Goal: Task Accomplishment & Management: Use online tool/utility

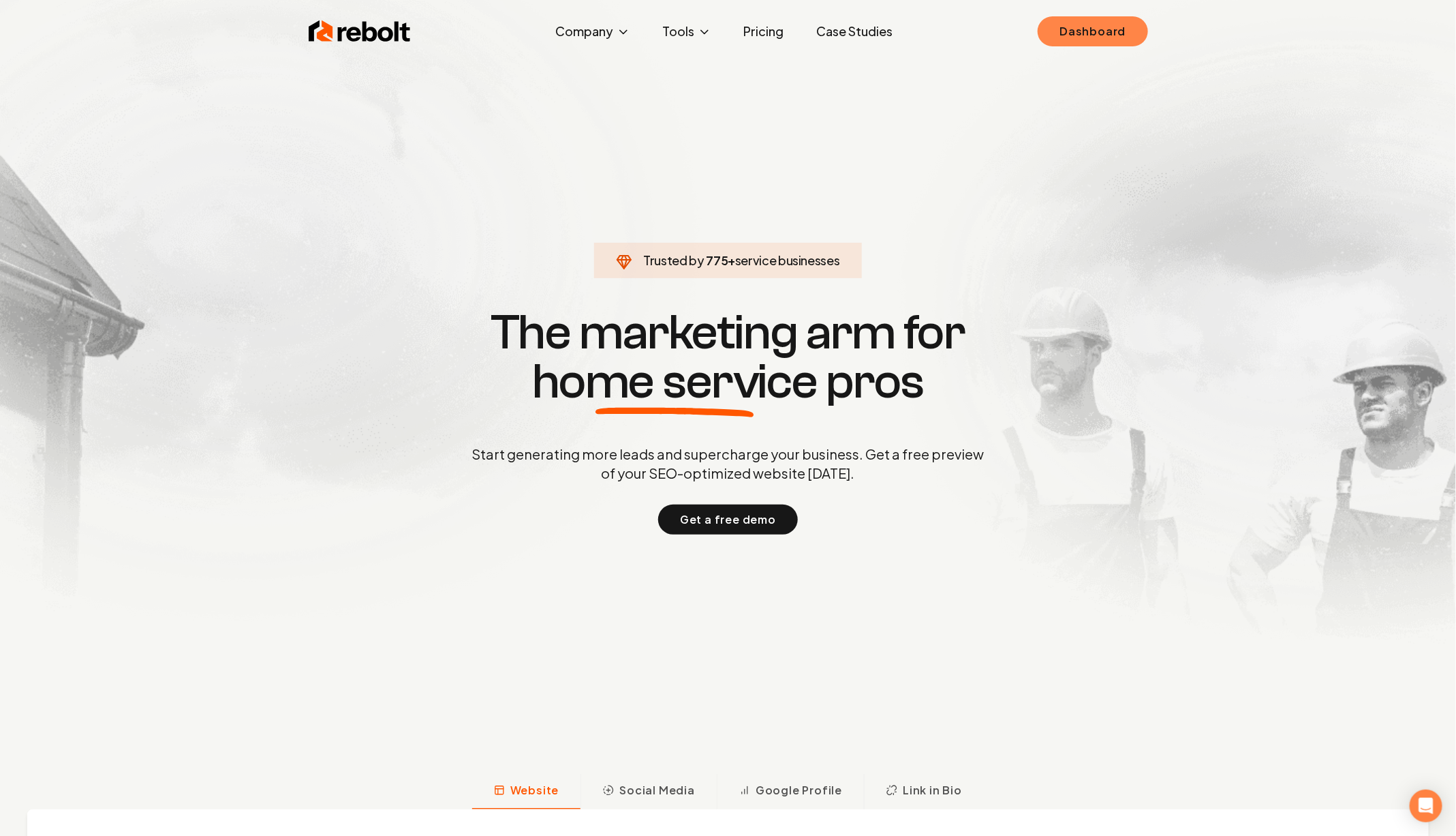
click at [1062, 35] on link "Dashboard" at bounding box center [1093, 32] width 110 height 30
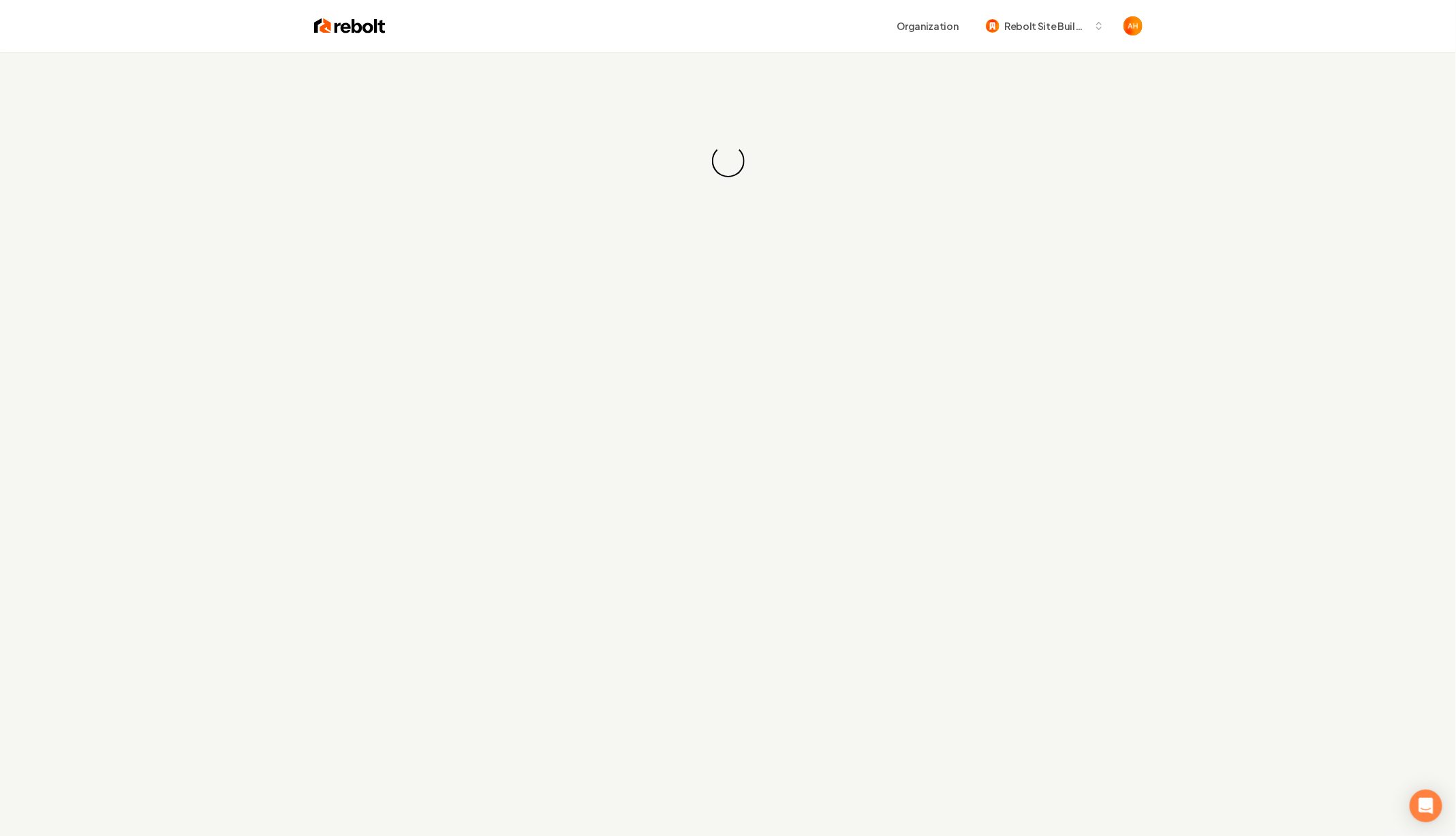
click at [631, 119] on div "Loading... Loading..." at bounding box center [728, 161] width 1456 height 218
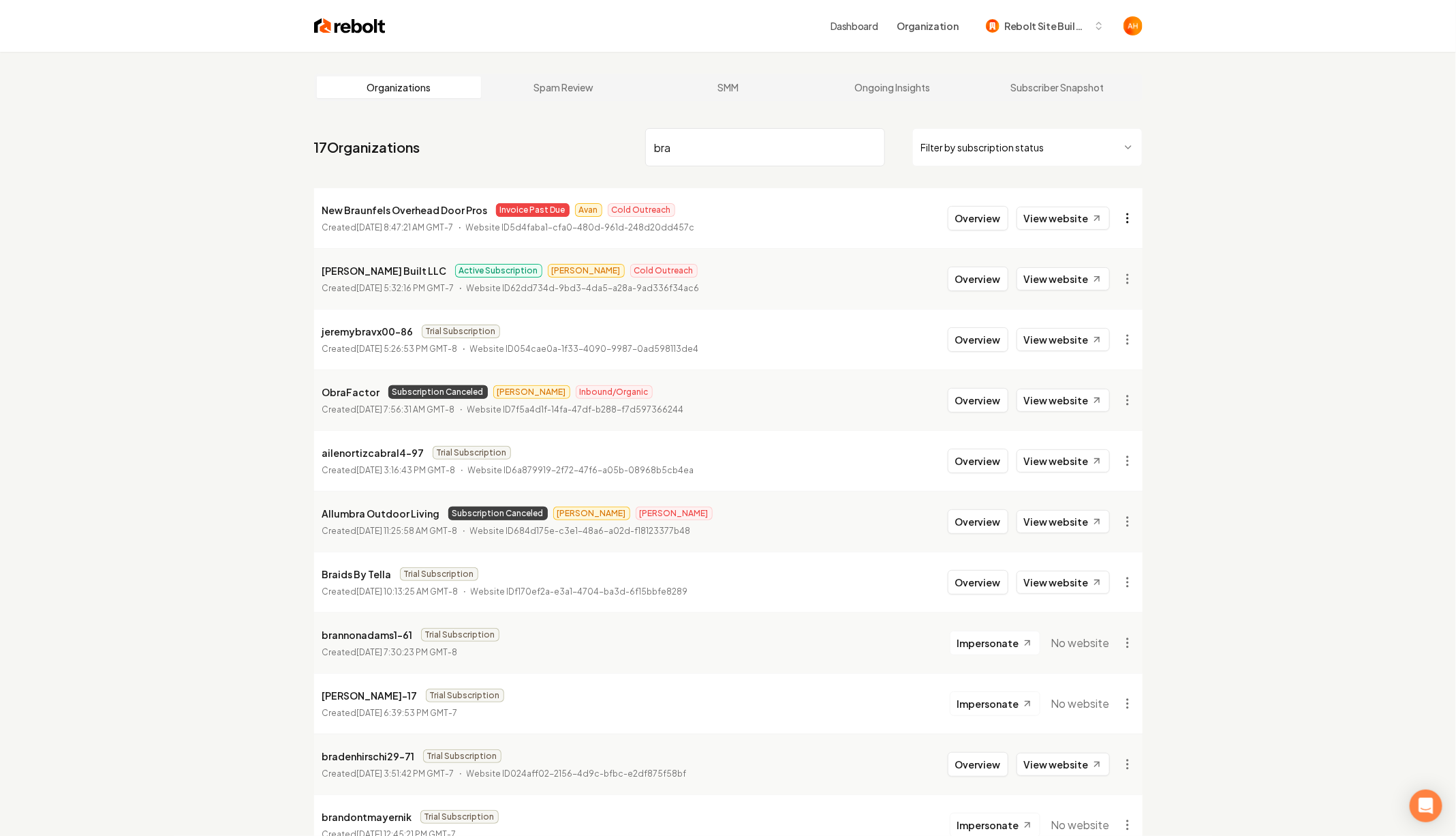
type input "bra"
click at [1134, 223] on html "Dashboard Organization Rebolt Site Builder Organizations Spam Review SMM Ongoin…" at bounding box center [728, 418] width 1456 height 836
click at [1080, 332] on link "View in Stripe" at bounding box center [1094, 335] width 87 height 21
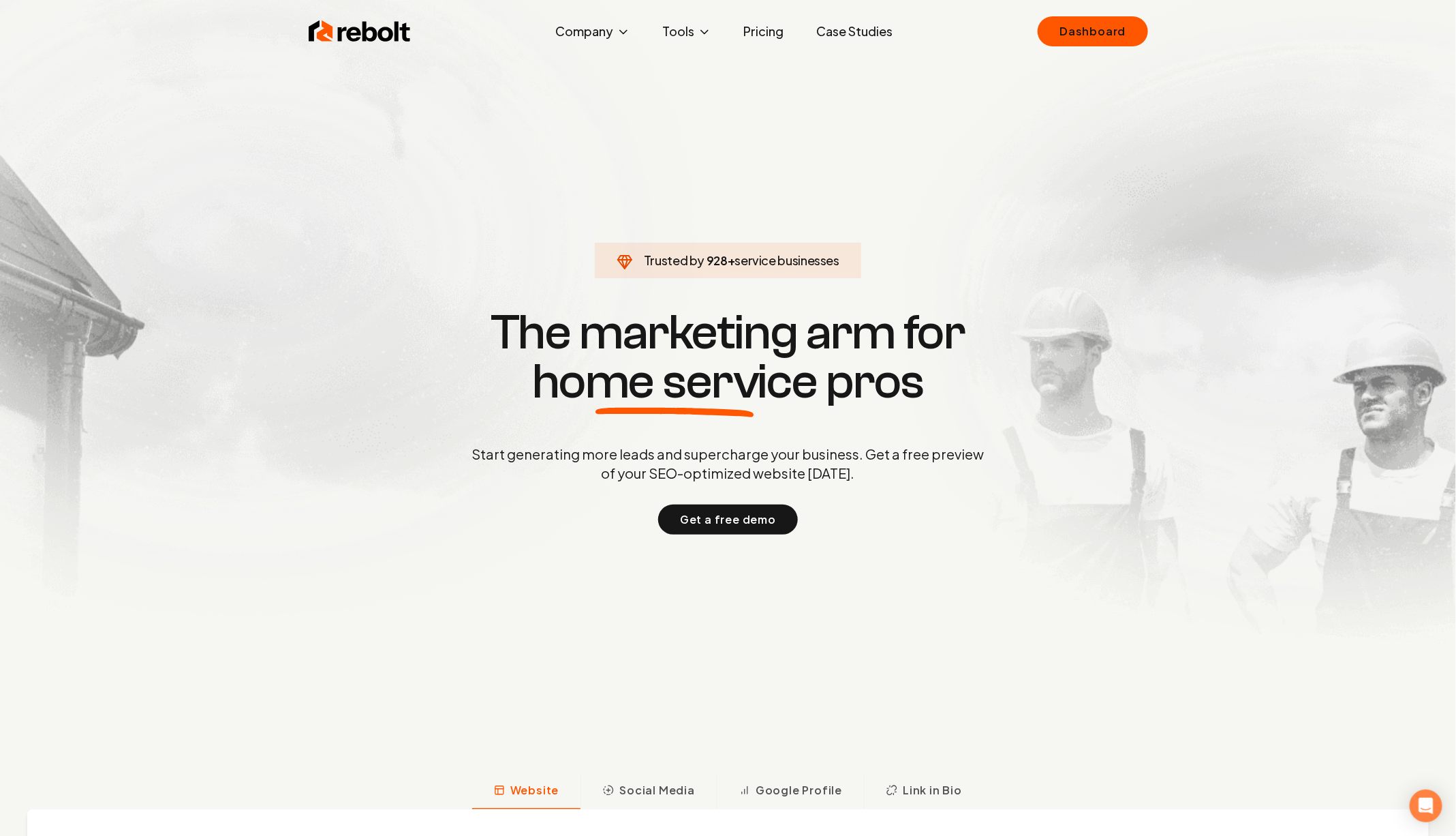
click link "Dashboard" at bounding box center [1093, 32] width 110 height 30
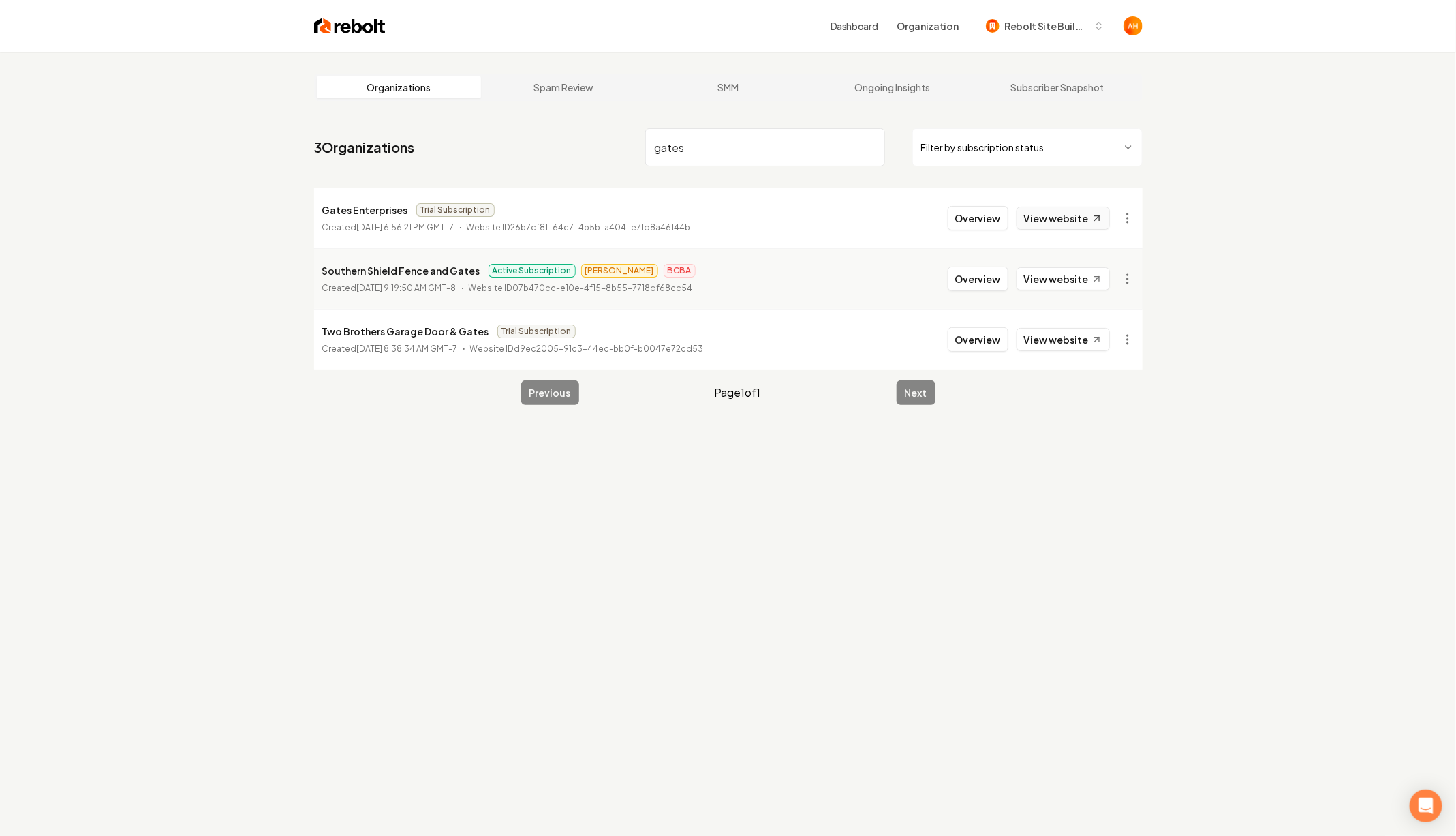
type input "gates"
click at [1083, 206] on link "View website" at bounding box center [1063, 217] width 93 height 23
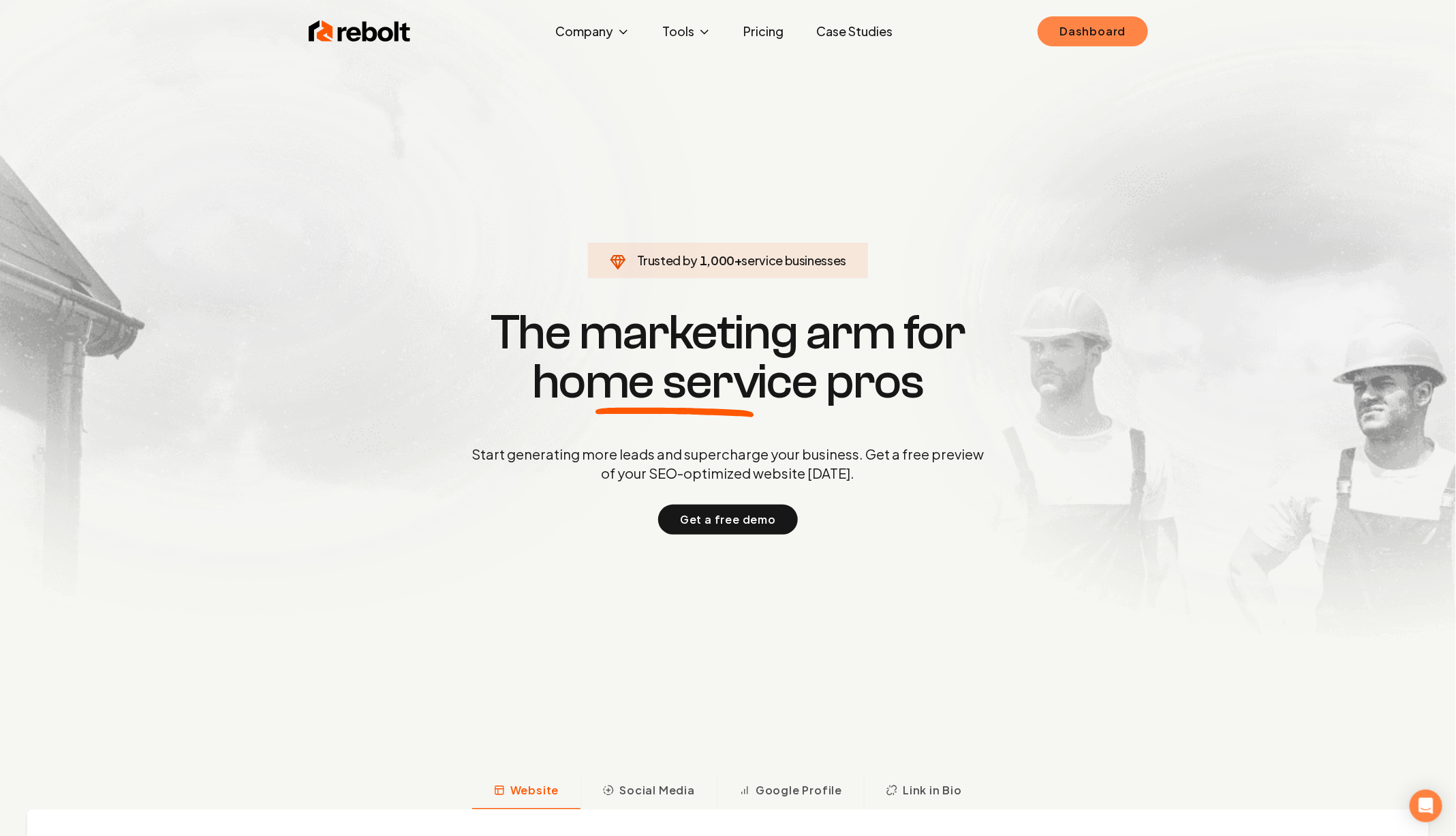
click at [1088, 36] on link "Dashboard" at bounding box center [1093, 32] width 110 height 30
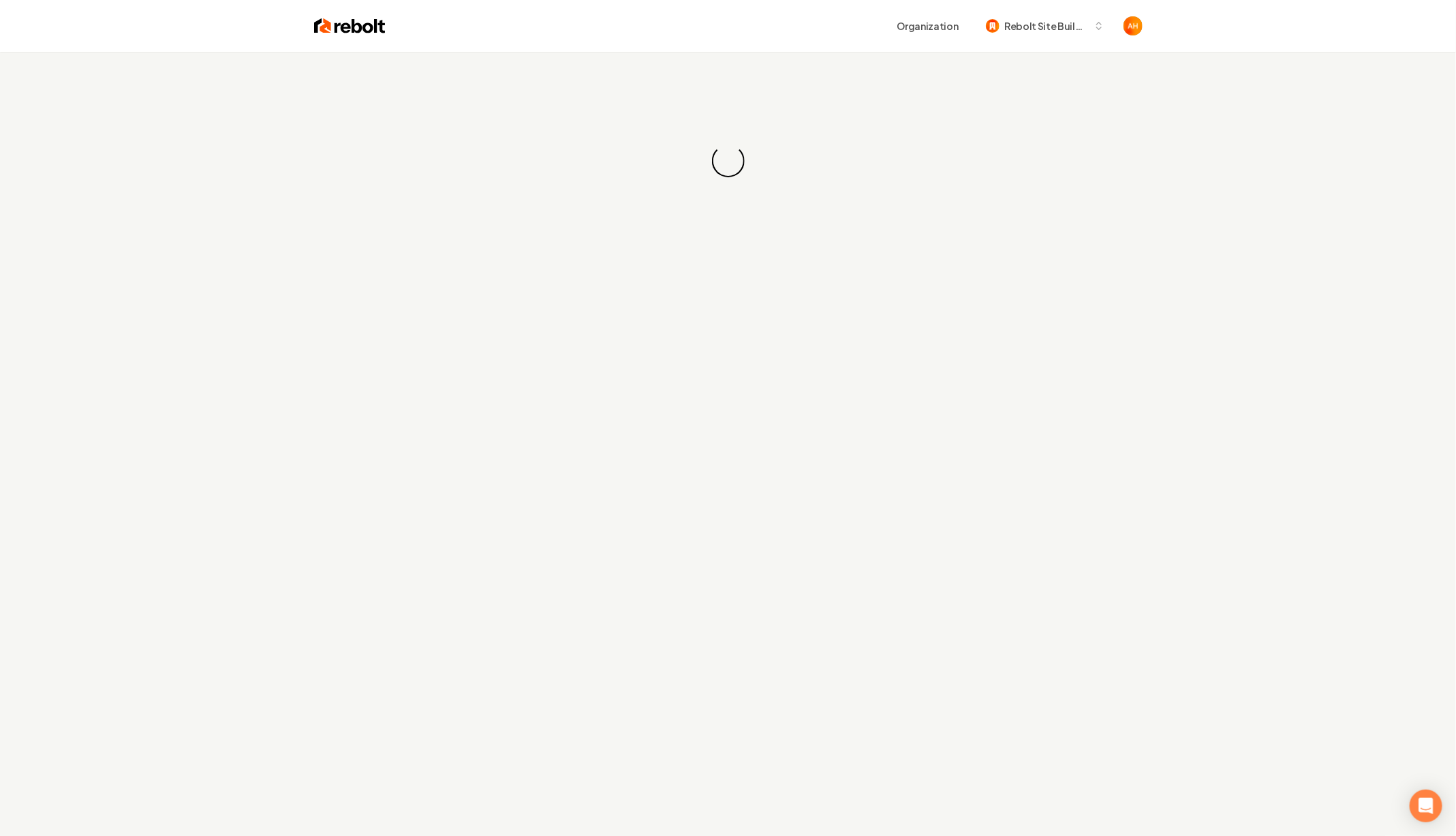
click at [876, 42] on div "Organization Rebolt Site Builder" at bounding box center [728, 26] width 872 height 52
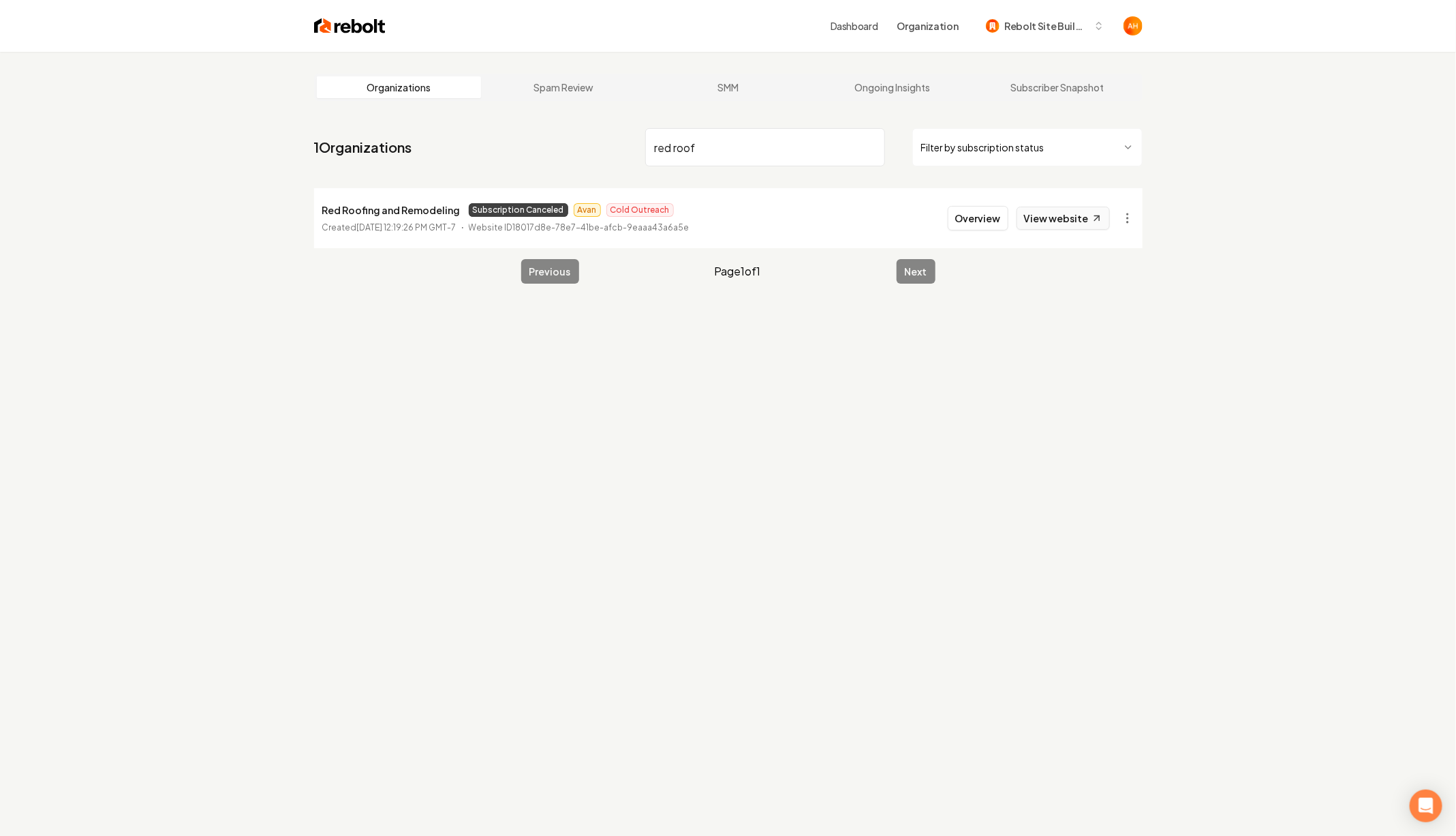
type input "red roof"
click at [1055, 217] on link "View website" at bounding box center [1063, 217] width 93 height 23
click at [1045, 27] on span "Rebolt Site Builder" at bounding box center [1046, 25] width 83 height 14
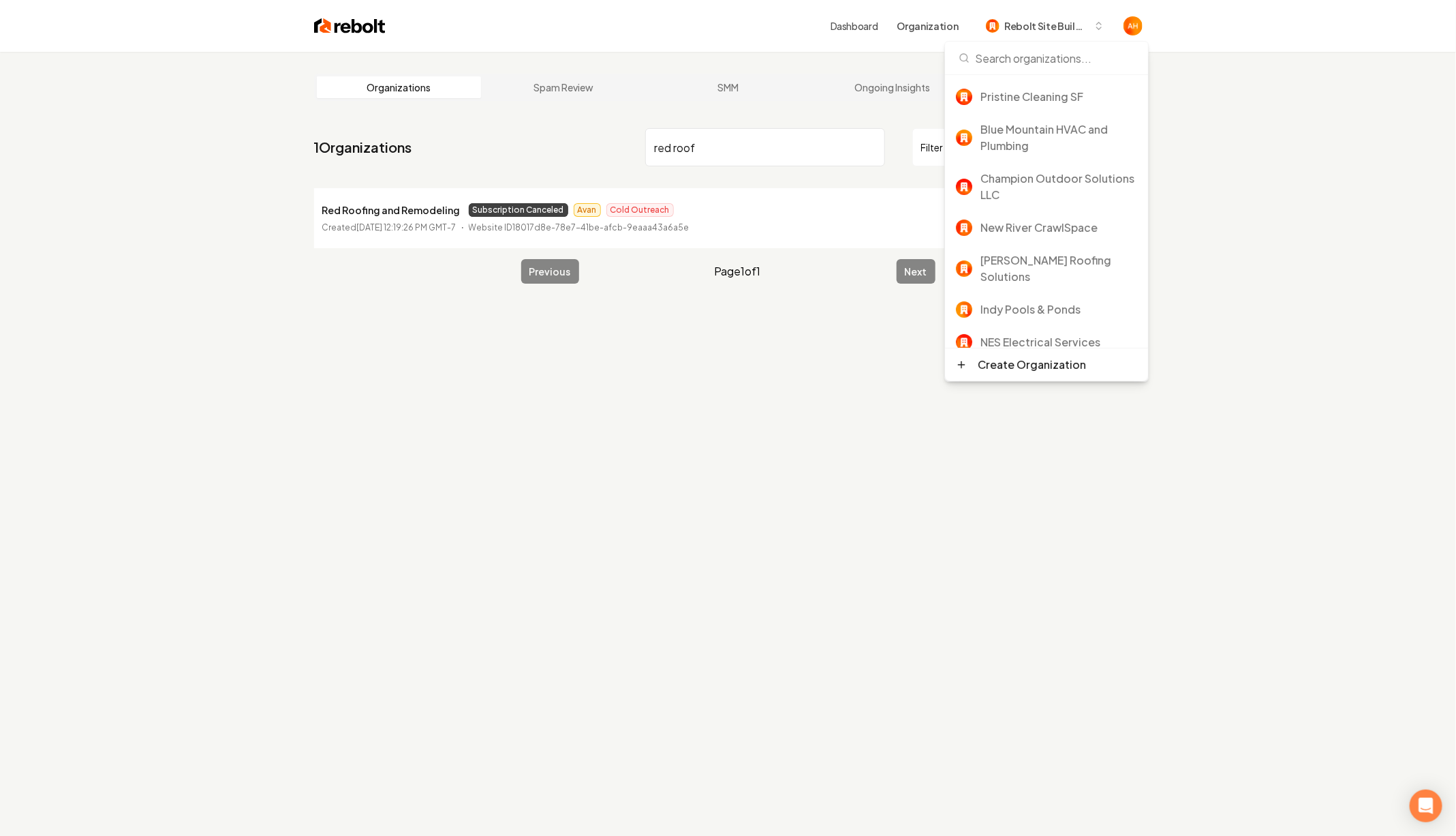
click at [859, 27] on link "Dashboard" at bounding box center [853, 25] width 48 height 14
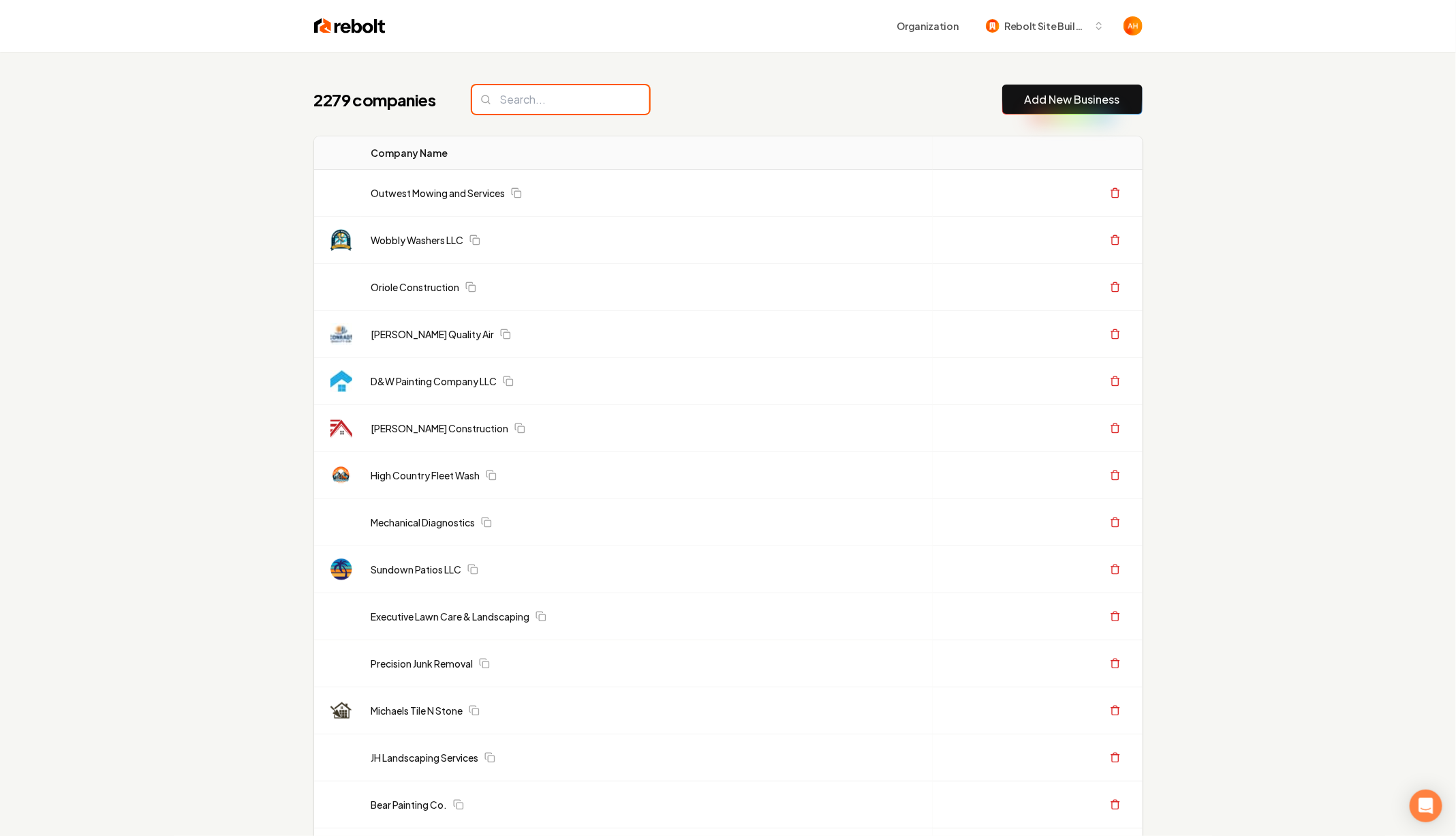
click at [605, 97] on input "search" at bounding box center [561, 99] width 177 height 29
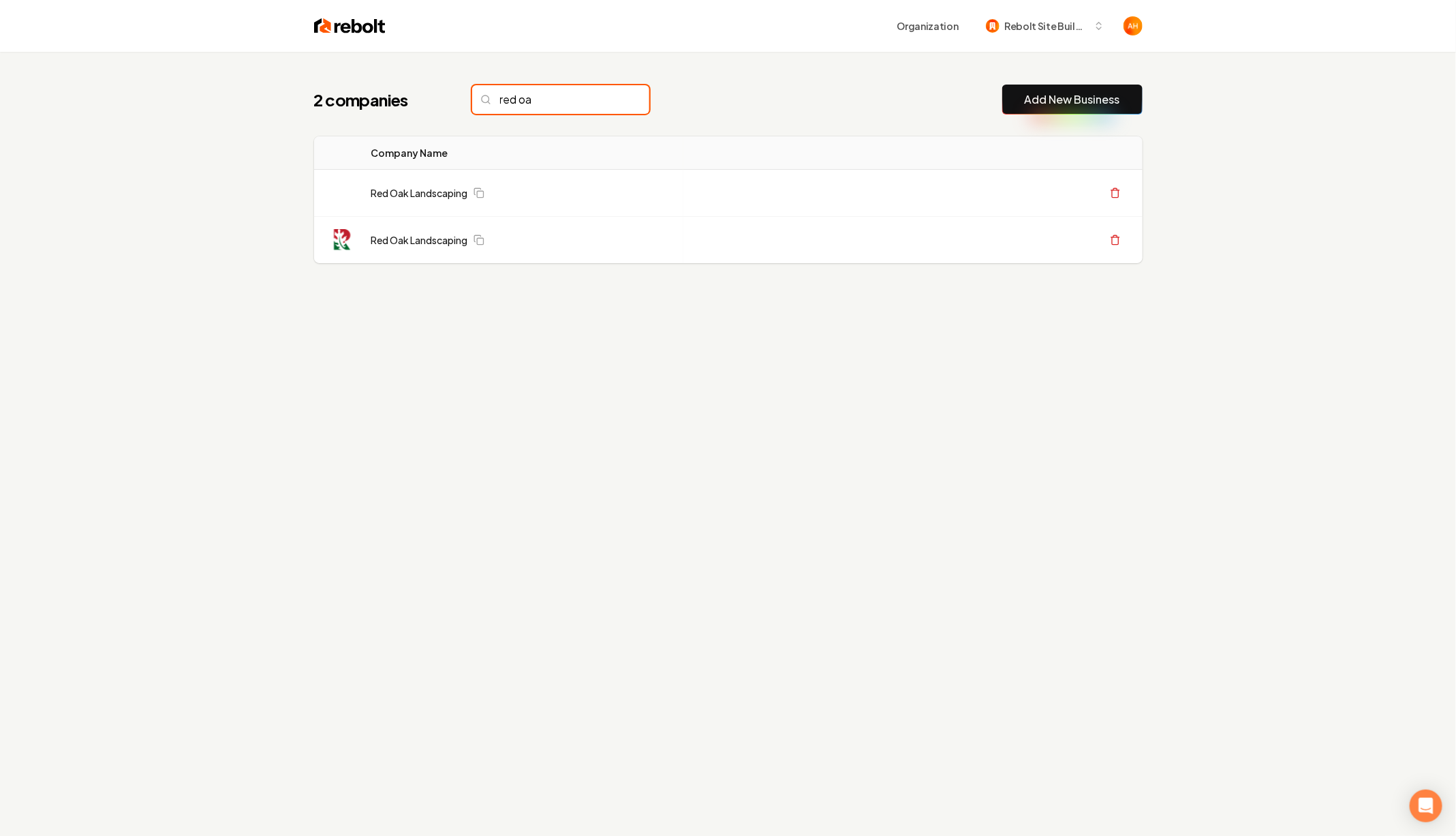
type input "red oak"
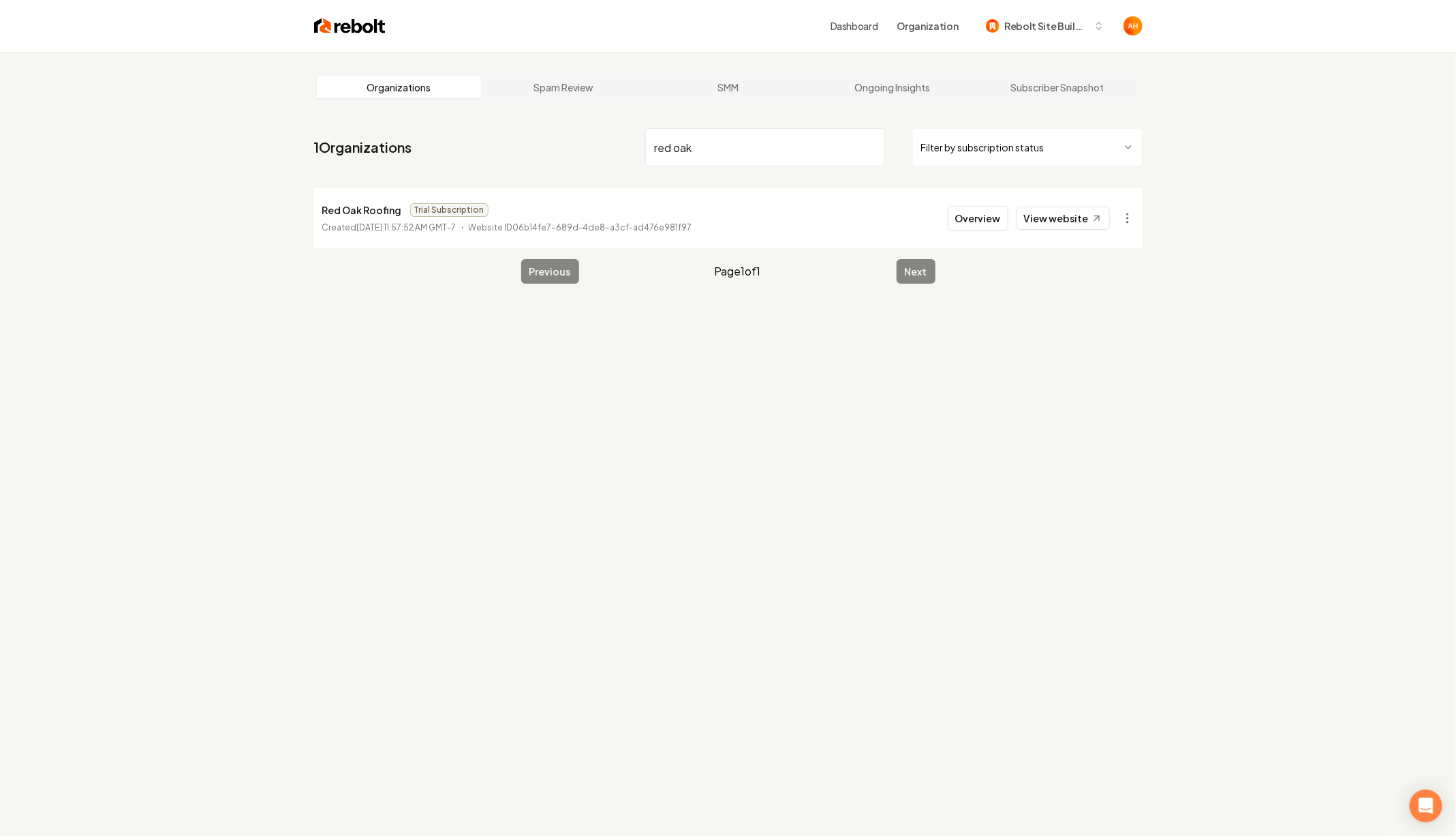
click at [363, 201] on li "Red Oak Roofing Trial Subscription Created September 5, 2025, 11:57:52 AM GMT-7…" at bounding box center [728, 218] width 828 height 60
click at [360, 210] on p "Red Oak Roofing" at bounding box center [362, 210] width 79 height 17
click at [1122, 219] on html "Dashboard Organization Rebolt Site Builder Organizations Spam Review SMM Ongoin…" at bounding box center [728, 418] width 1456 height 836
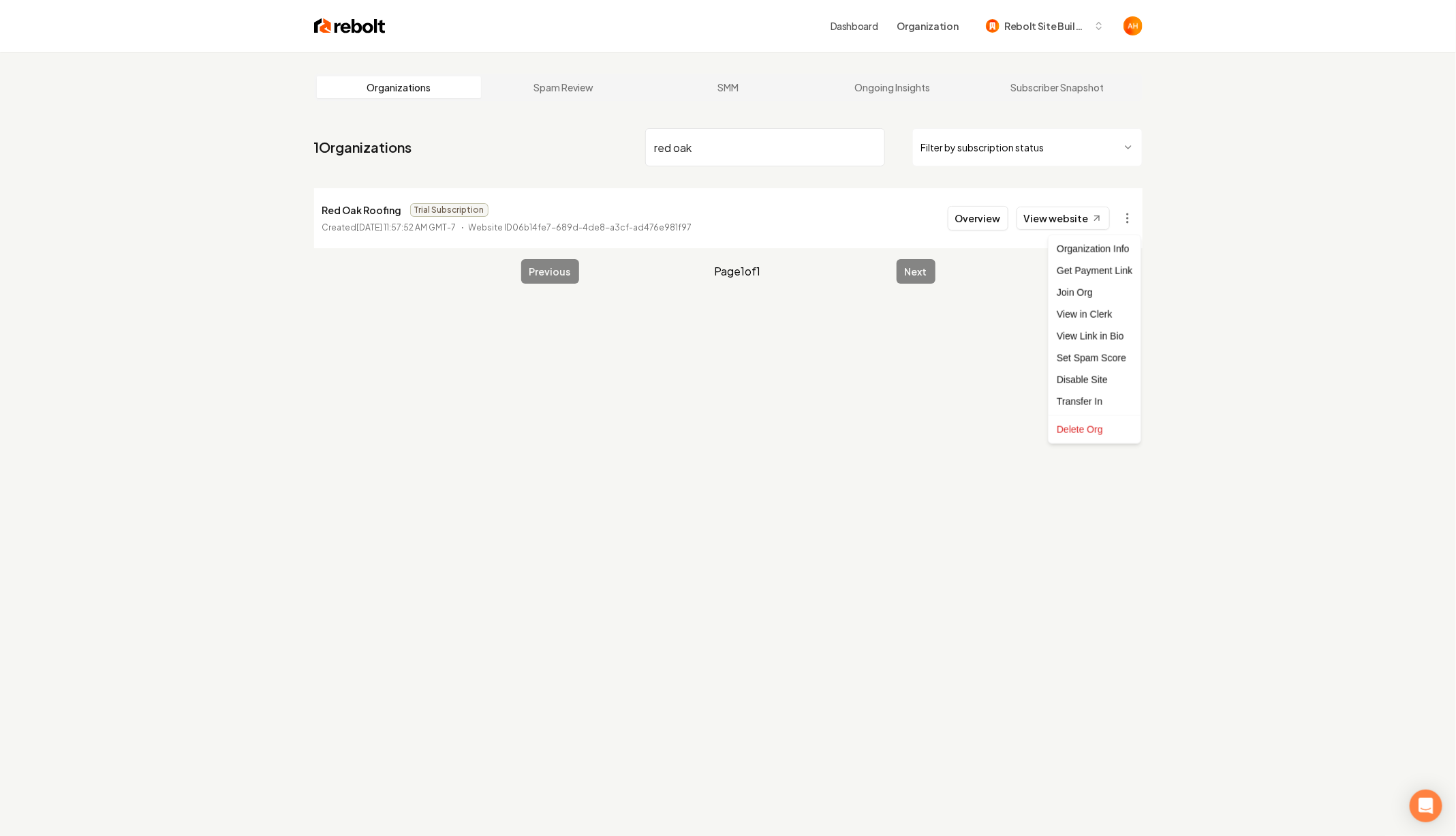
click at [1056, 222] on html "Dashboard Organization Rebolt Site Builder Organizations Spam Review SMM Ongoin…" at bounding box center [728, 418] width 1456 height 836
click at [1056, 222] on link "View website" at bounding box center [1063, 217] width 93 height 23
click at [363, 203] on p "Red Oak Roofing" at bounding box center [362, 210] width 79 height 17
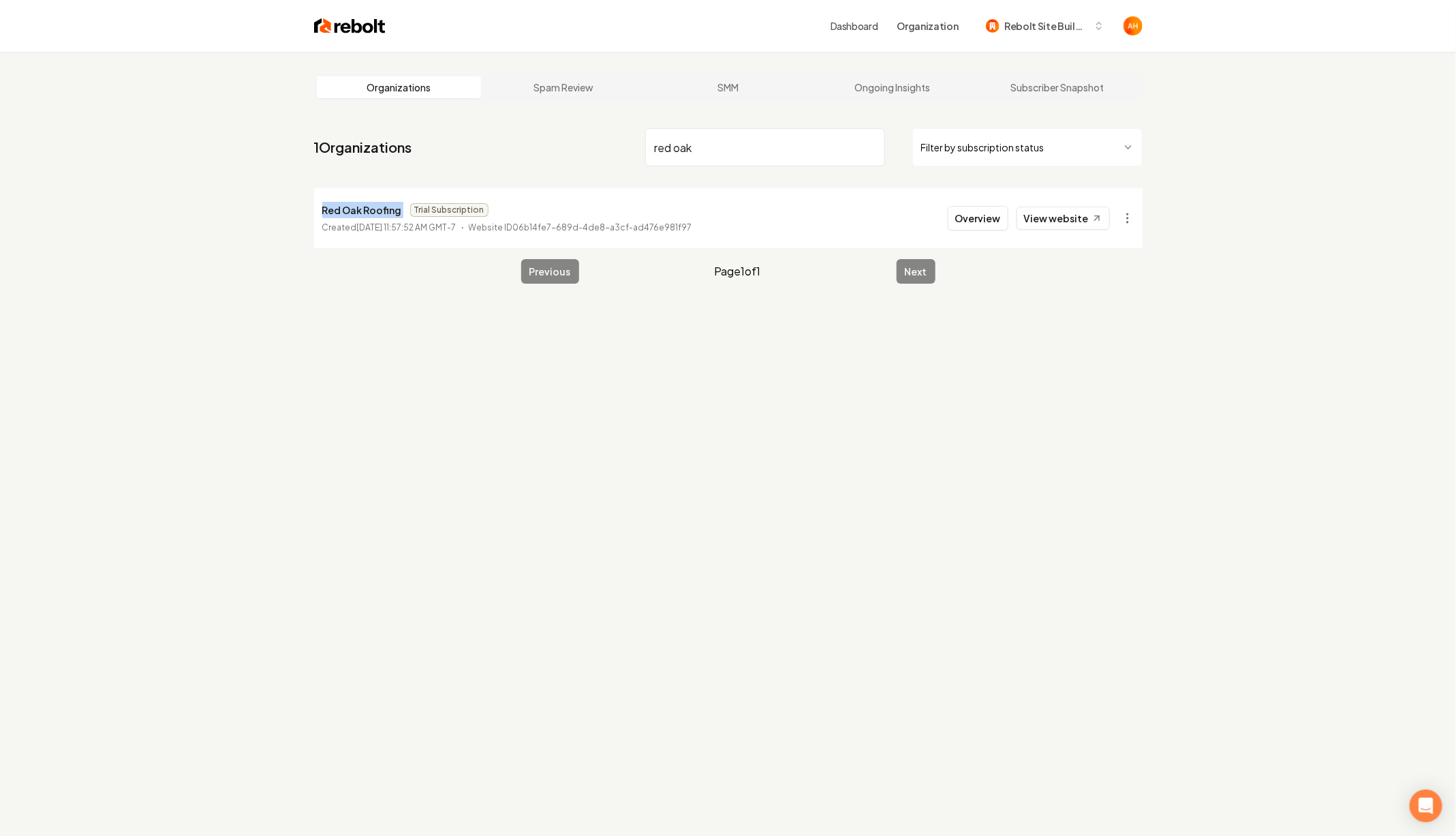
copy p "Red Oak Roofing"
click at [1127, 221] on html "Dashboard Organization Rebolt Site Builder Organizations Spam Review SMM Ongoin…" at bounding box center [728, 418] width 1456 height 836
click at [1088, 244] on div "Organization Info" at bounding box center [1094, 248] width 87 height 21
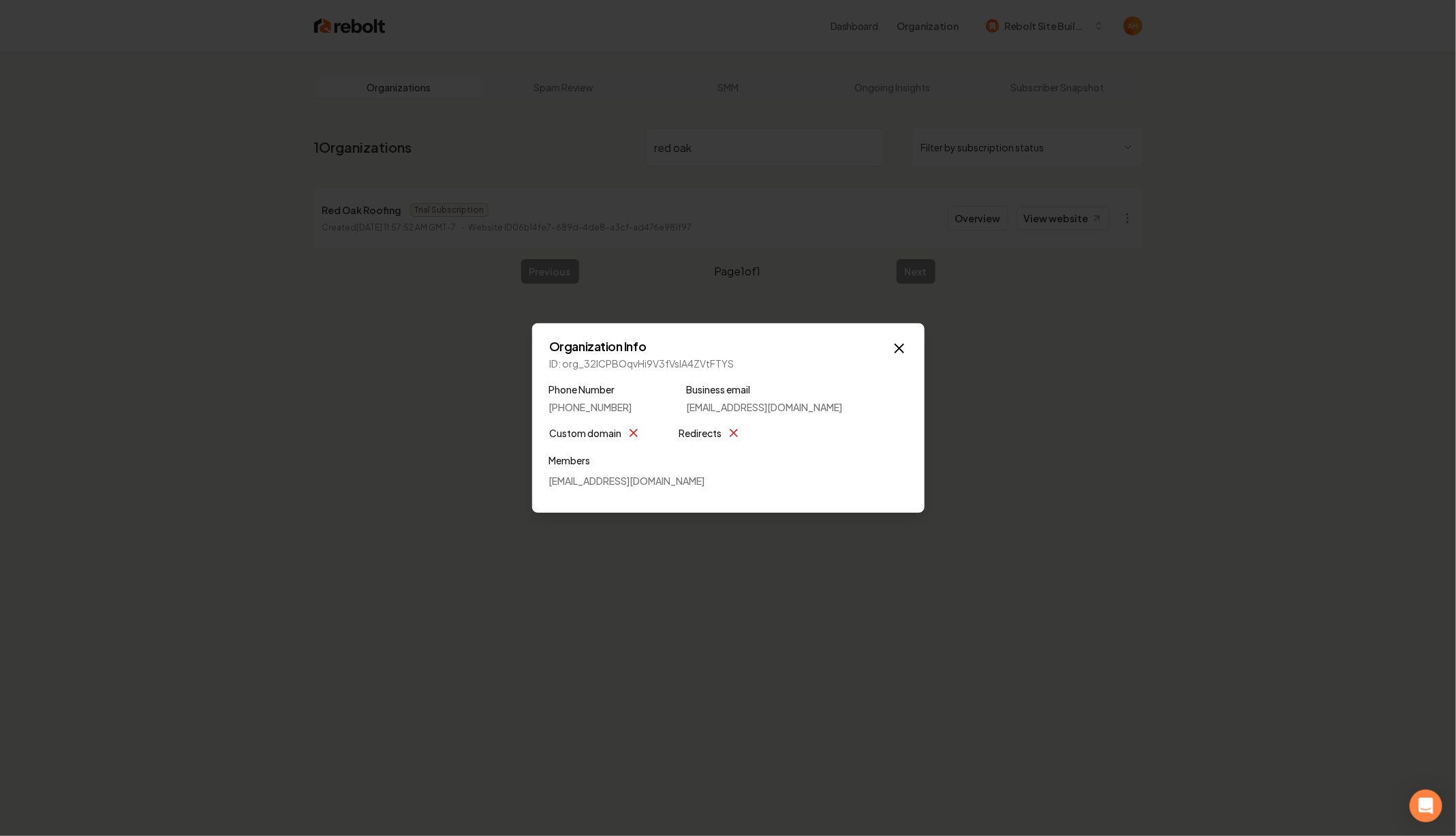
click at [641, 370] on div "Organization Info ID: org_32ICPBOqvHi9V3fVsIA4ZVtFTYS Phone Number (205) 240-33…" at bounding box center [728, 417] width 393 height 189
drag, startPoint x: 565, startPoint y: 363, endPoint x: 771, endPoint y: 366, distance: 206.0
click at [771, 366] on p "ID: org_32ICPBOqvHi9V3fVsIA4ZVtFTYS" at bounding box center [728, 363] width 358 height 14
copy p "org_32ICPBOqvHi9V3fVsIA4ZVtFTYS"
drag, startPoint x: 625, startPoint y: 211, endPoint x: 616, endPoint y: 211, distance: 9.0
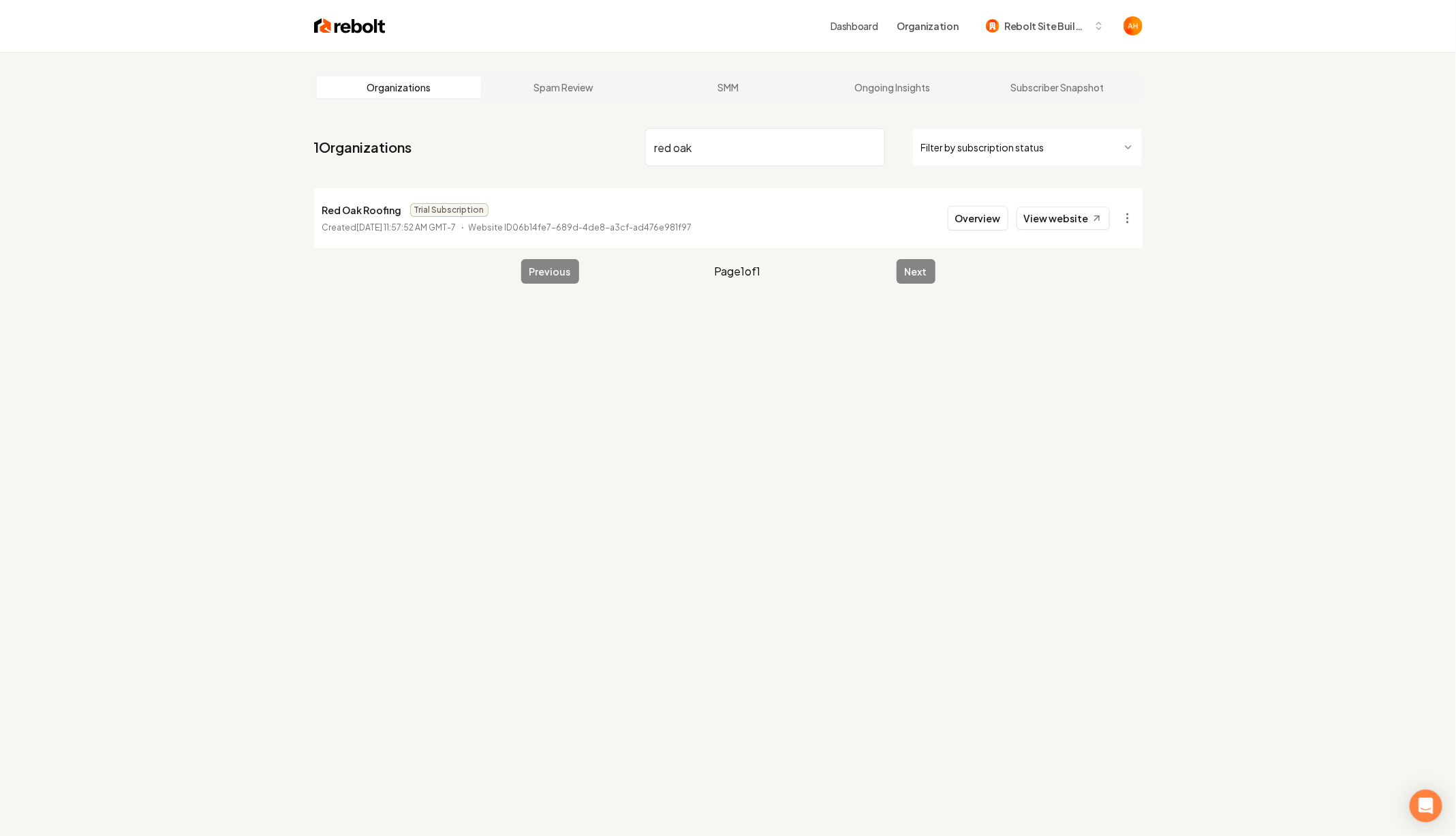
click at [712, 157] on input "red oak" at bounding box center [765, 146] width 240 height 38
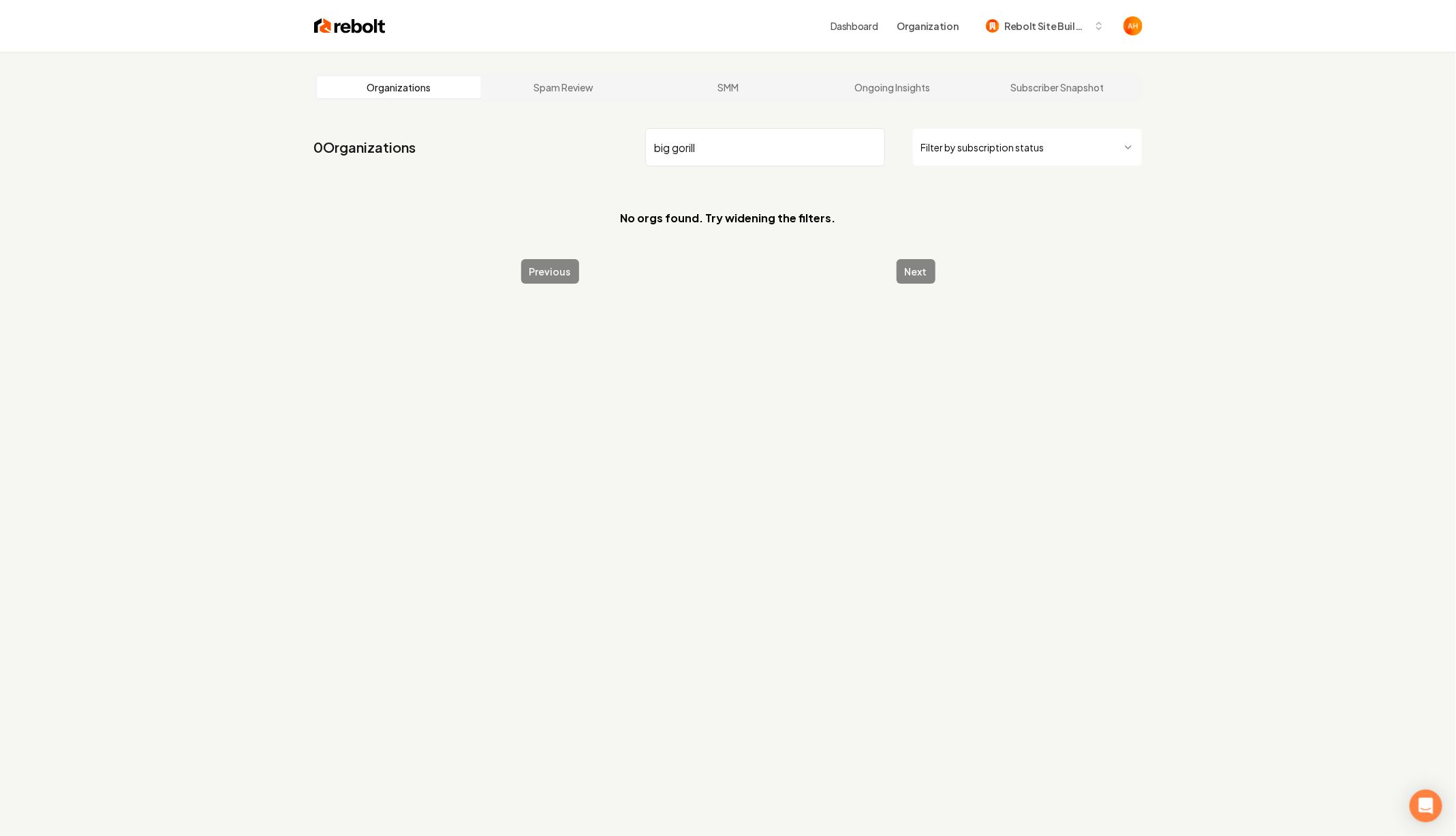
type input "big gorill"
click at [858, 27] on link "Dashboard" at bounding box center [853, 25] width 48 height 14
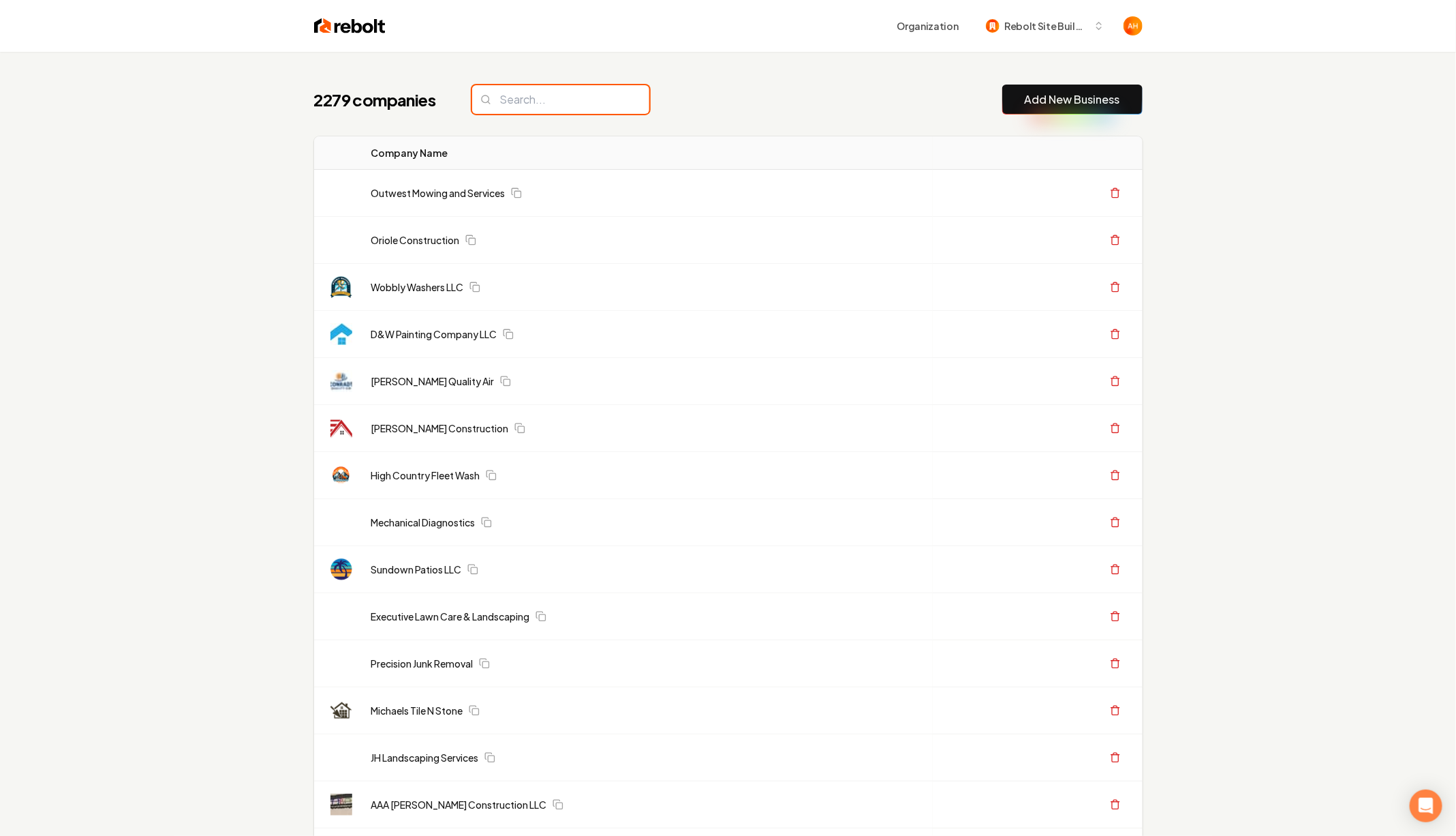
click at [506, 111] on input "search" at bounding box center [561, 99] width 177 height 29
click at [511, 111] on input "search" at bounding box center [561, 99] width 177 height 29
type input "g"
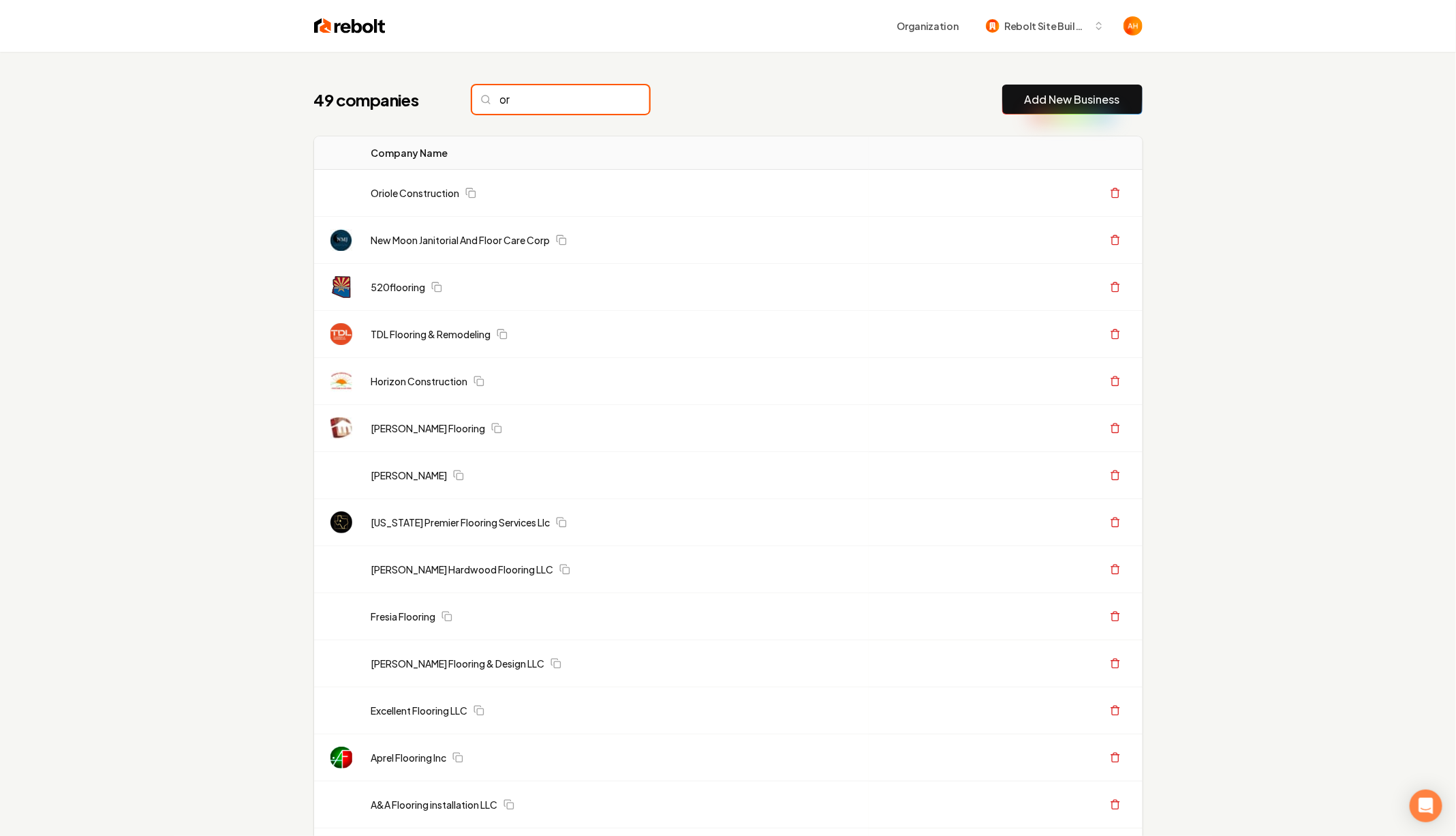
type input "o"
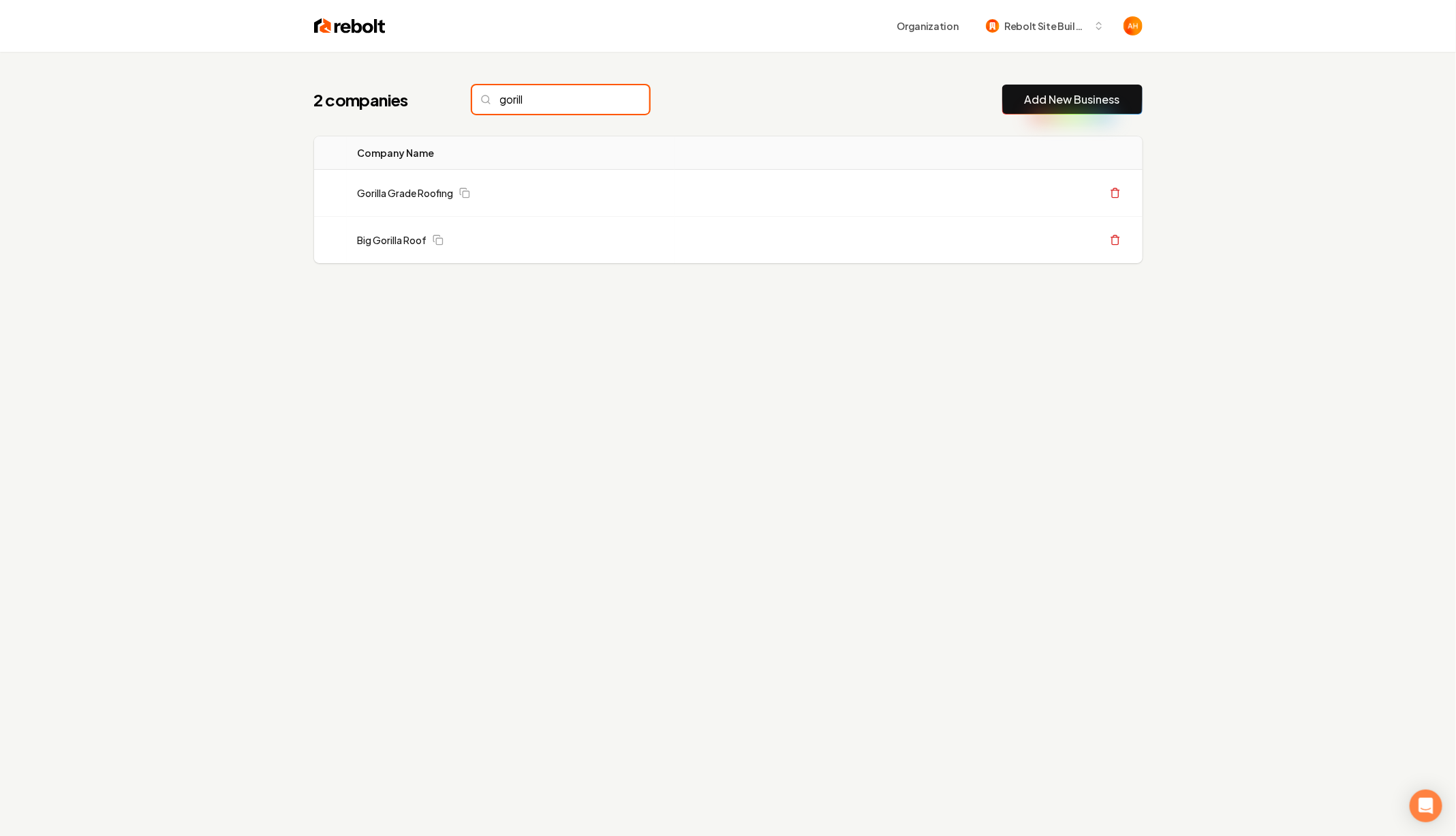
type input "gorill"
click at [890, 62] on div "2 companies gorill Add New Business Logo Company Name Actions Gorilla Grade Roo…" at bounding box center [728, 202] width 872 height 299
click at [1015, 21] on span "Rebolt Site Builder" at bounding box center [1046, 25] width 83 height 14
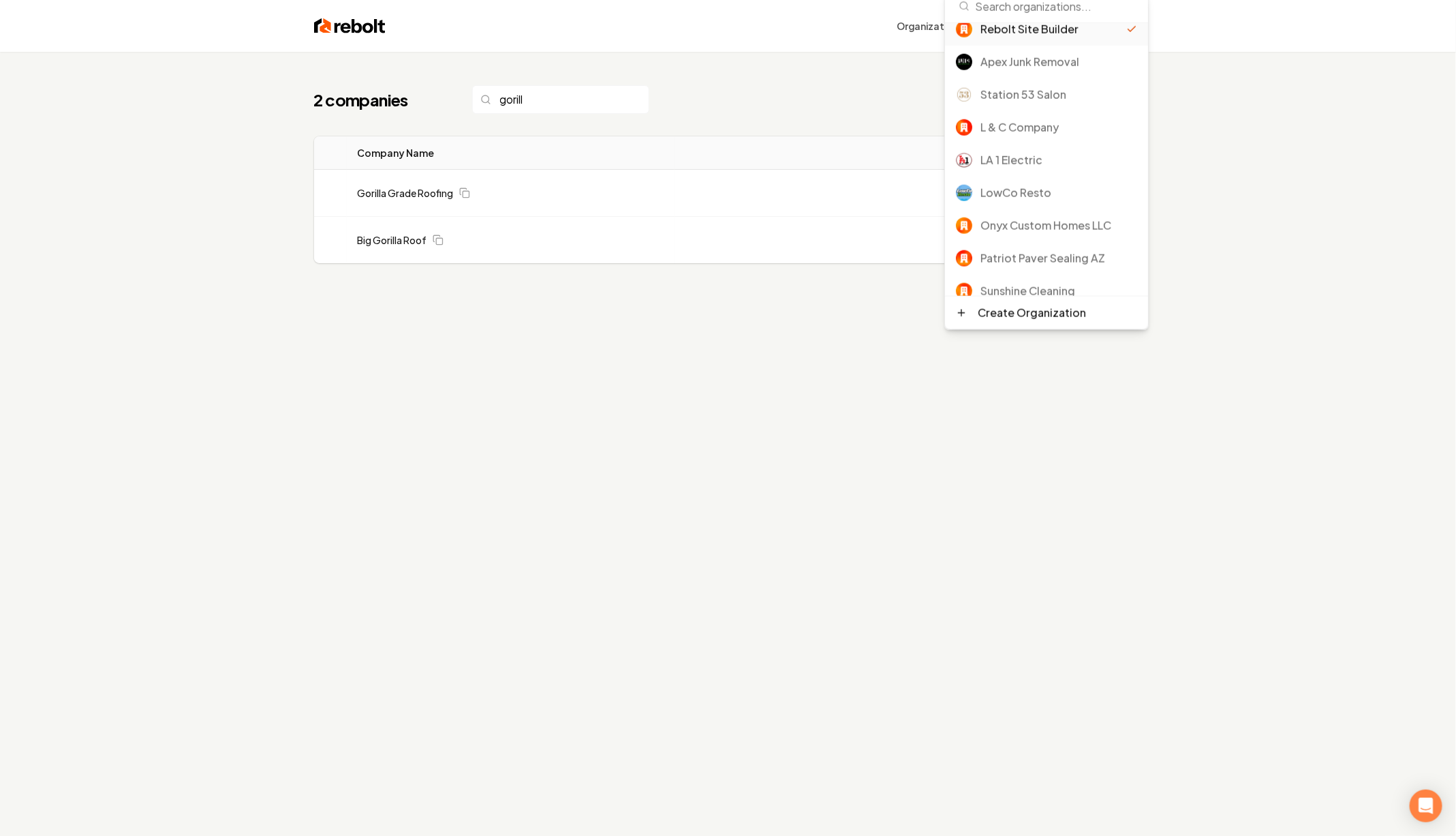
scroll to position [52, 0]
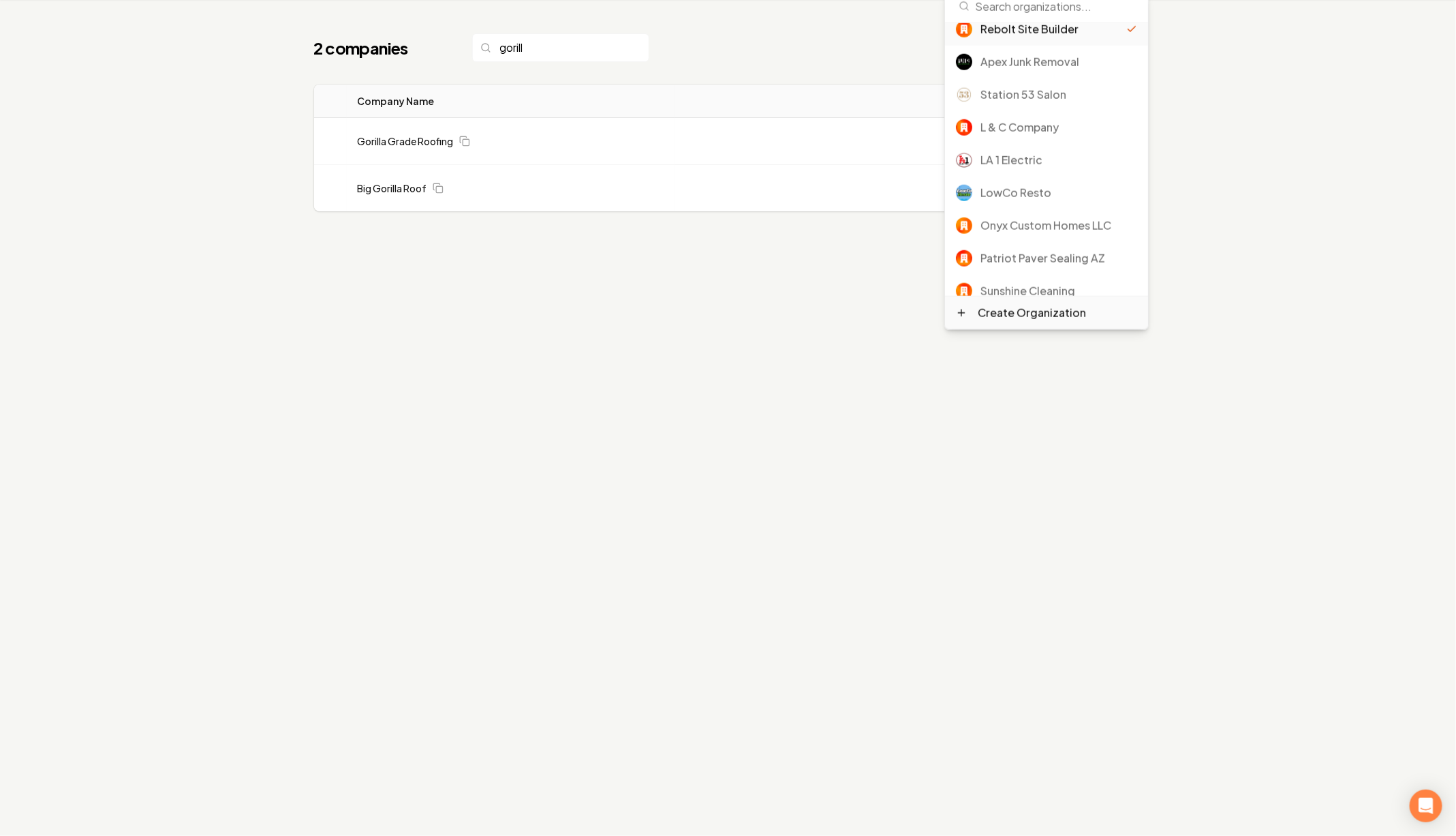
click at [1029, 318] on div "Create Organization" at bounding box center [1032, 314] width 108 height 17
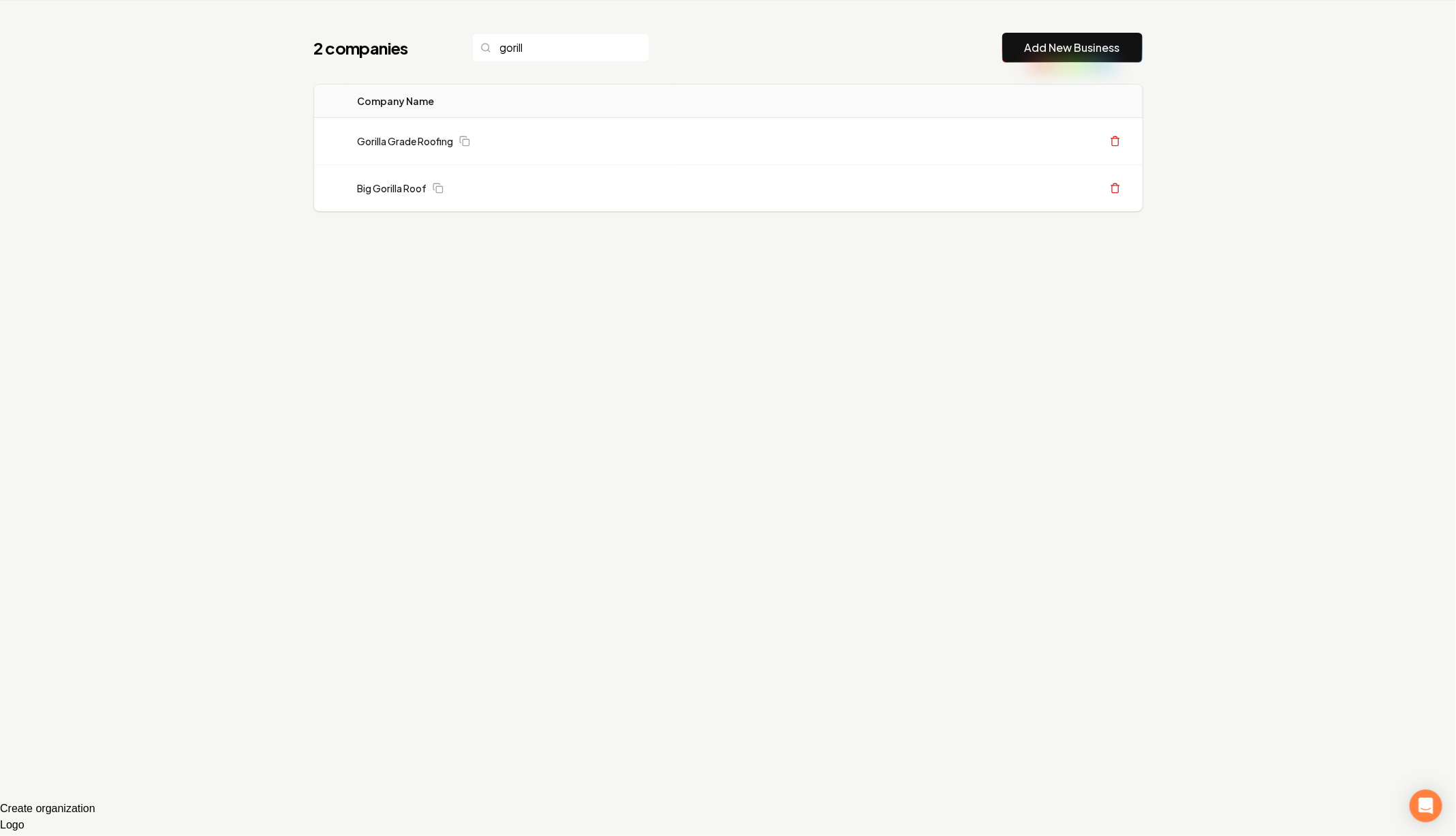
type input "*"
type input "**"
type input "***"
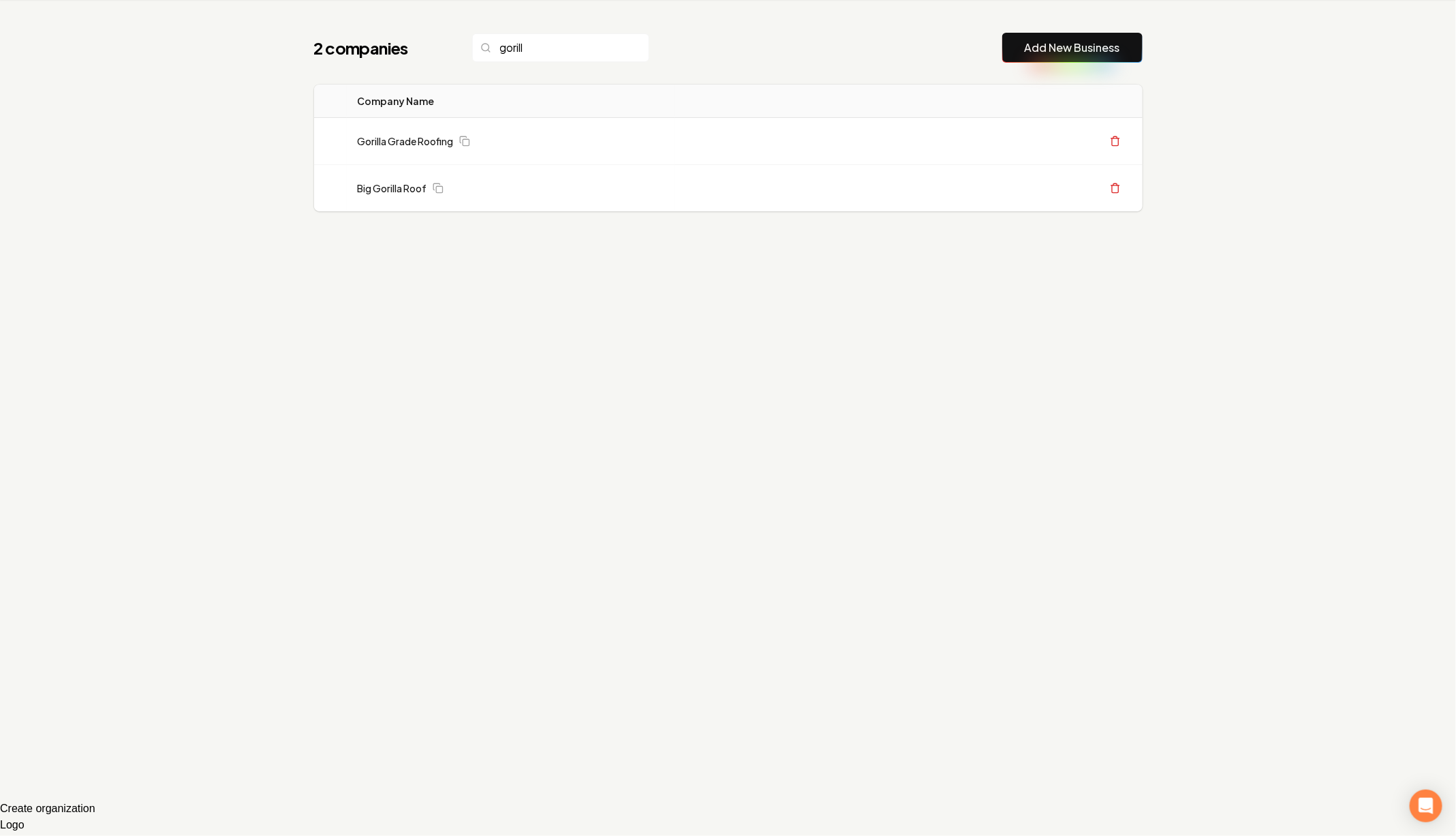
type input "***"
type input "*****"
type input "******"
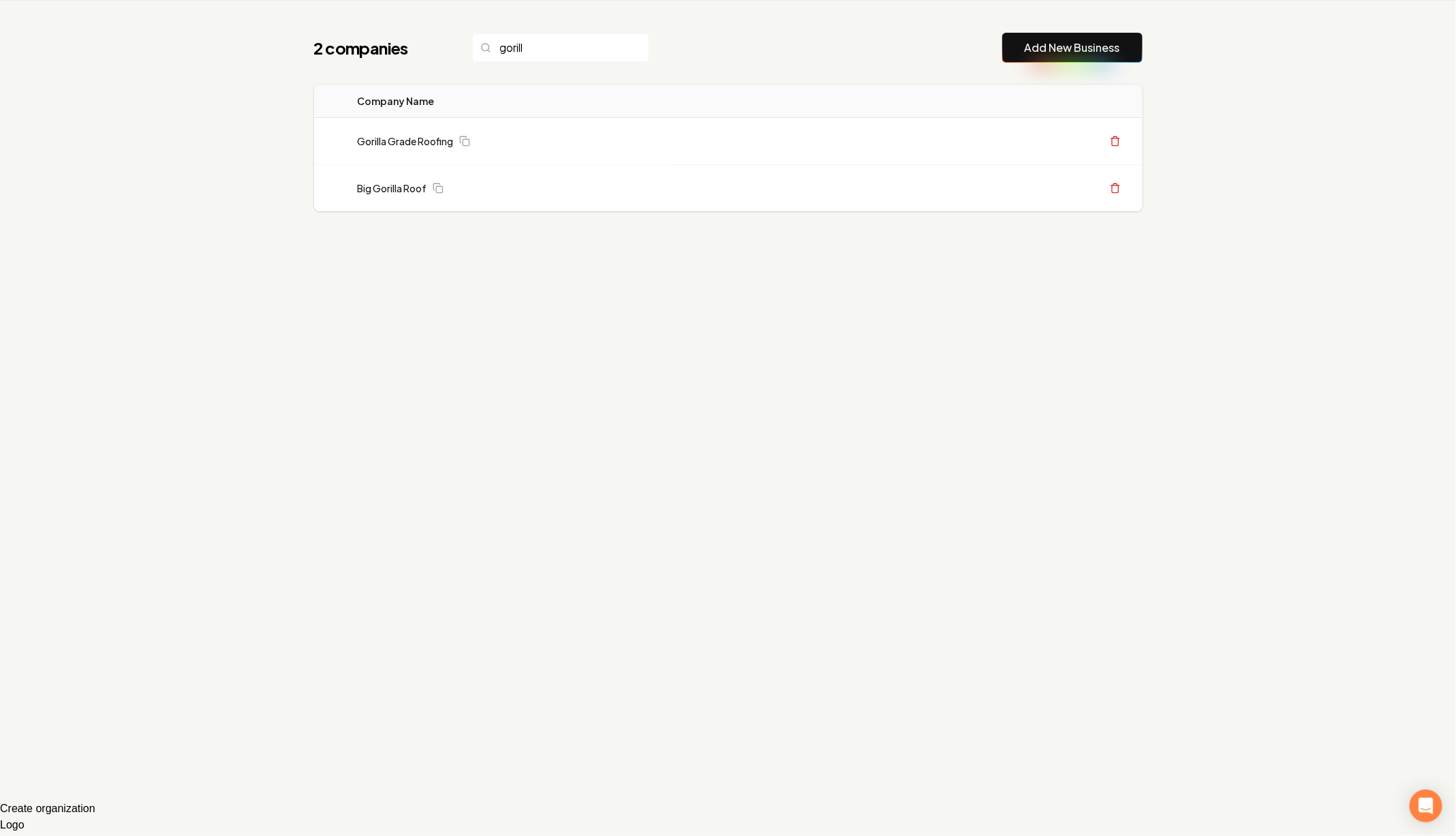
type input "*******"
type input "********"
type input "*********"
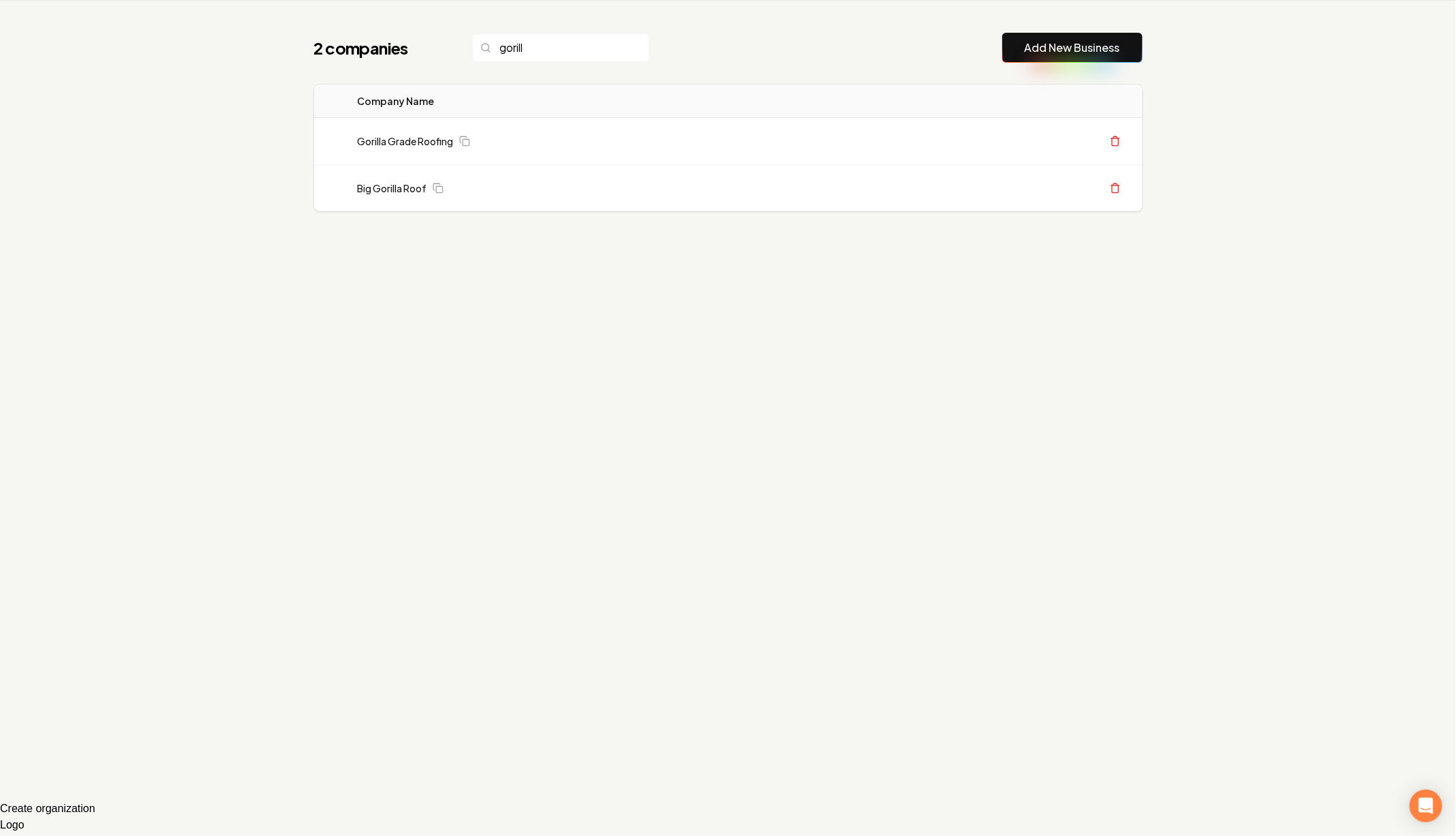
type input "*********"
type input "**********"
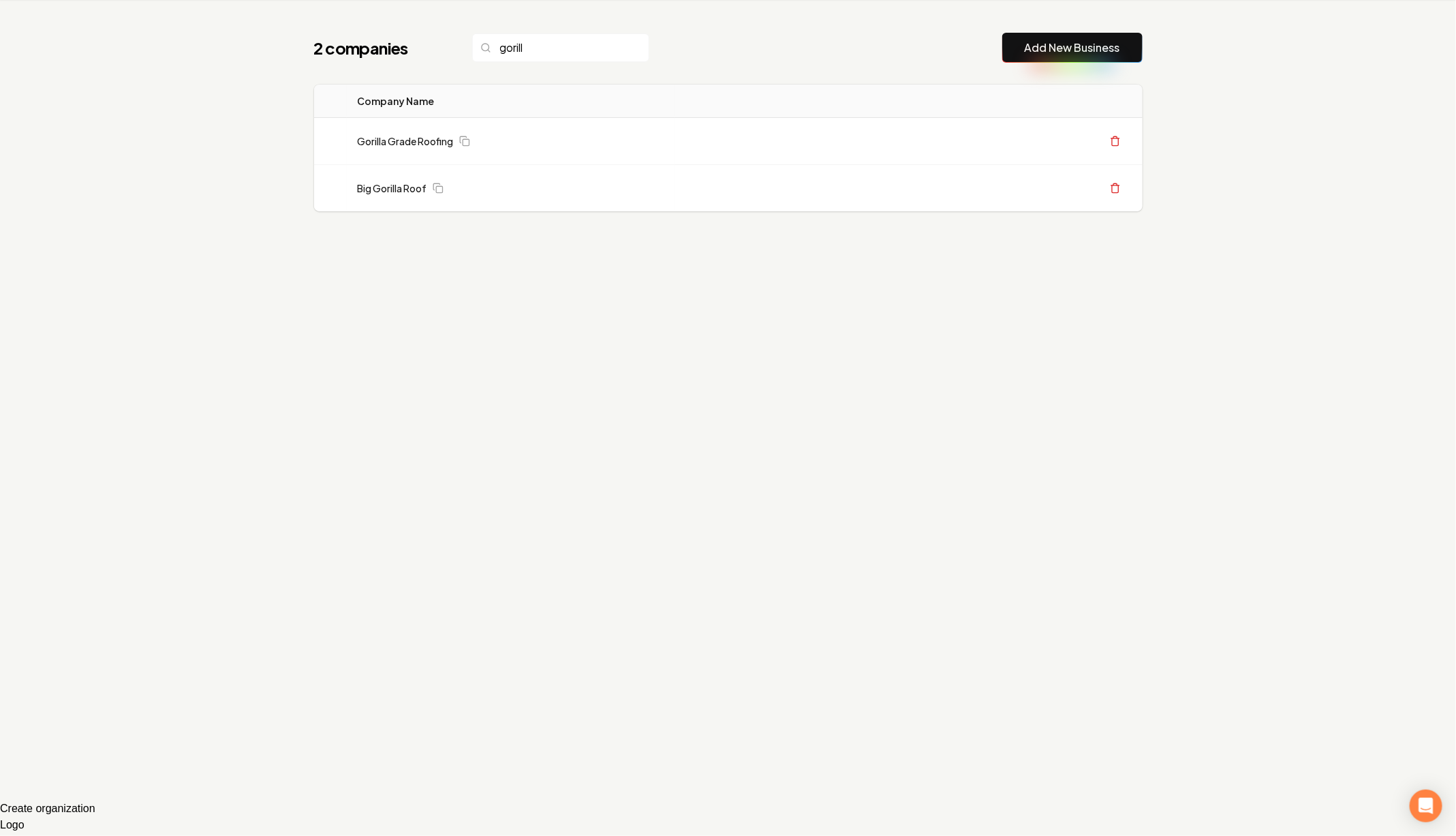
type input "**********"
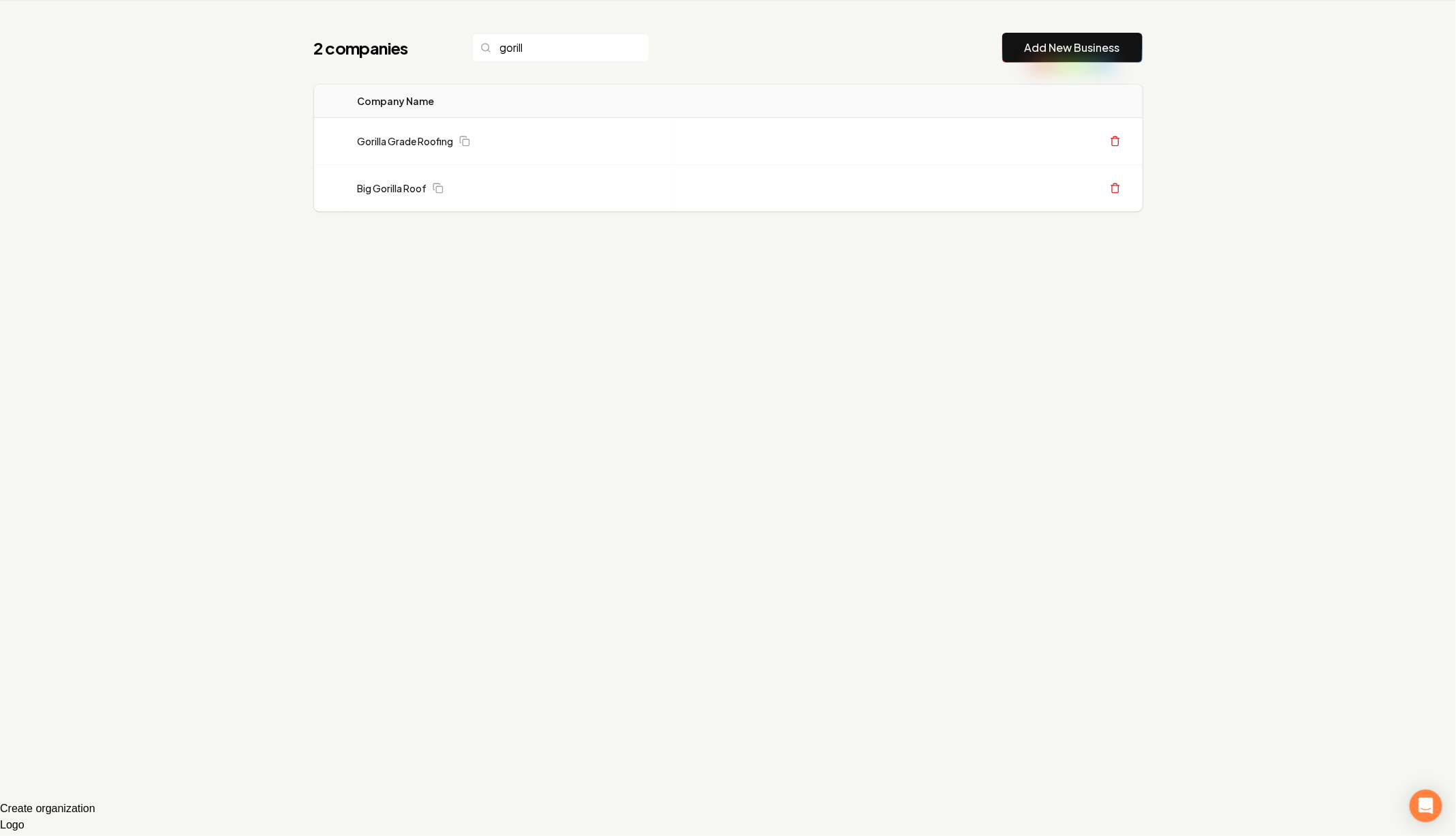
type input "**********"
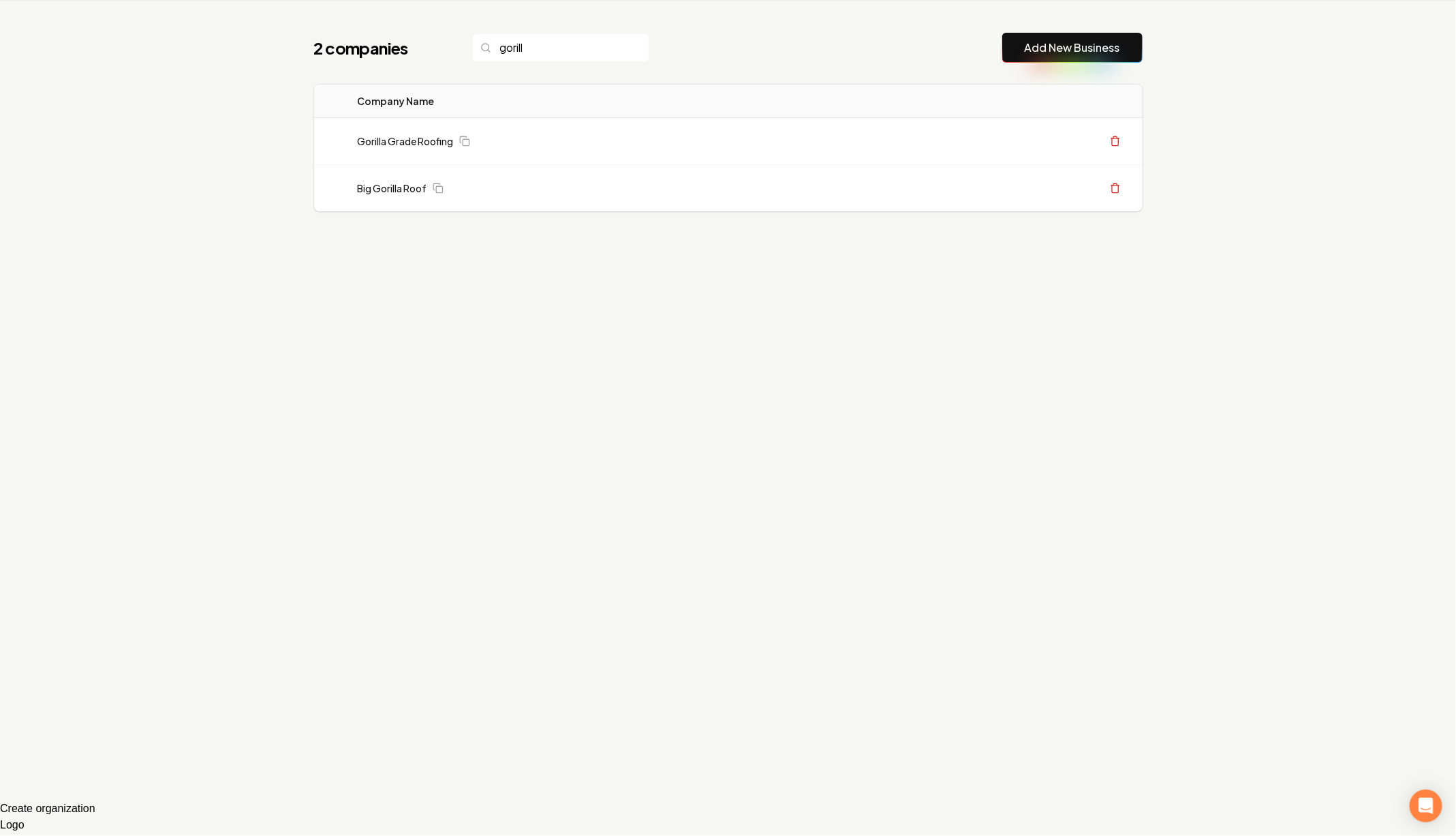
type input "**********"
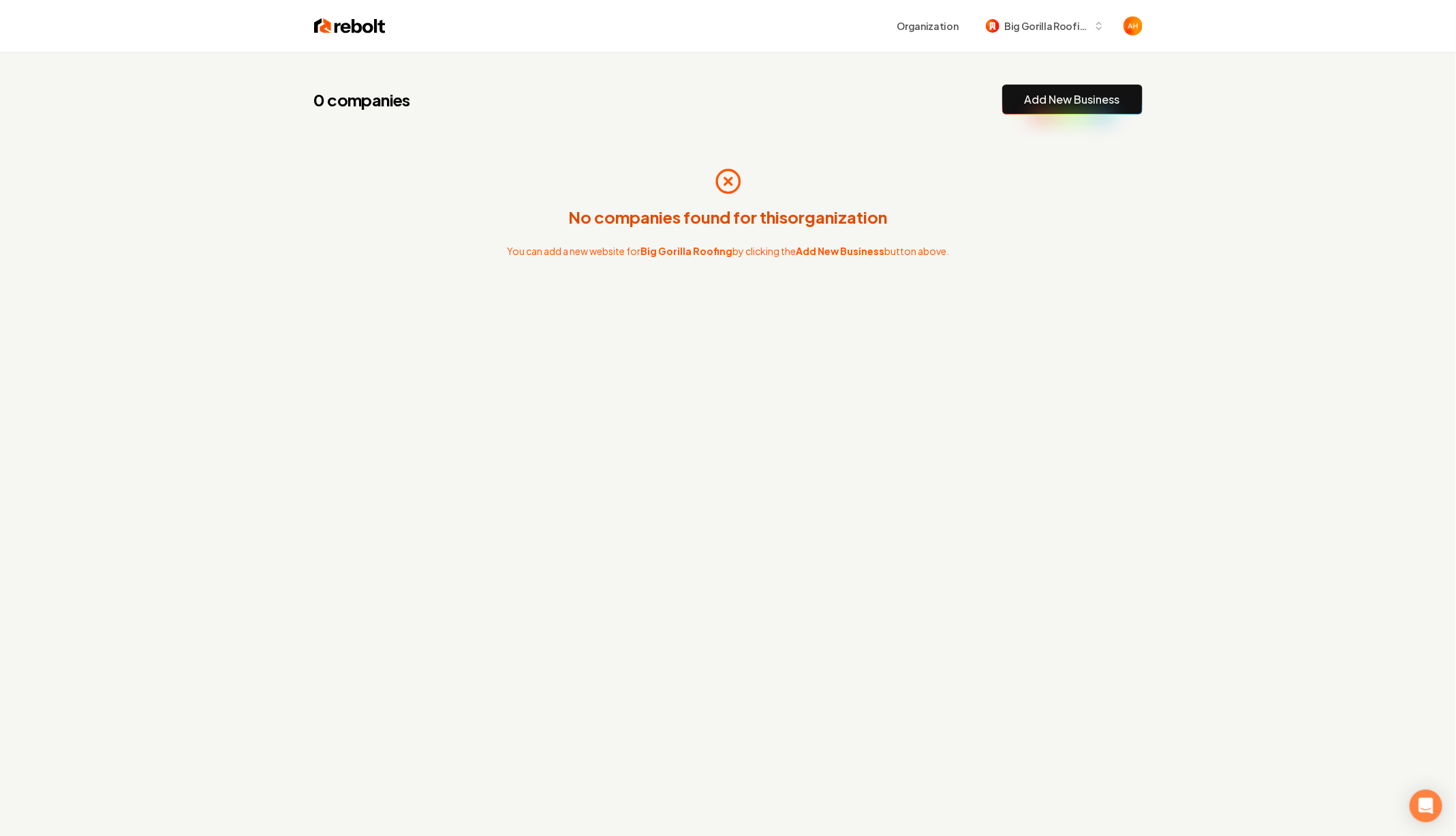
click at [917, 80] on div "0 companies Add New Business No companies found for this organization You can a…" at bounding box center [728, 215] width 872 height 325
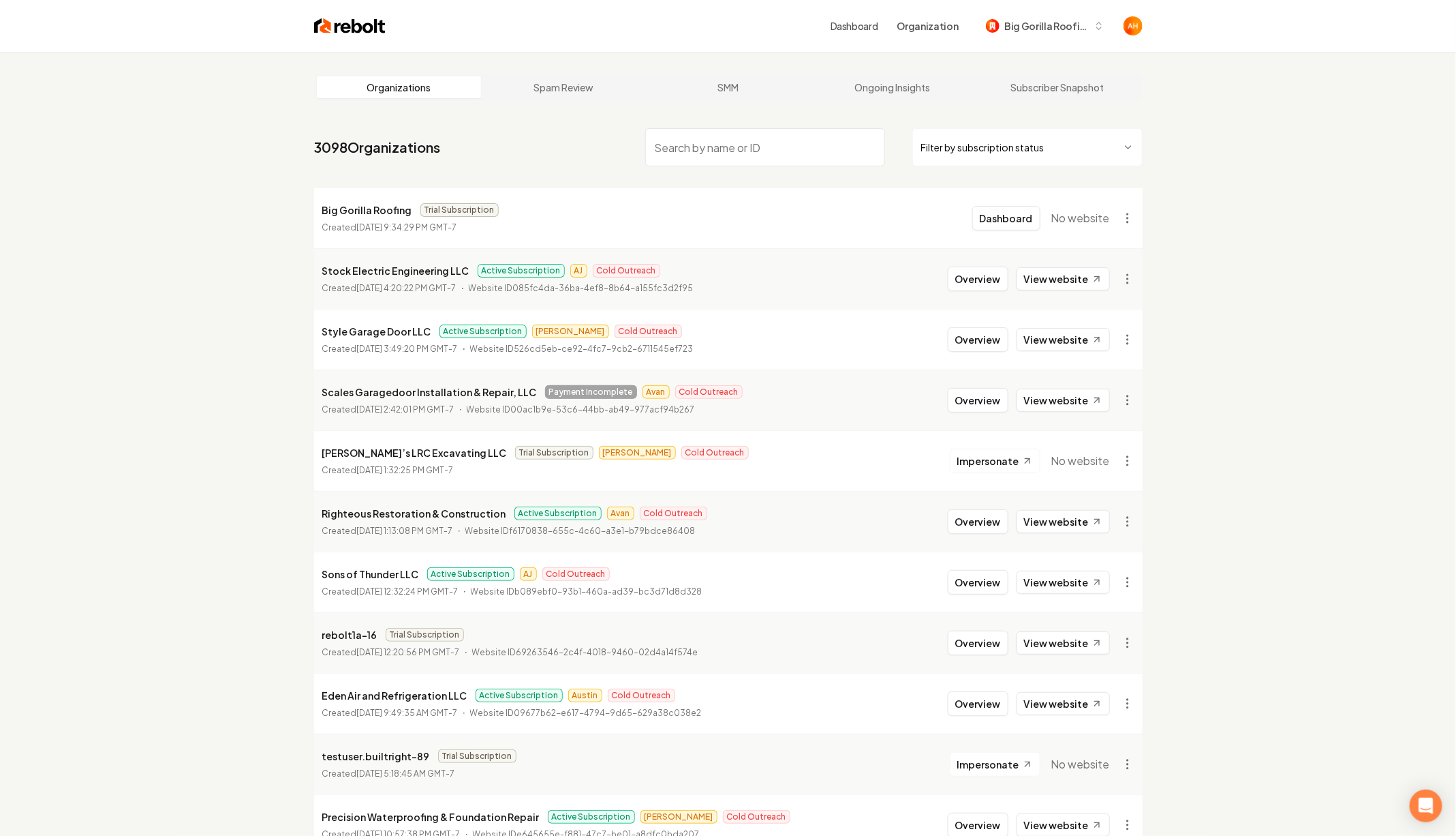
type input "b"
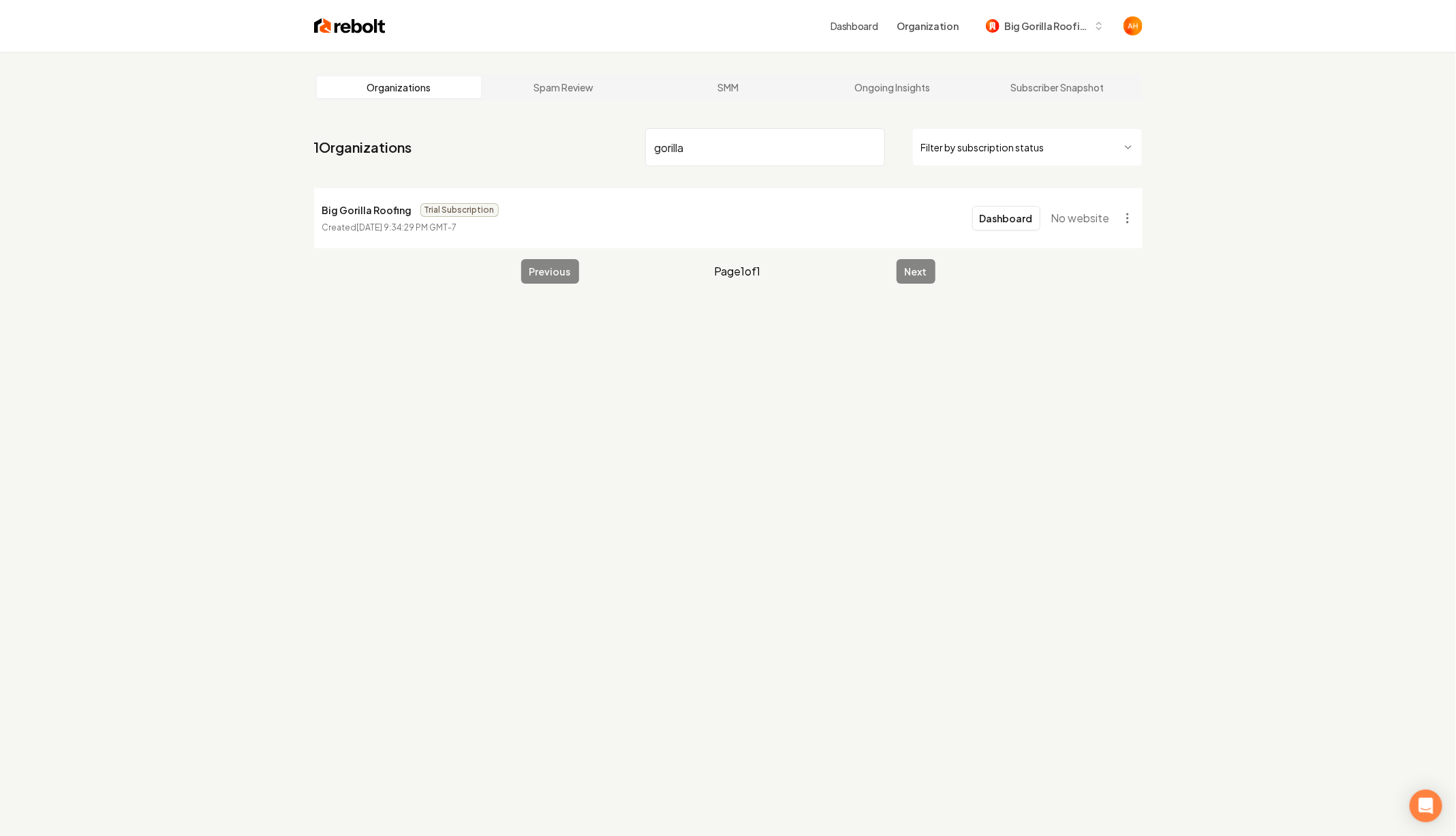
type input "gorilla"
click at [1128, 221] on html "Dashboard Organization Big Gorilla Roofing Organizations Spam Review SMM Ongoin…" at bounding box center [728, 418] width 1456 height 836
drag, startPoint x: 1264, startPoint y: 163, endPoint x: 1227, endPoint y: 160, distance: 37.1
click at [1264, 163] on html "Dashboard Organization Big Gorilla Roofing Organizations Spam Review SMM Ongoin…" at bounding box center [728, 418] width 1456 height 836
click at [1070, 24] on span "Big Gorilla Roofing" at bounding box center [1046, 25] width 83 height 14
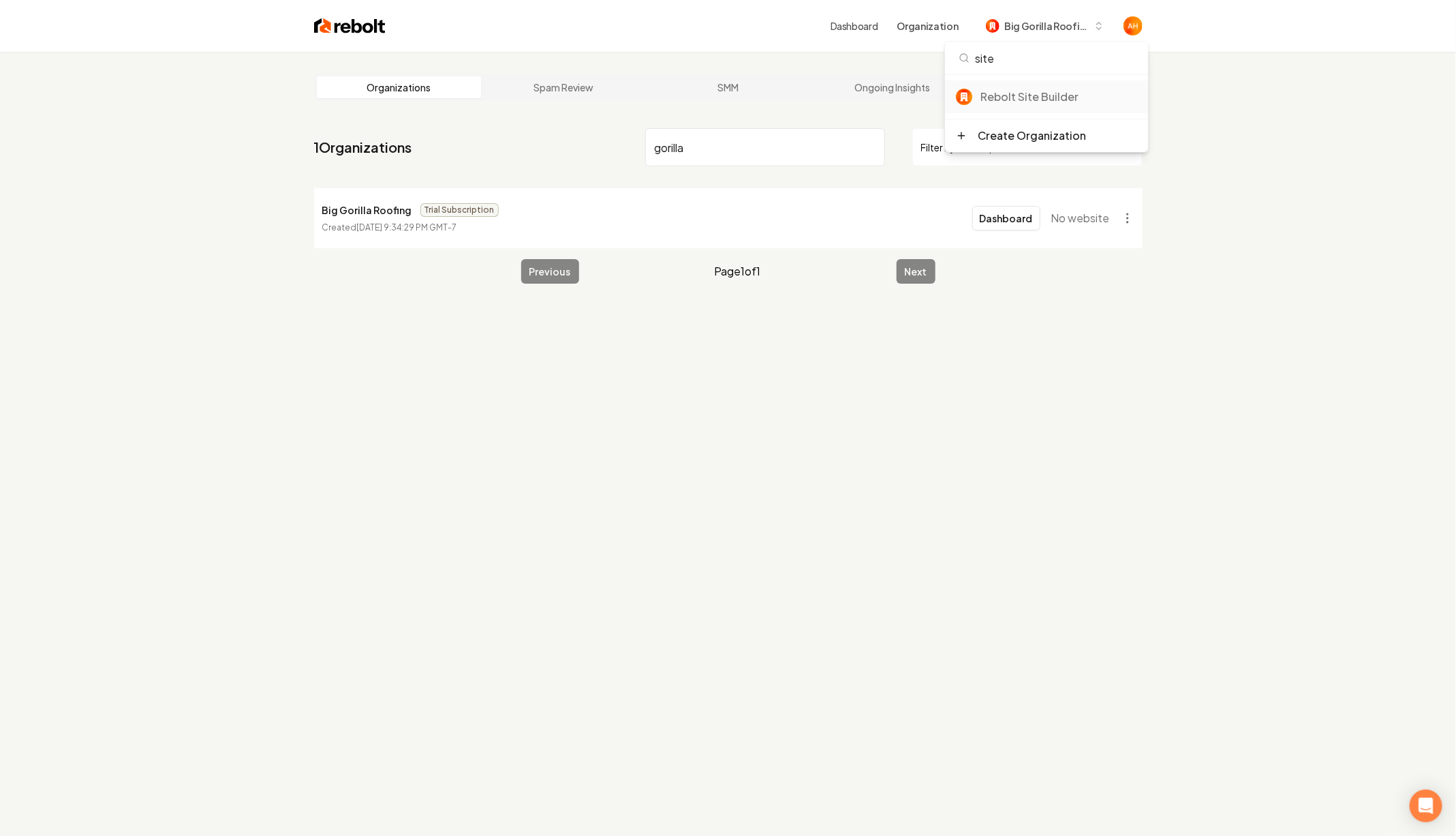
type input "site"
click at [1055, 90] on div "Rebolt Site Builder" at bounding box center [1059, 97] width 157 height 17
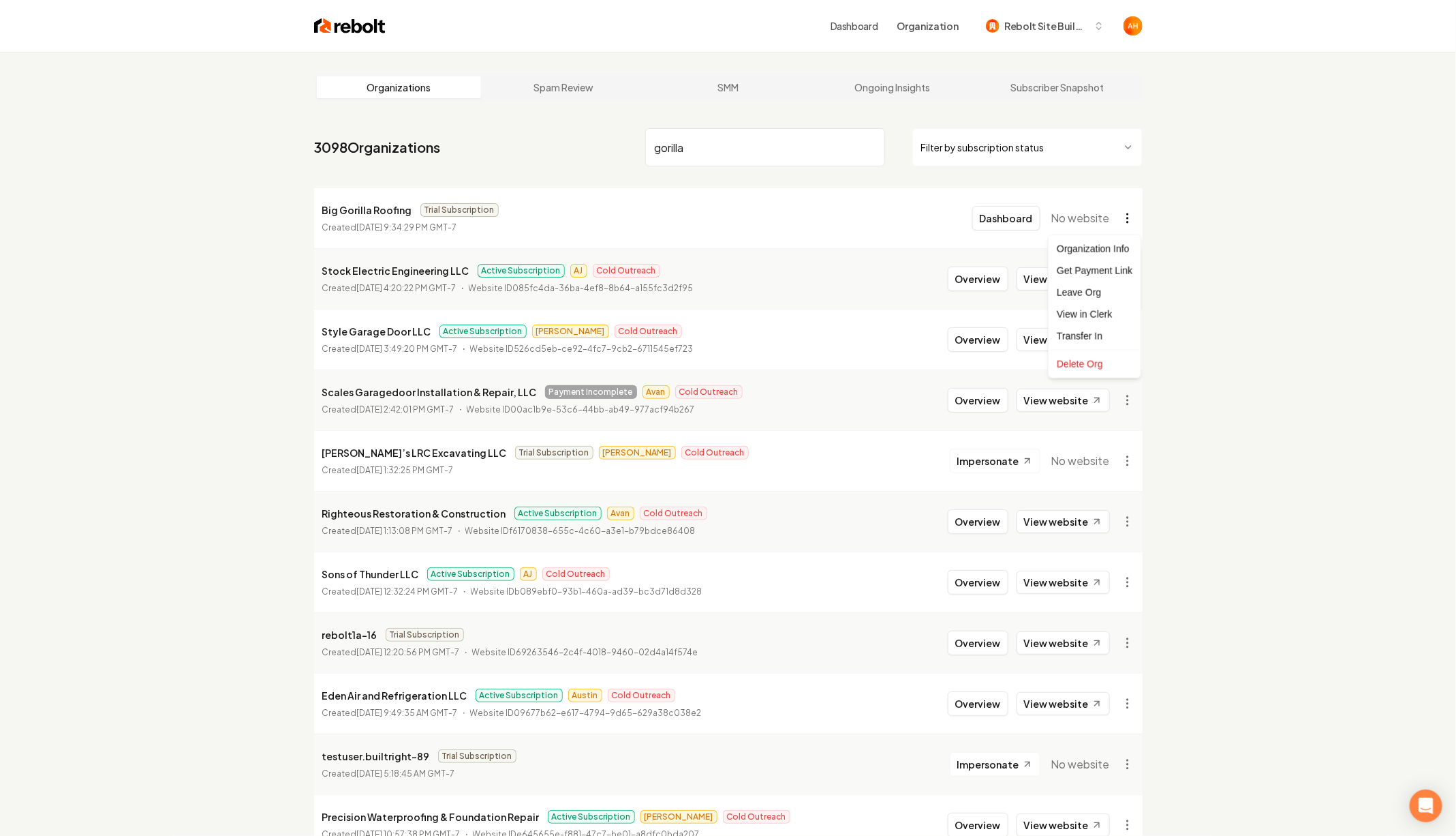
click at [1121, 221] on html "Dashboard Organization Rebolt Site Builder Organizations Spam Review SMM Ongoin…" at bounding box center [728, 418] width 1456 height 836
click at [1093, 335] on div "Transfer In" at bounding box center [1094, 335] width 87 height 21
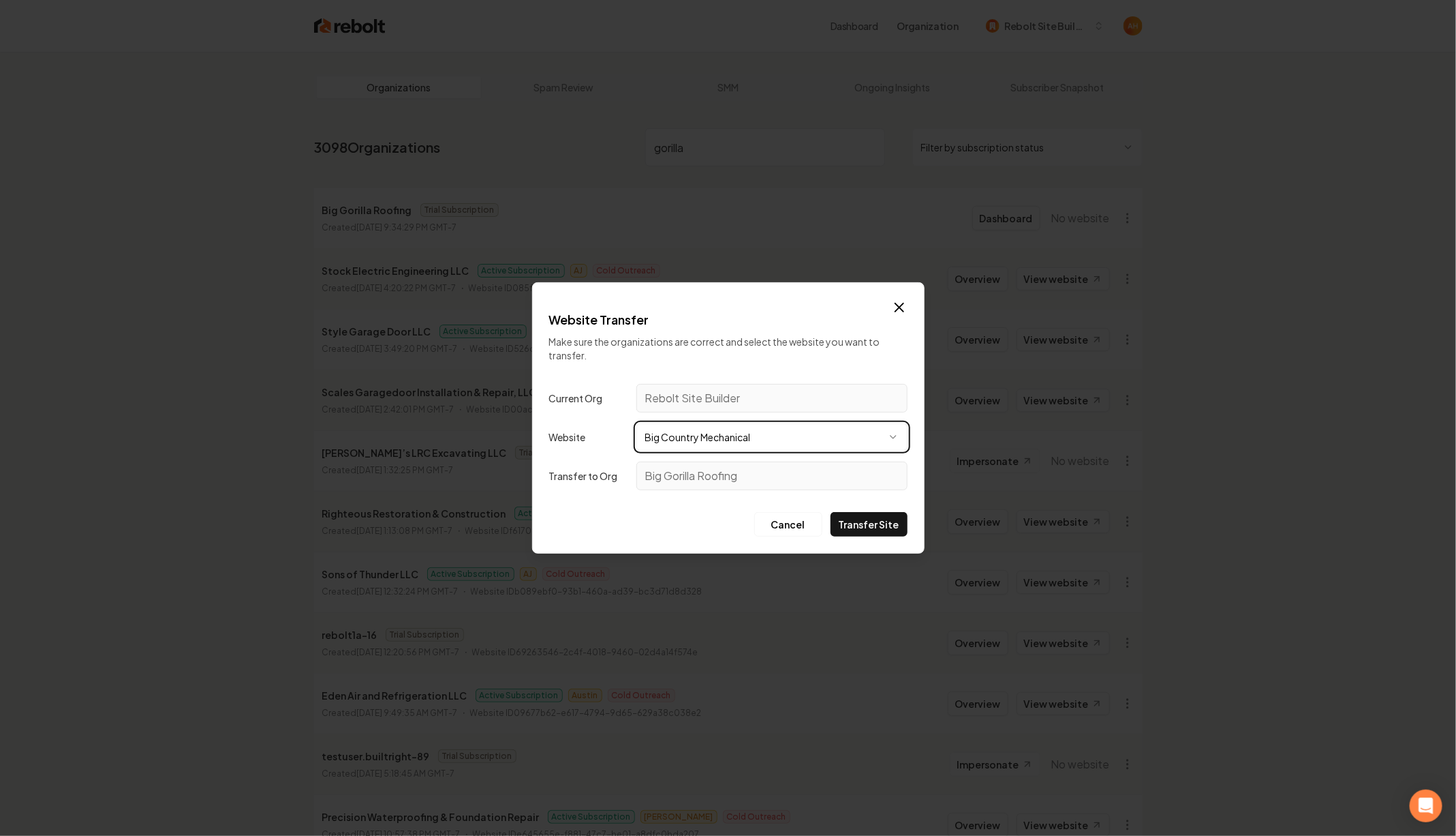
click at [636, 424] on button "Big Country Mechanical" at bounding box center [771, 437] width 271 height 27
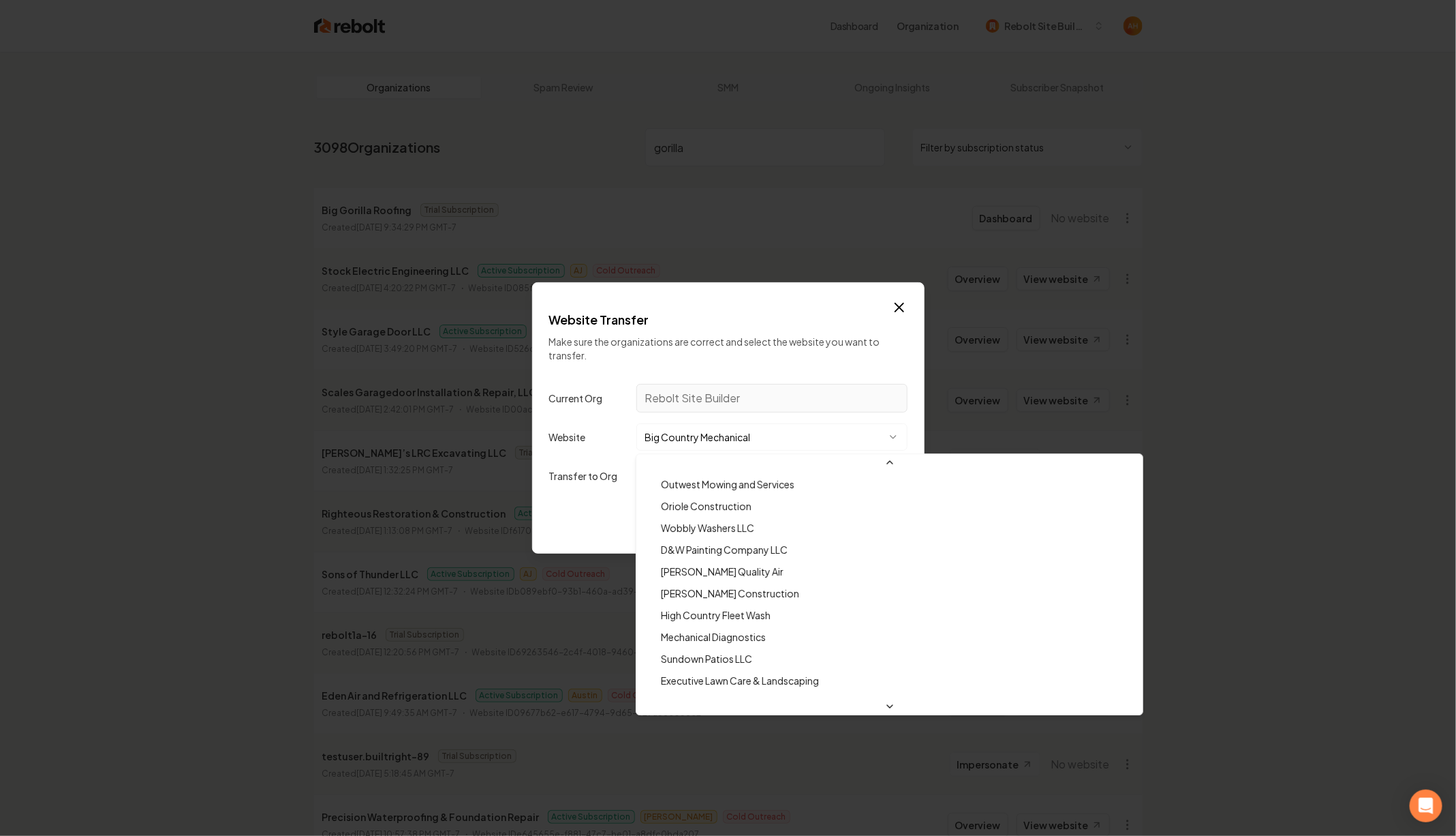
scroll to position [17016, 0]
click at [770, 422] on div at bounding box center [728, 418] width 1456 height 836
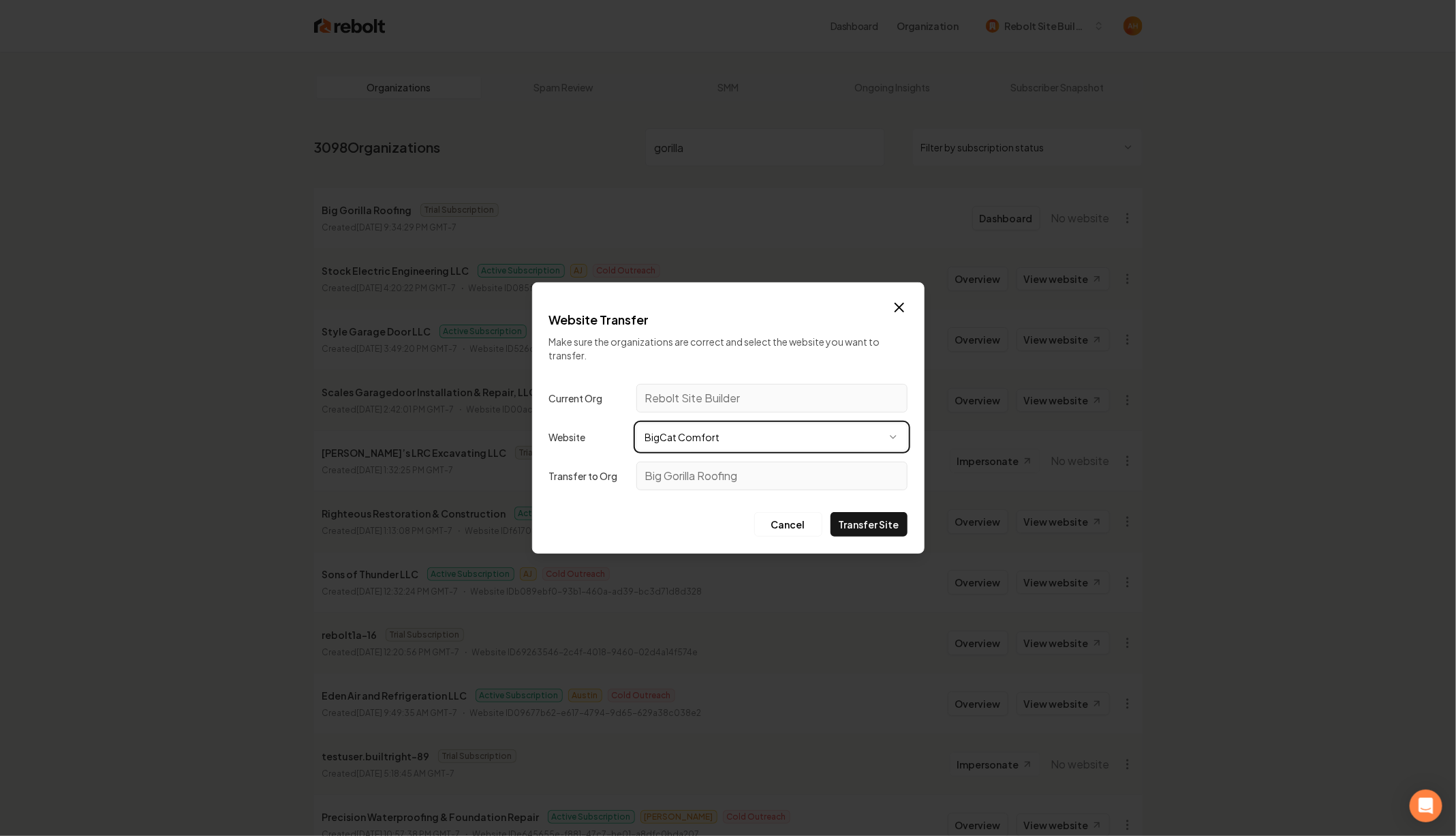
click at [636, 424] on button "BigCat Comfort" at bounding box center [771, 437] width 271 height 27
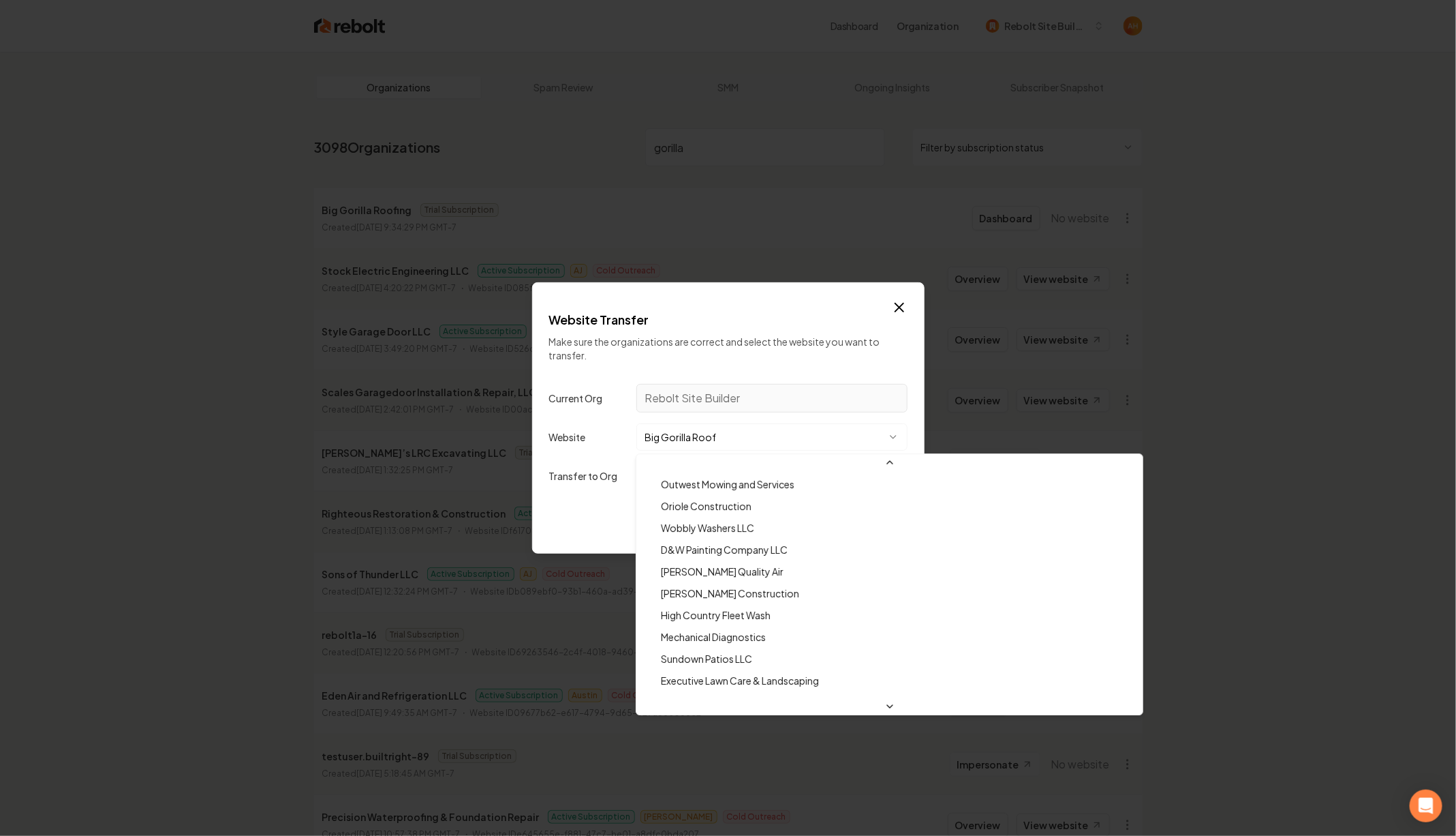
scroll to position [35920, 0]
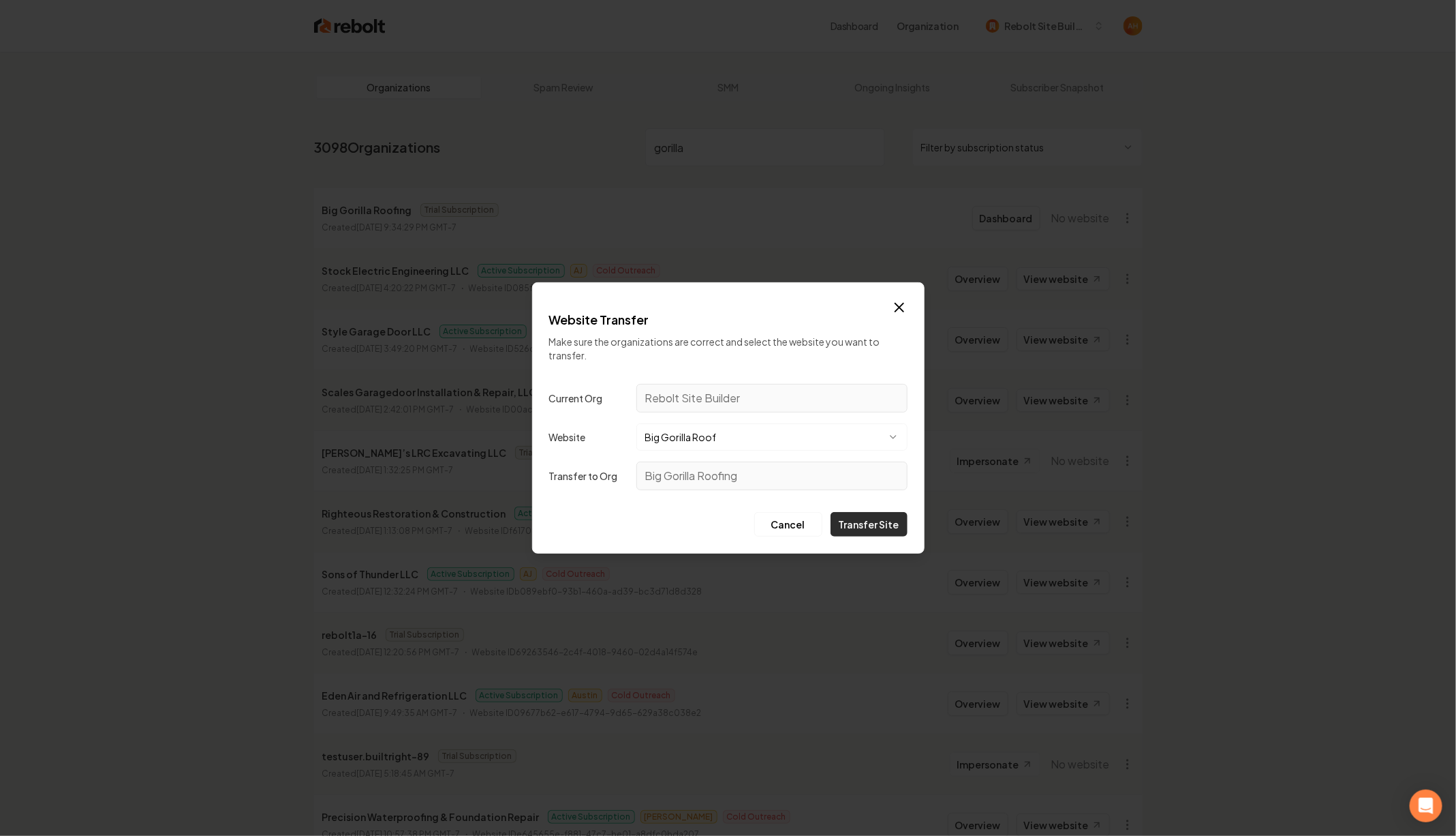
click at [858, 523] on button "Transfer Site" at bounding box center [868, 524] width 77 height 24
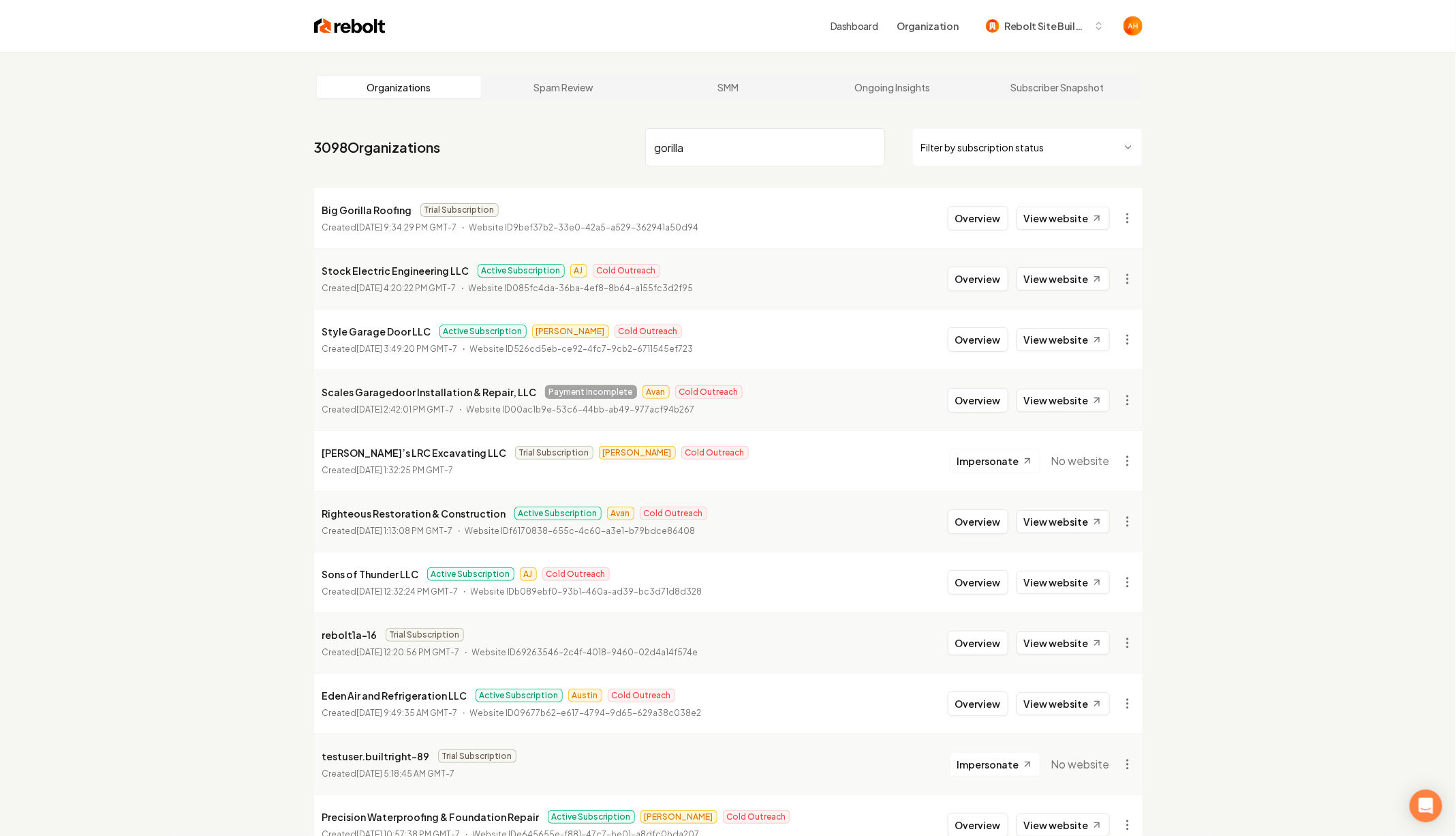
click at [354, 215] on p "Big Gorilla Roofing" at bounding box center [367, 210] width 90 height 17
copy p "Big Gorilla Roofing"
click at [1130, 220] on html "Dashboard Organization Rebolt Site Builder Organizations Spam Review SMM Ongoin…" at bounding box center [728, 418] width 1456 height 836
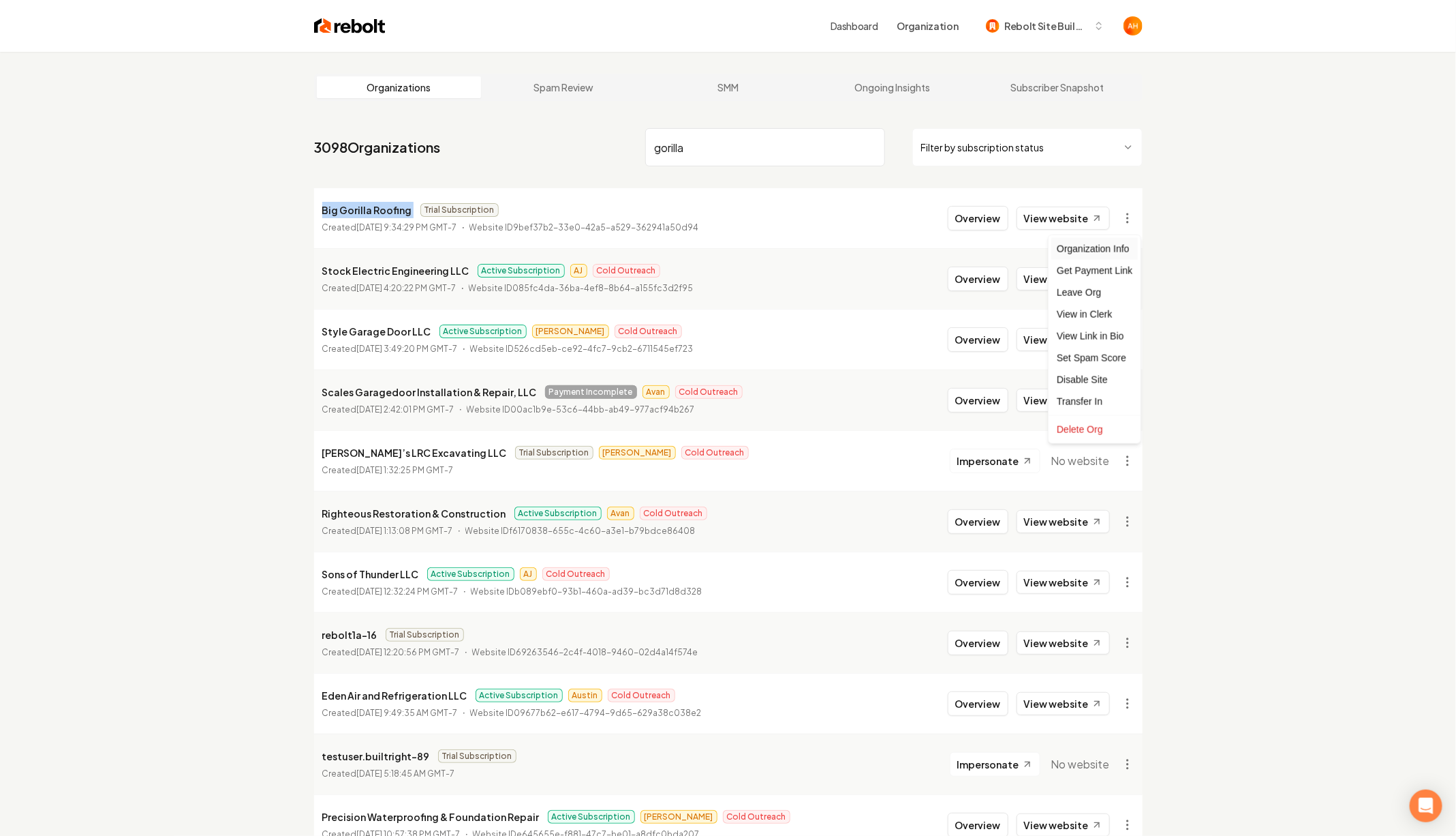
click at [1099, 243] on div "Organization Info" at bounding box center [1094, 248] width 87 height 21
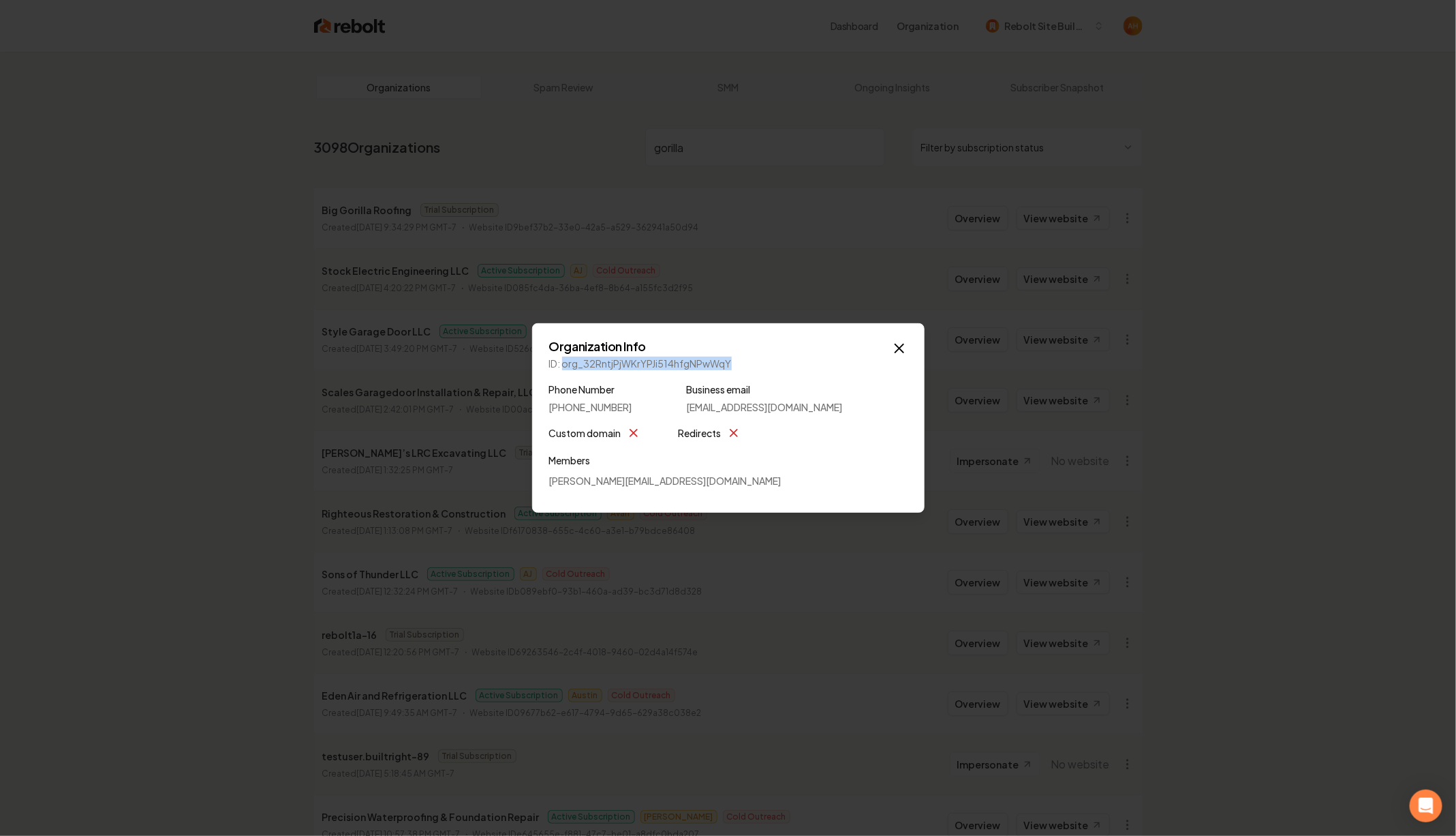
copy p "org_32RntjPjWKrYPJi514hfgNPwWqY"
drag, startPoint x: 563, startPoint y: 366, endPoint x: 744, endPoint y: 364, distance: 181.0
click at [748, 364] on p "ID: org_32RntjPjWKrYPJi514hfgNPwWqY" at bounding box center [728, 363] width 358 height 14
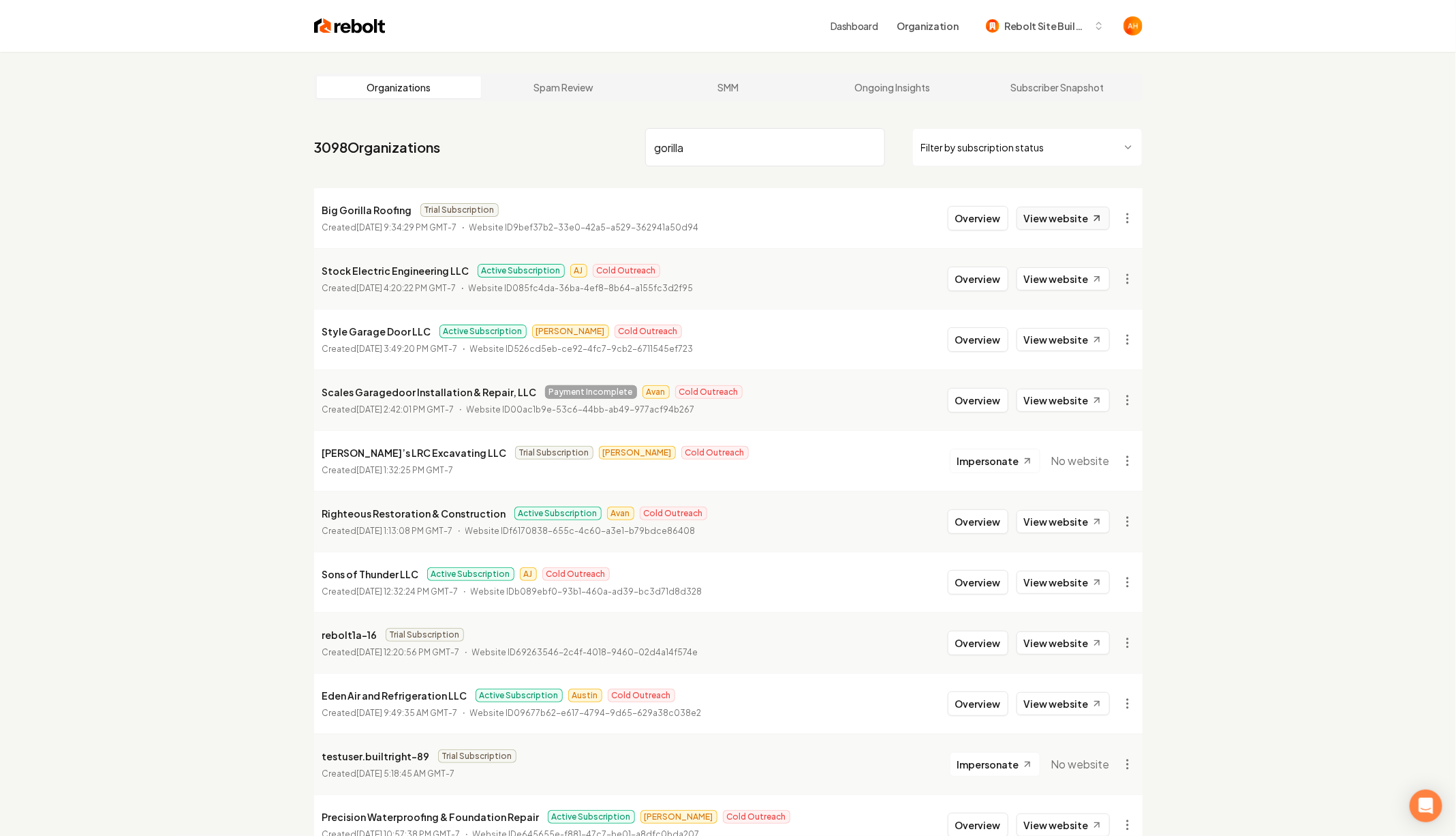
click at [1066, 216] on link "View website" at bounding box center [1063, 217] width 93 height 23
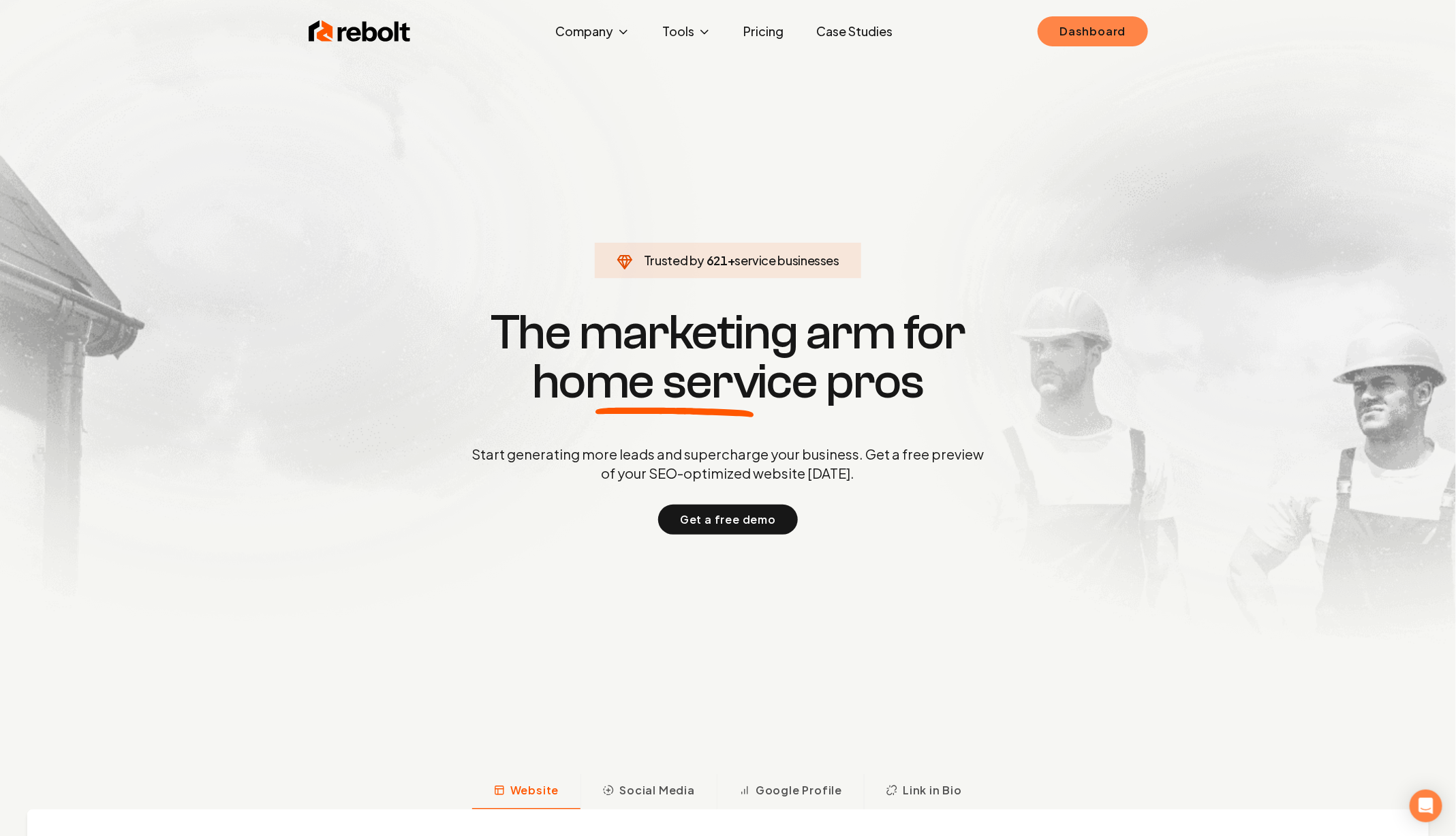
drag, startPoint x: 1072, startPoint y: 32, endPoint x: 1053, endPoint y: 35, distance: 19.2
click at [1072, 32] on link "Dashboard" at bounding box center [1093, 32] width 110 height 30
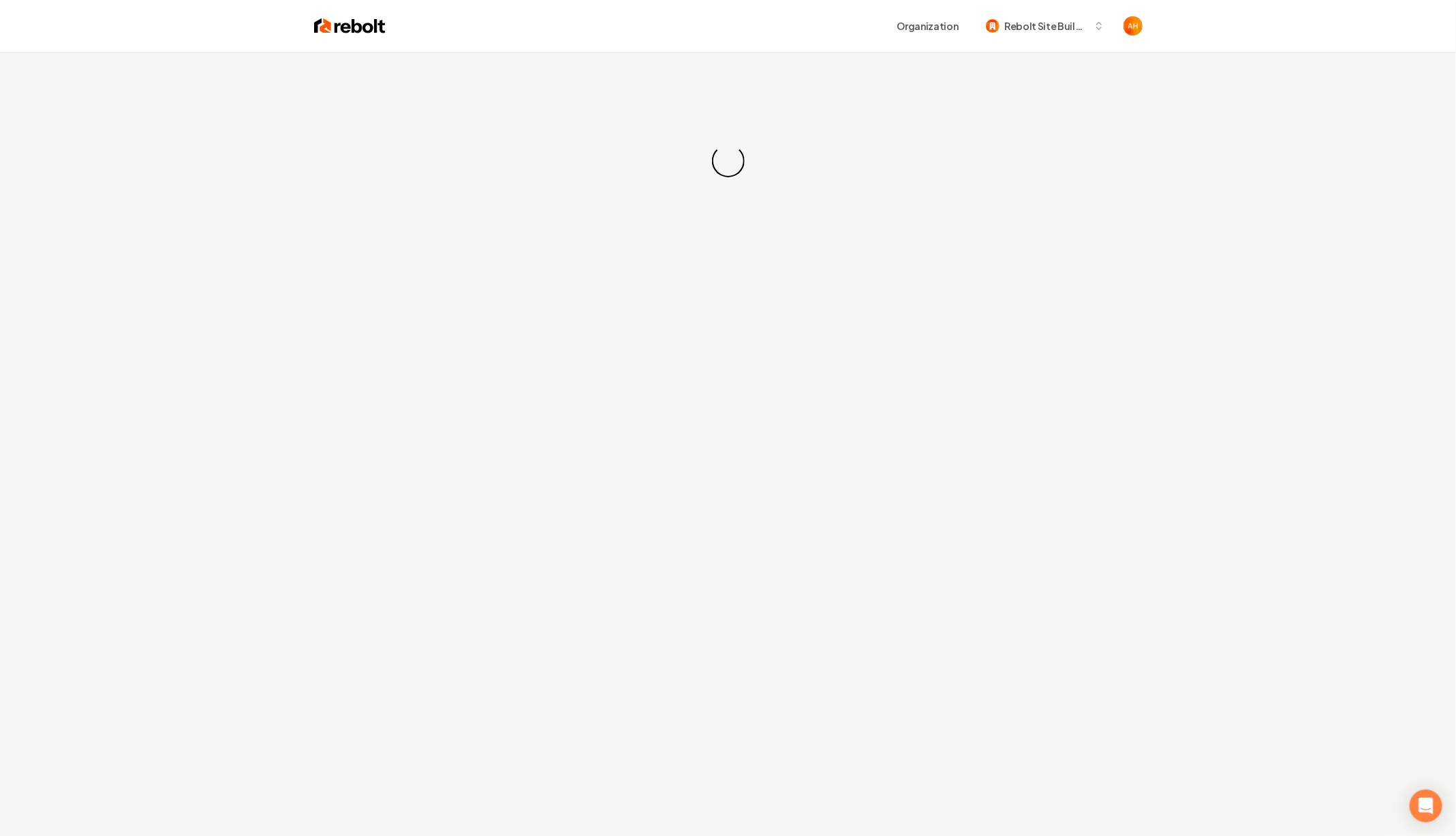
click at [672, 57] on div "Loading... Loading..." at bounding box center [728, 161] width 1456 height 218
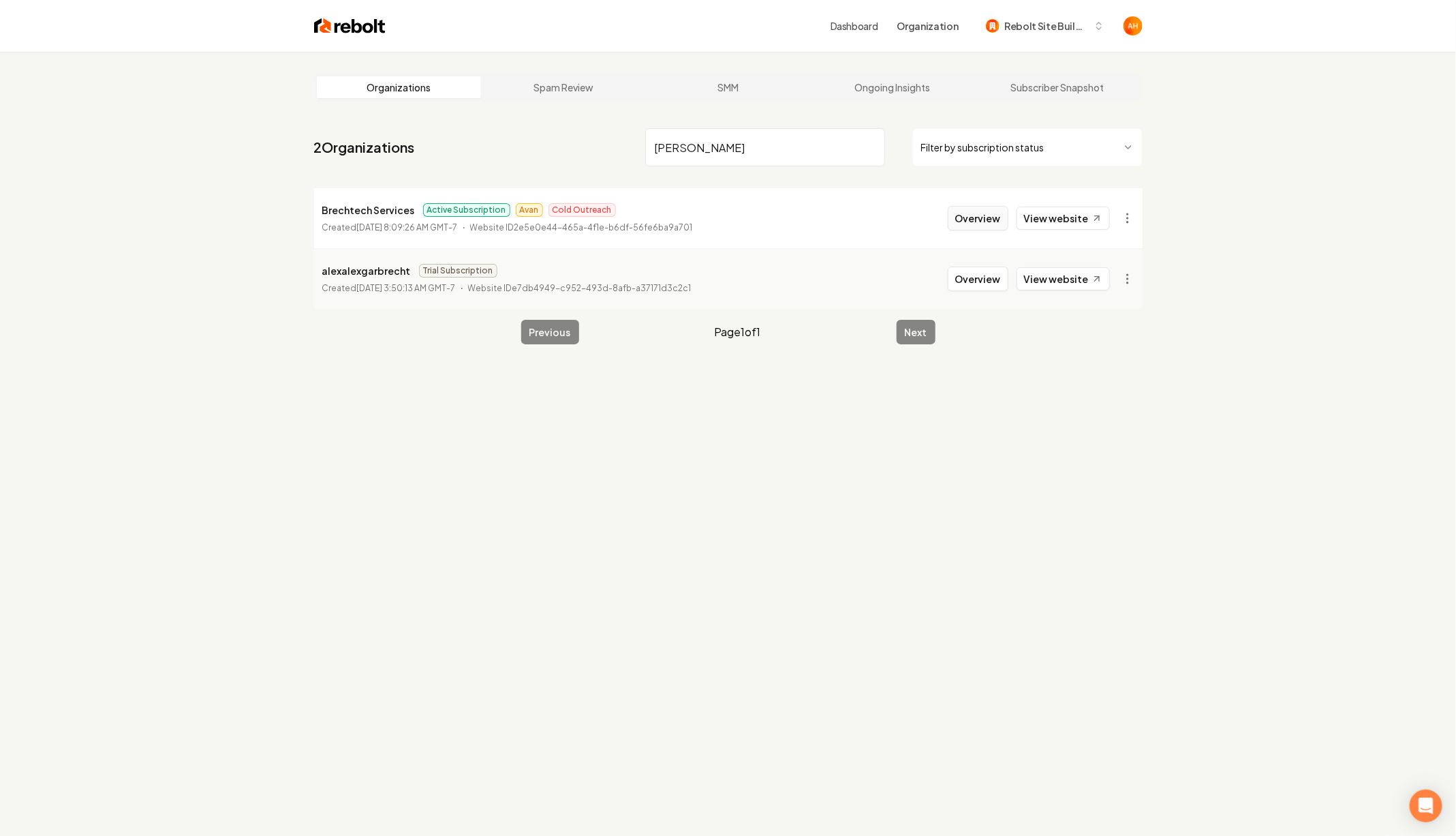
type input "[PERSON_NAME]"
click at [964, 220] on button "Overview" at bounding box center [978, 218] width 61 height 24
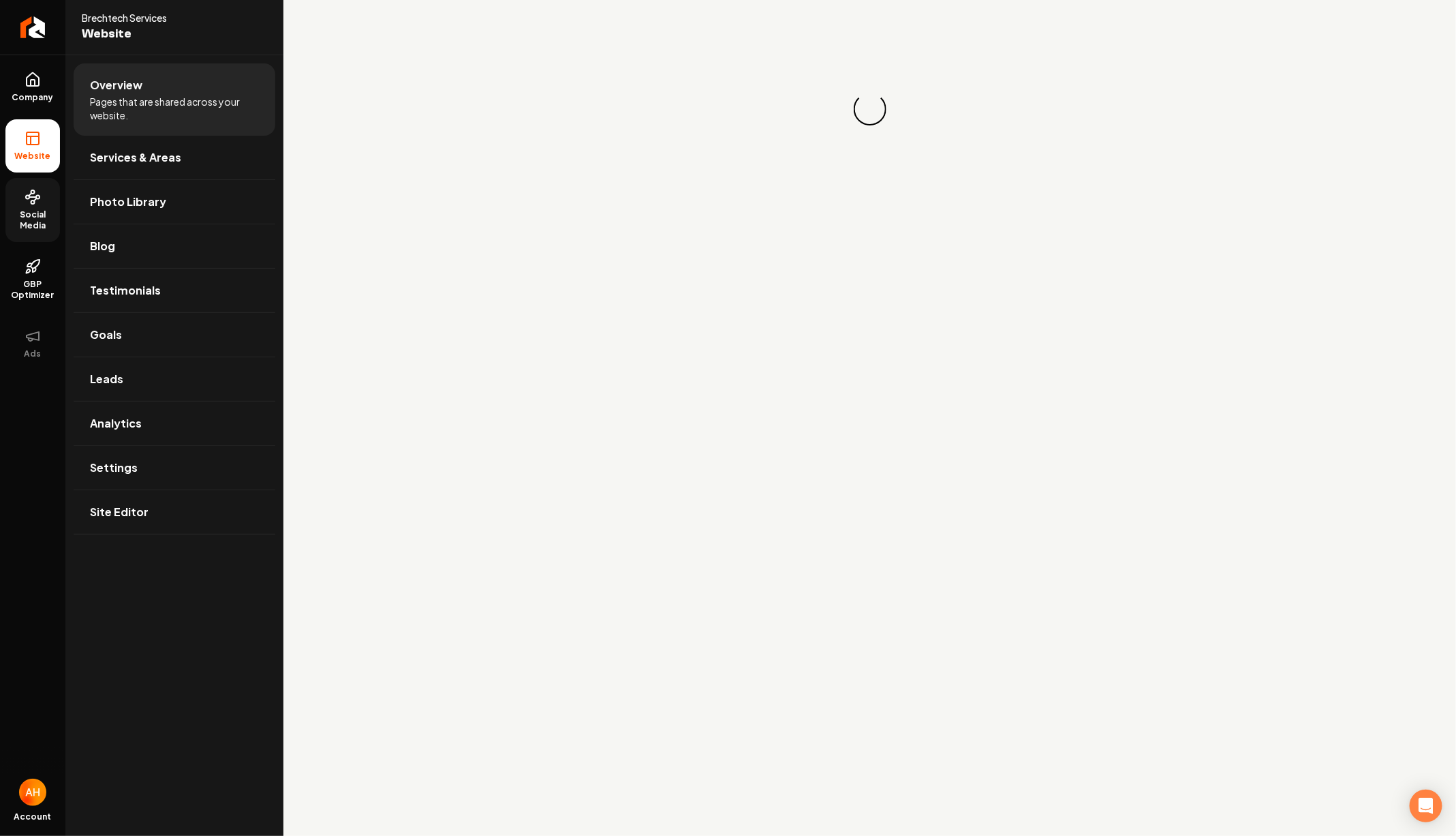
click at [34, 218] on span "Social Media" at bounding box center [33, 219] width 54 height 21
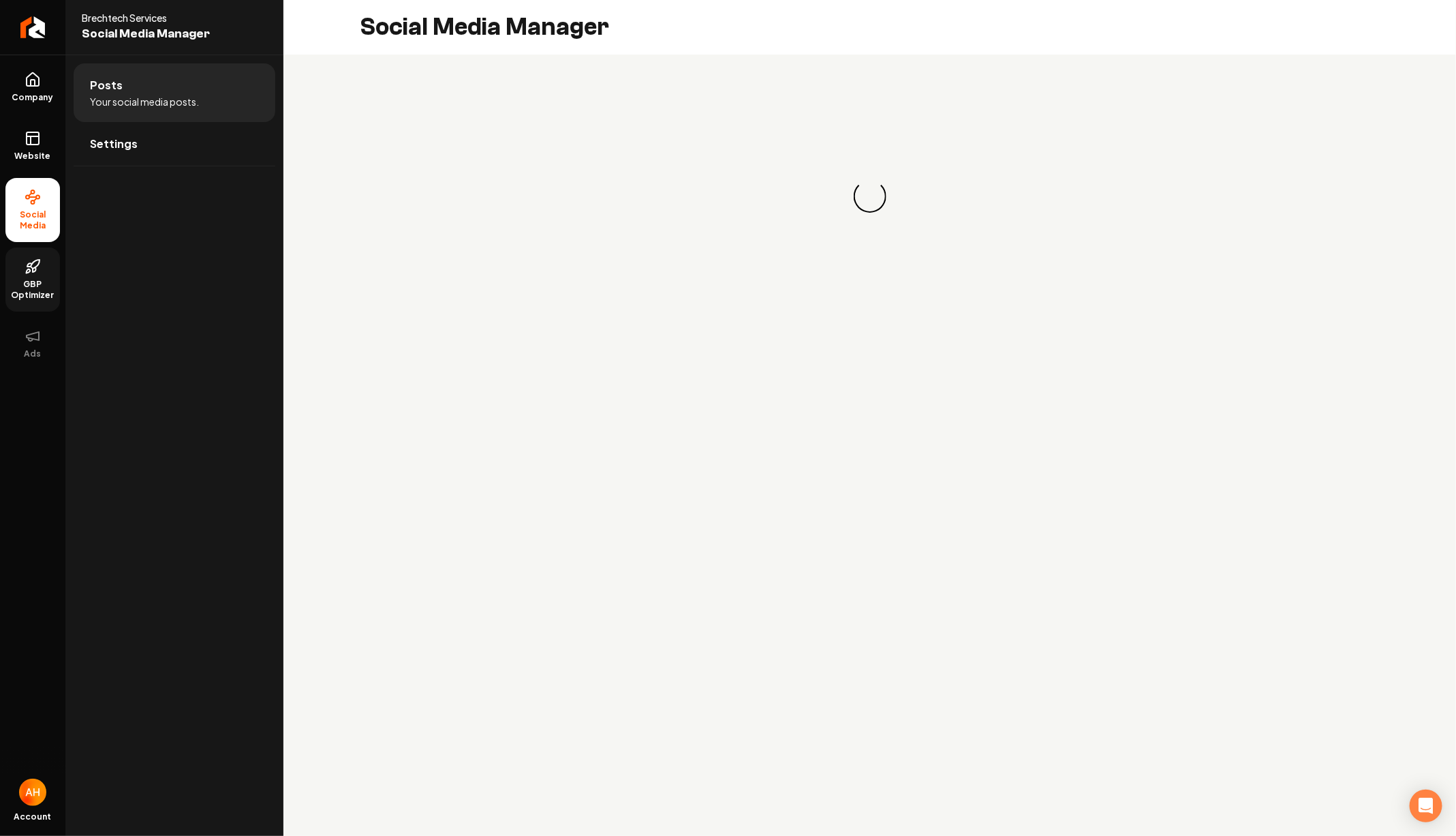
click at [42, 280] on span "GBP Optimizer" at bounding box center [33, 289] width 54 height 21
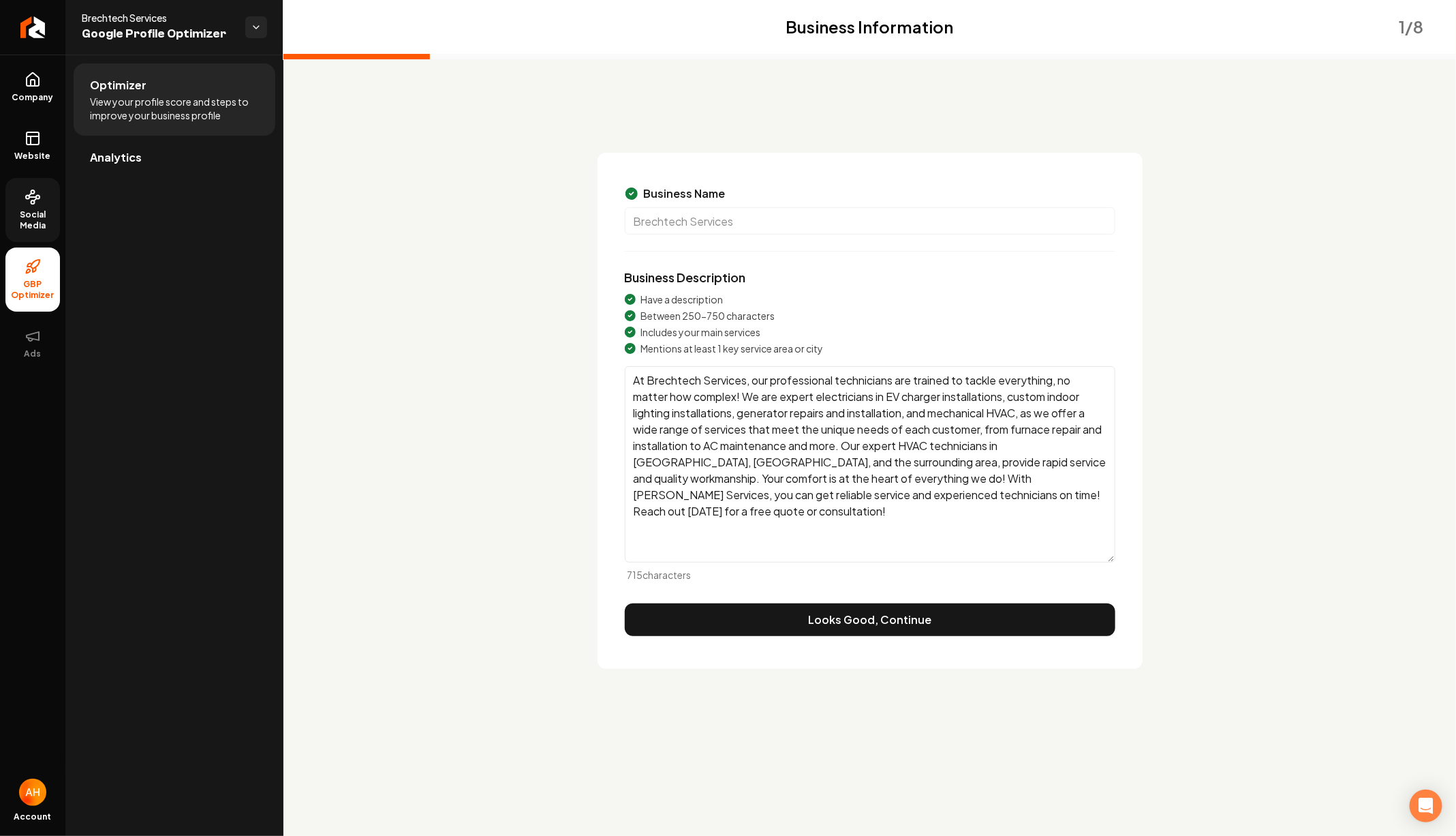
drag, startPoint x: 132, startPoint y: 174, endPoint x: 201, endPoint y: 174, distance: 69.0
click at [132, 174] on link "Analytics" at bounding box center [174, 157] width 201 height 44
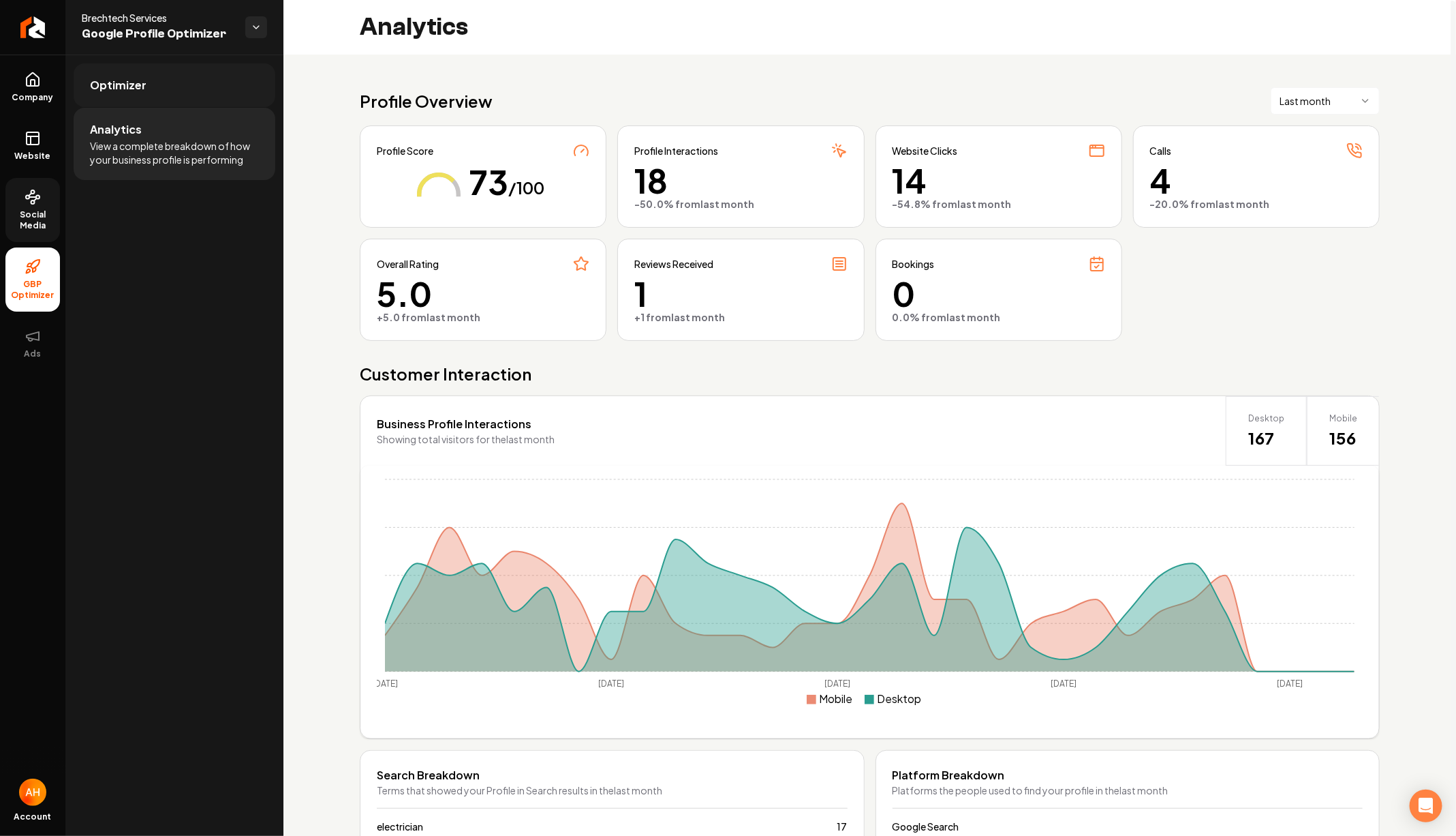
click at [167, 104] on link "Optimizer" at bounding box center [174, 85] width 201 height 44
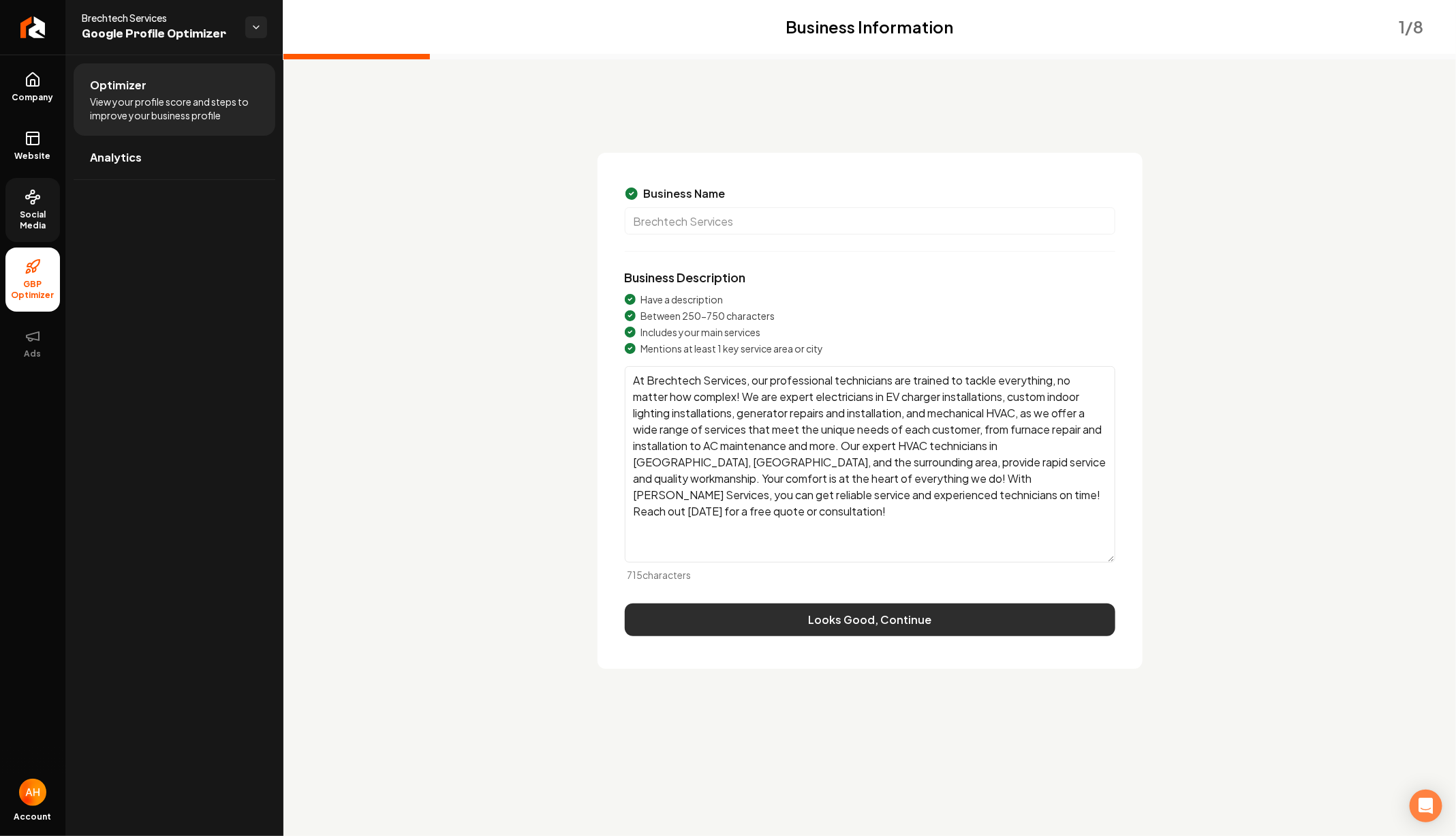
click at [833, 615] on button "Looks Good, Continue" at bounding box center [870, 619] width 491 height 33
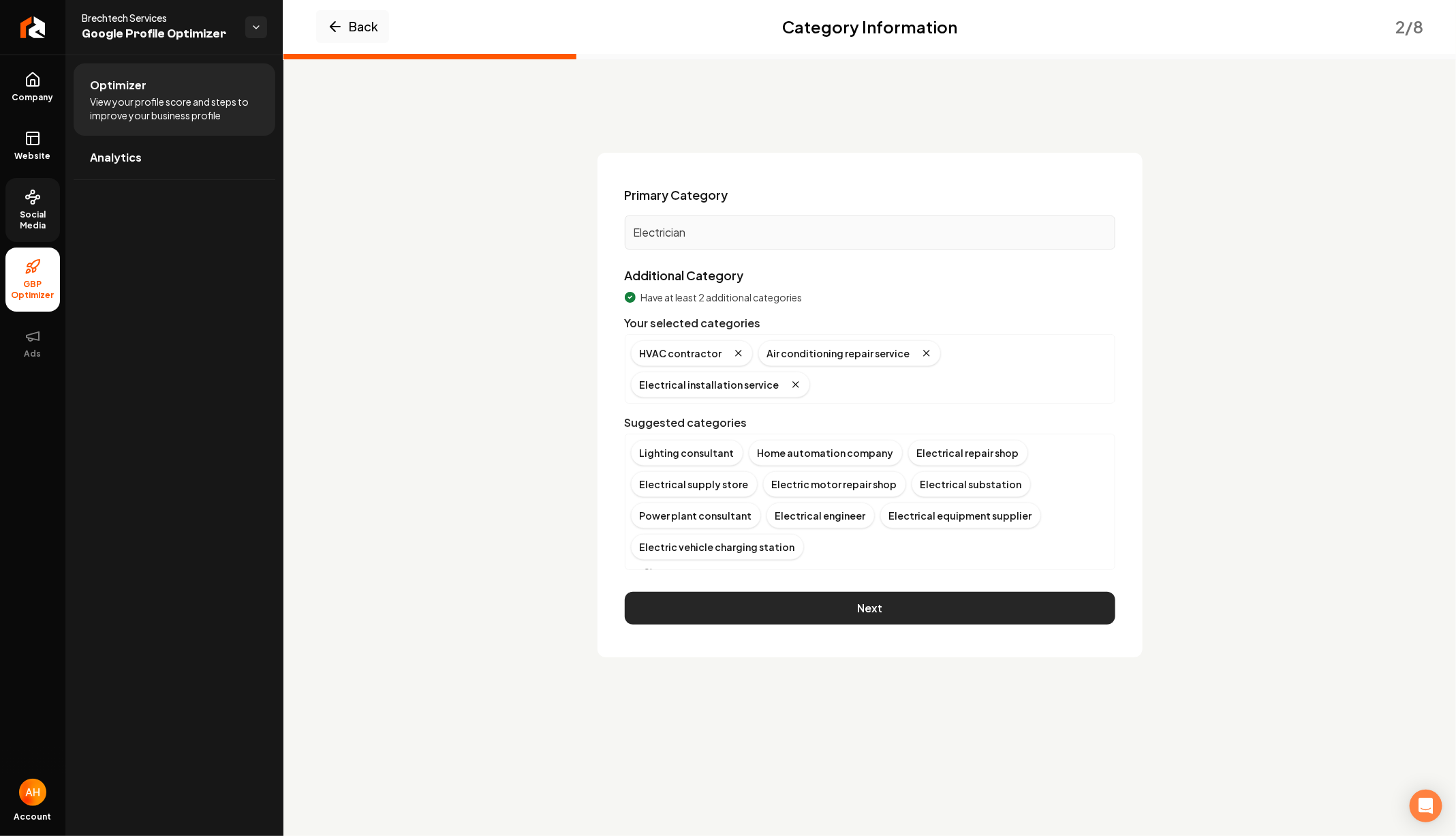
click at [849, 592] on button "Next" at bounding box center [870, 607] width 491 height 33
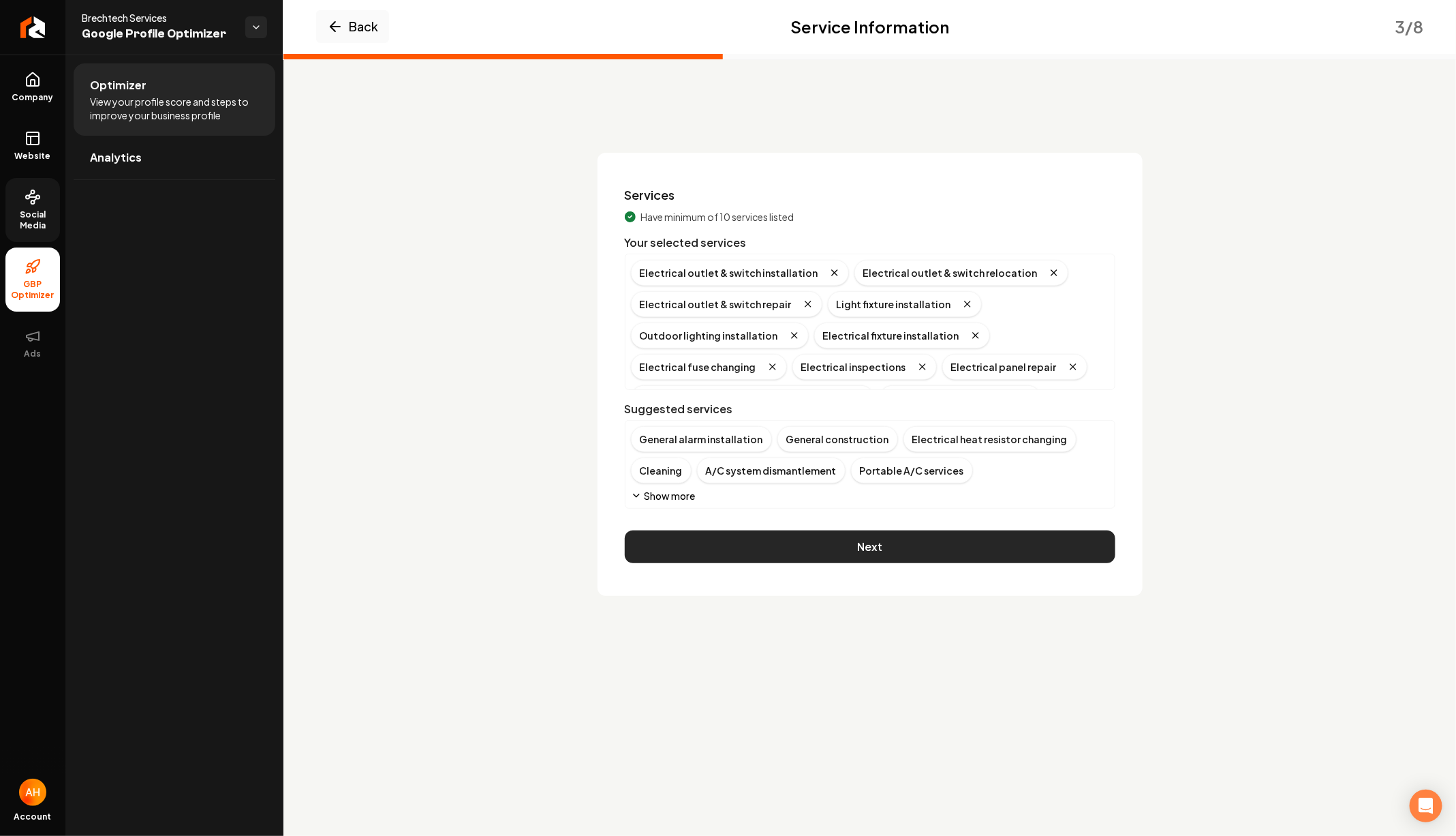
click at [858, 550] on button "Next" at bounding box center [870, 546] width 491 height 33
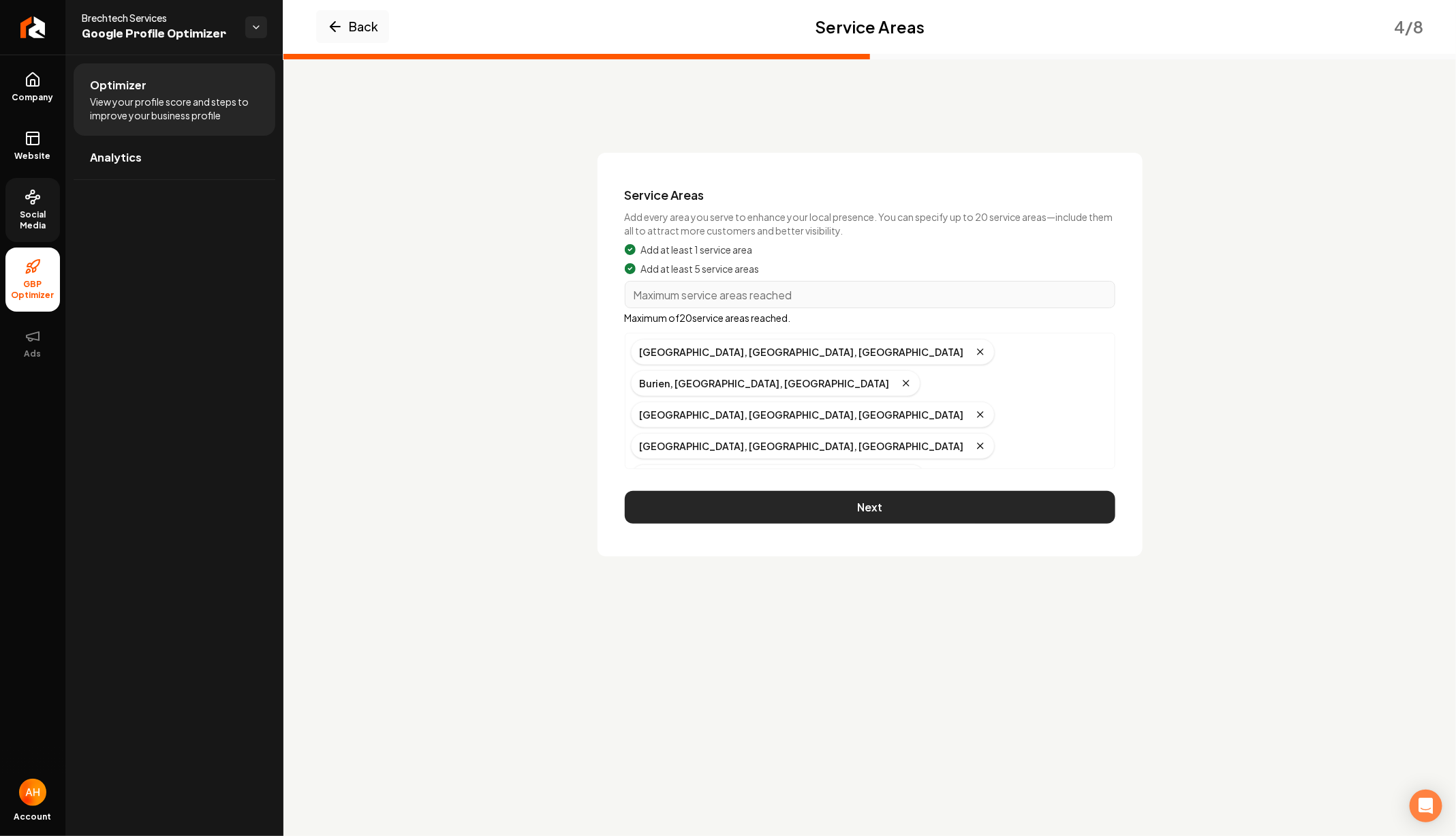
click at [881, 502] on button "Next" at bounding box center [870, 507] width 491 height 33
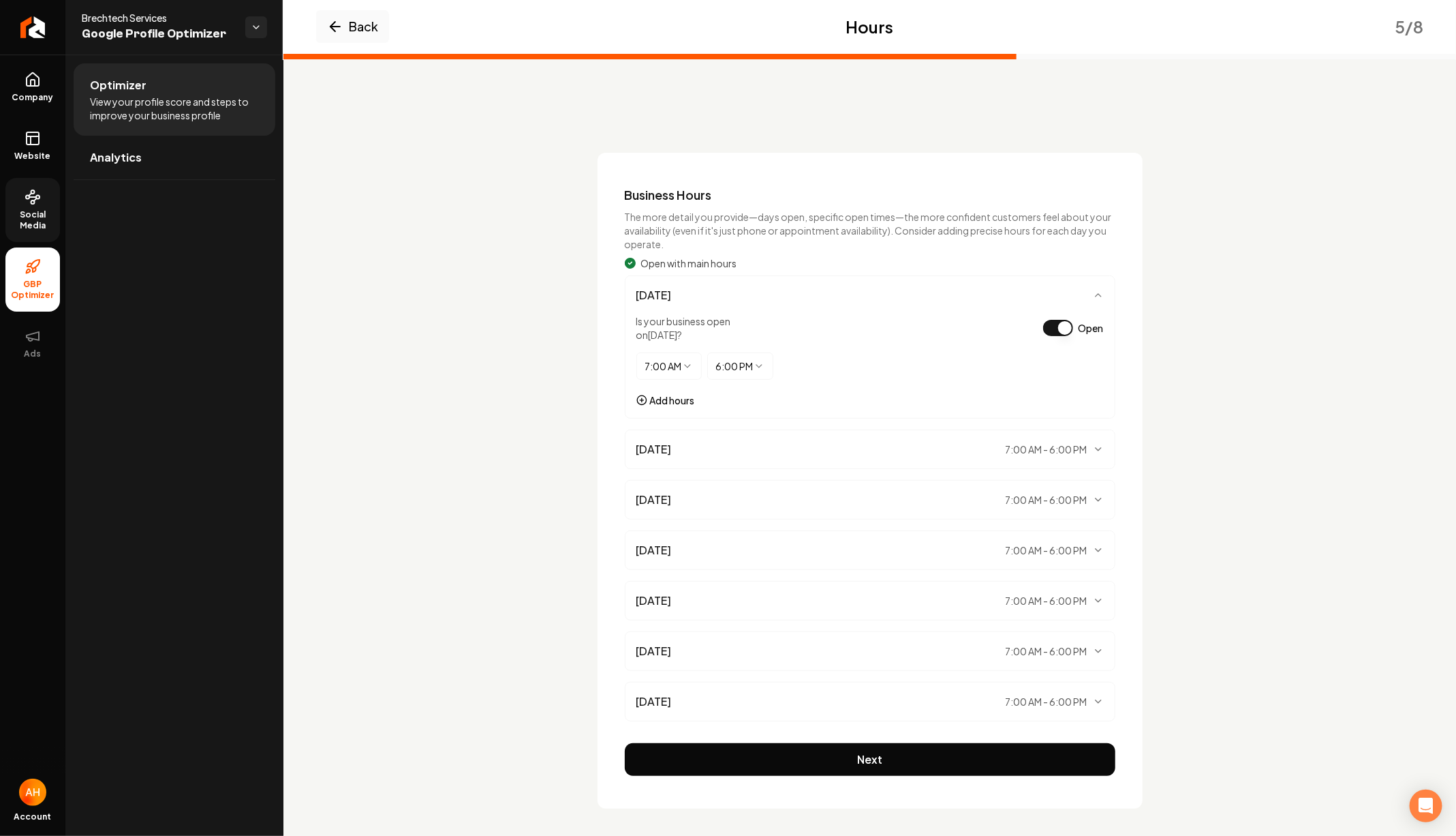
scroll to position [1, 0]
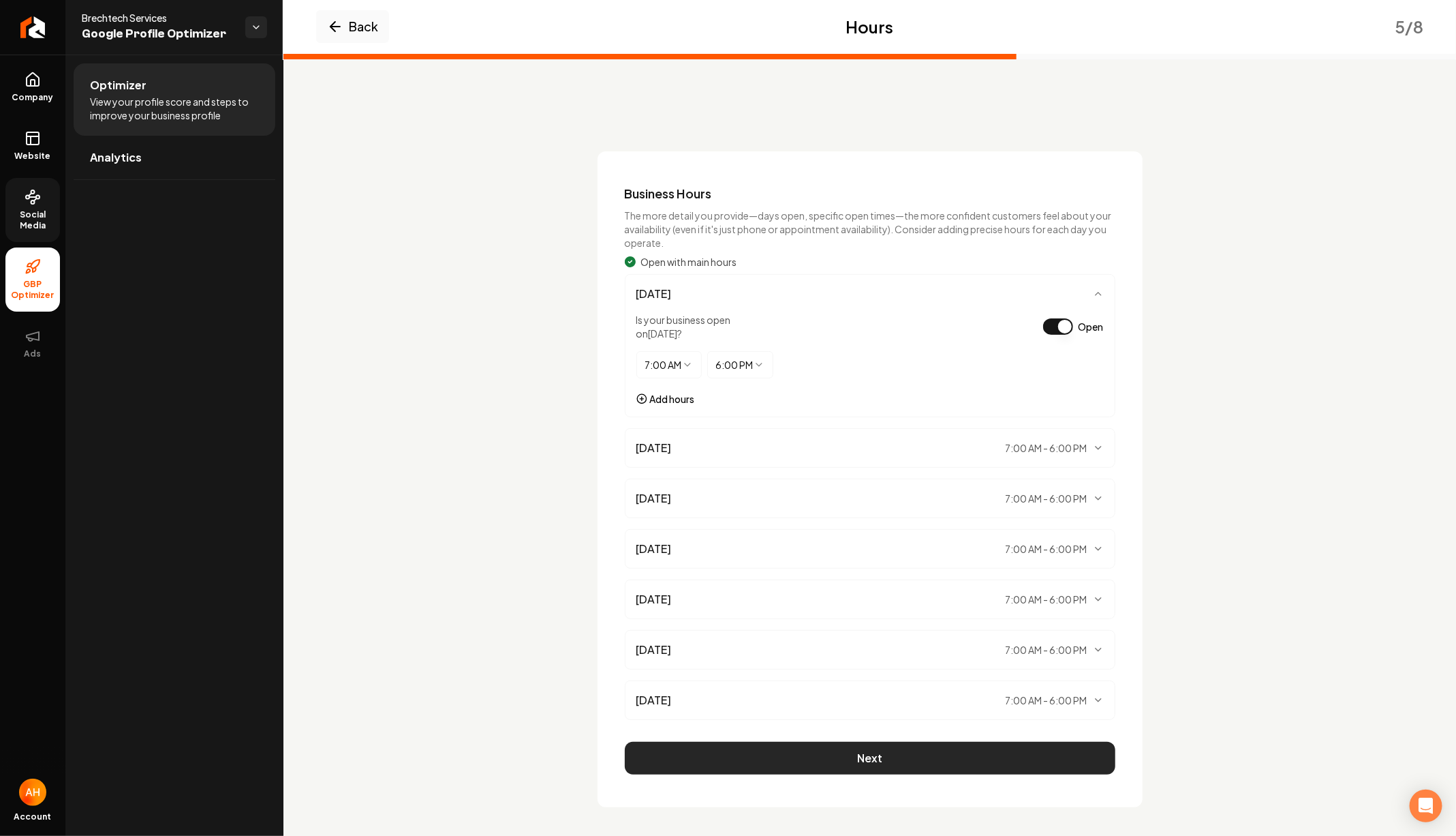
click at [859, 763] on button "Next" at bounding box center [870, 758] width 491 height 33
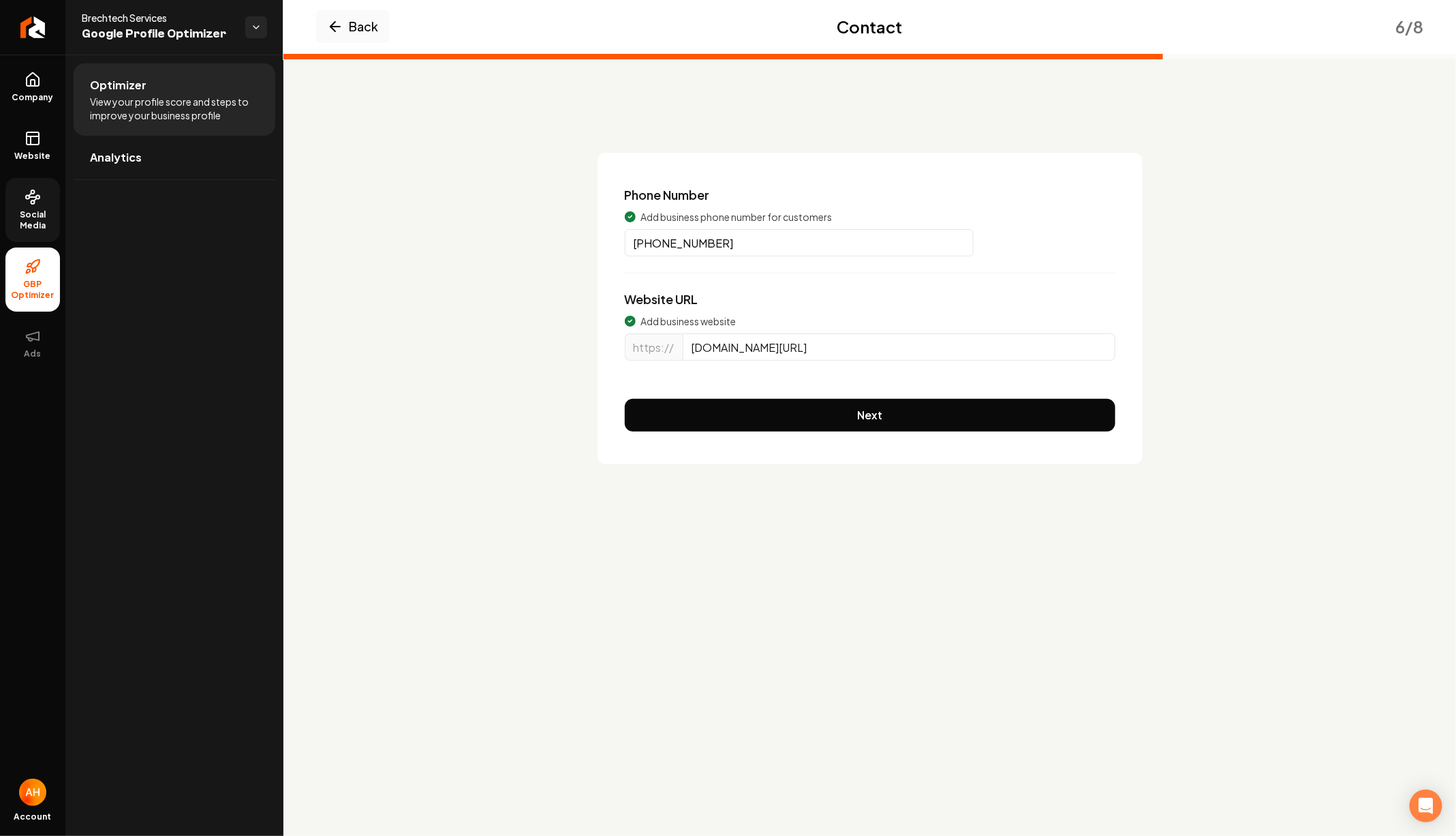
scroll to position [0, 0]
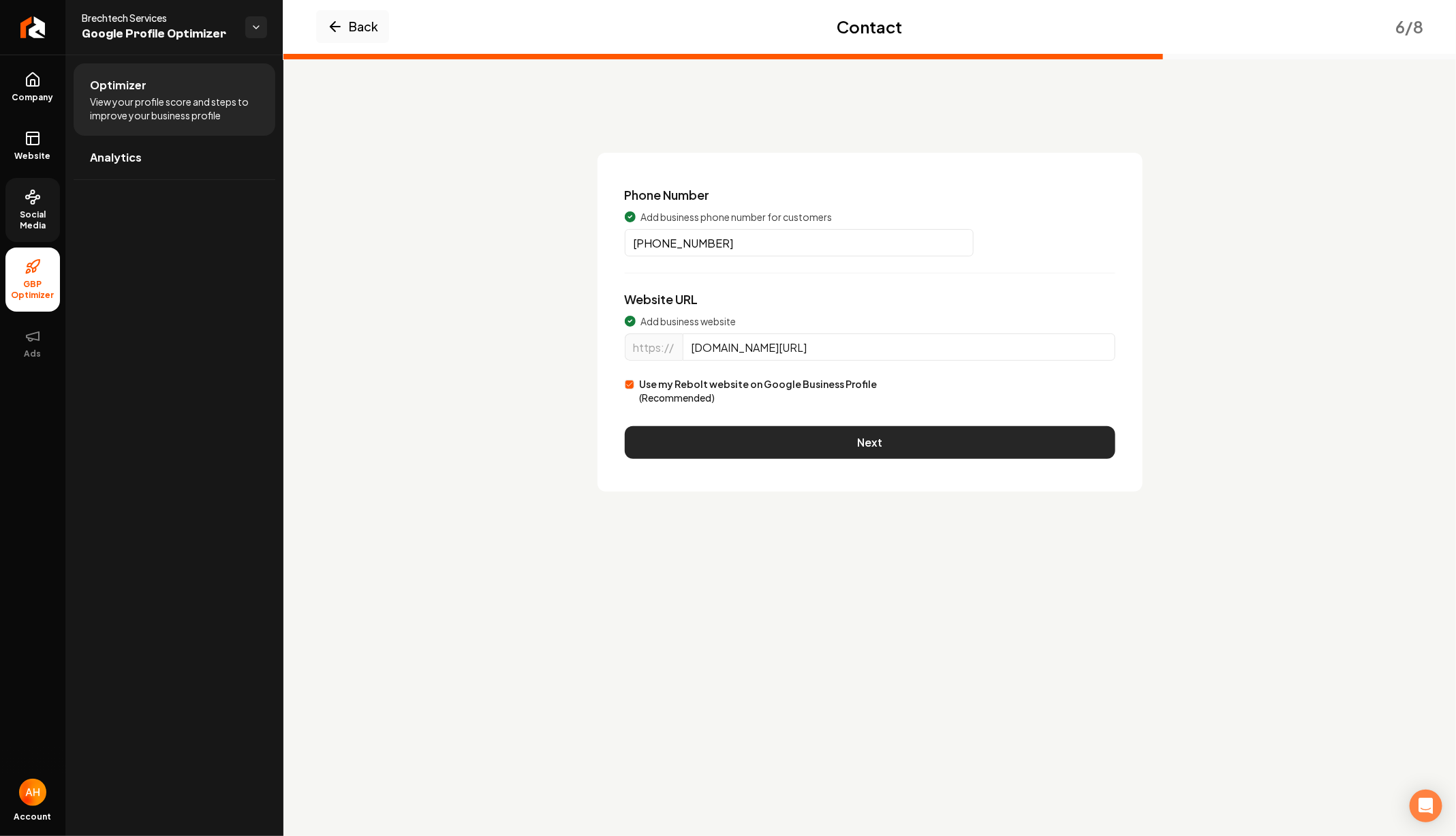
click at [853, 439] on button "Next" at bounding box center [870, 442] width 491 height 33
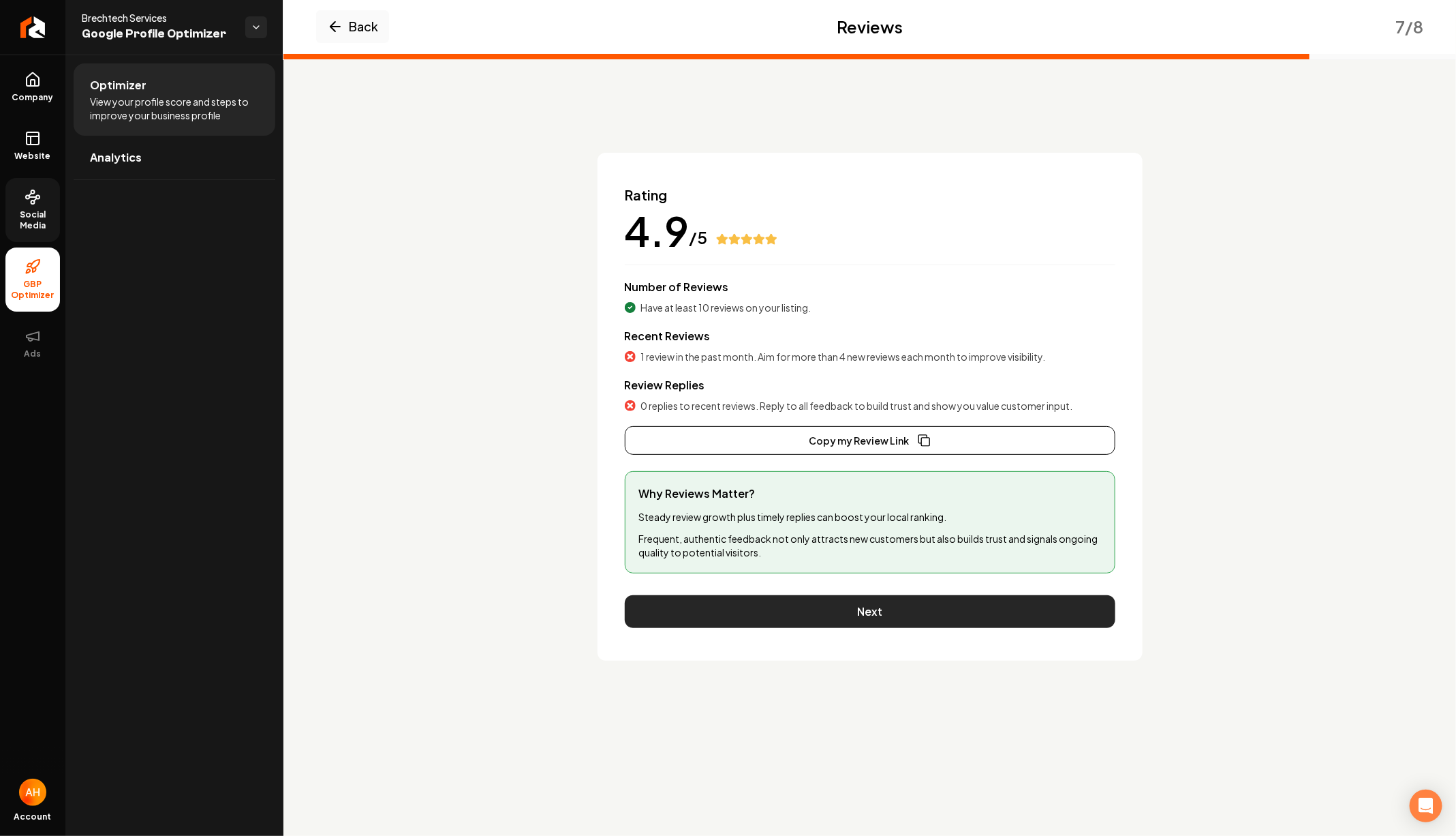
click at [856, 605] on button "Next" at bounding box center [870, 611] width 491 height 33
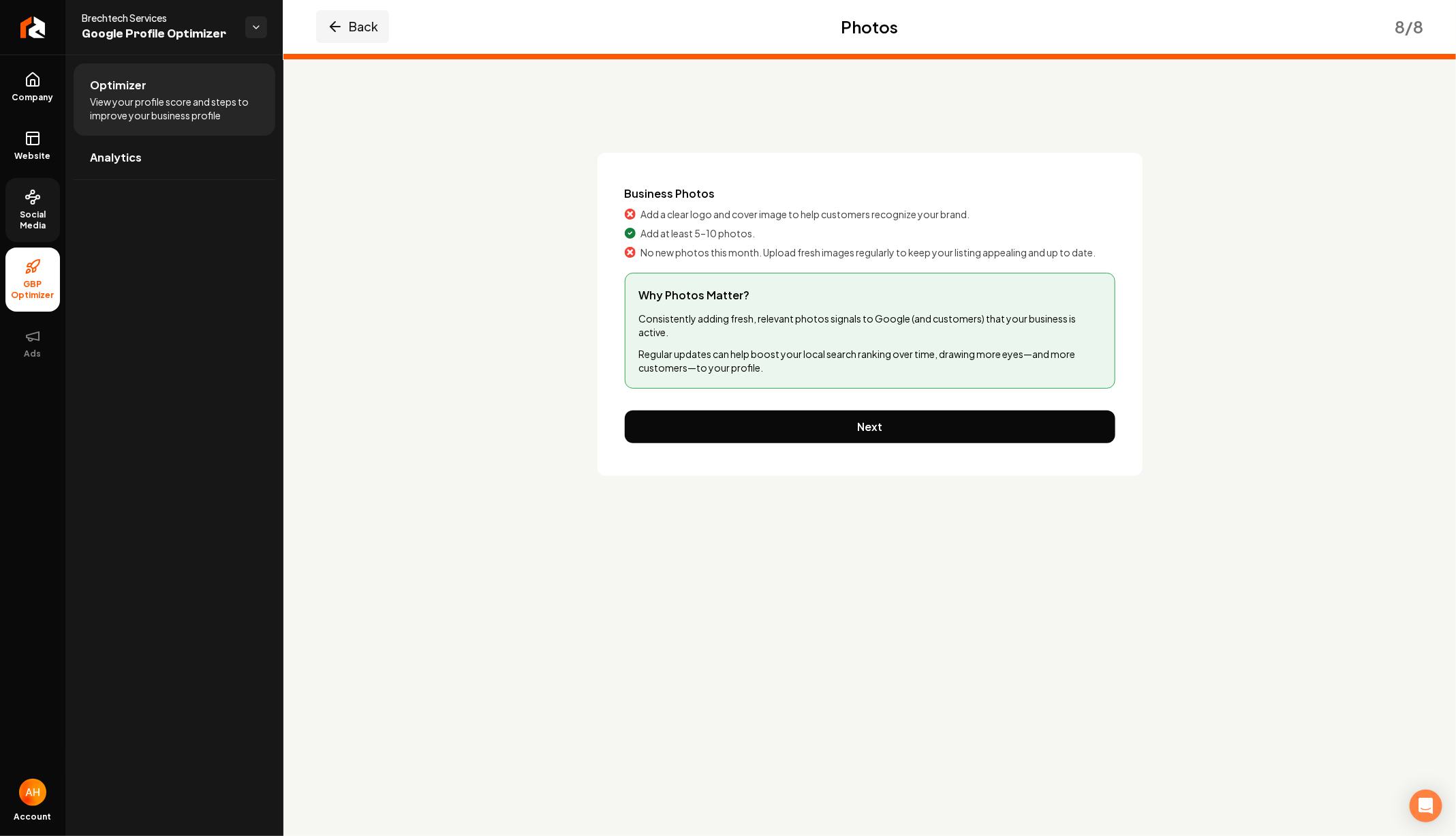
click at [353, 36] on button "Back" at bounding box center [353, 26] width 73 height 33
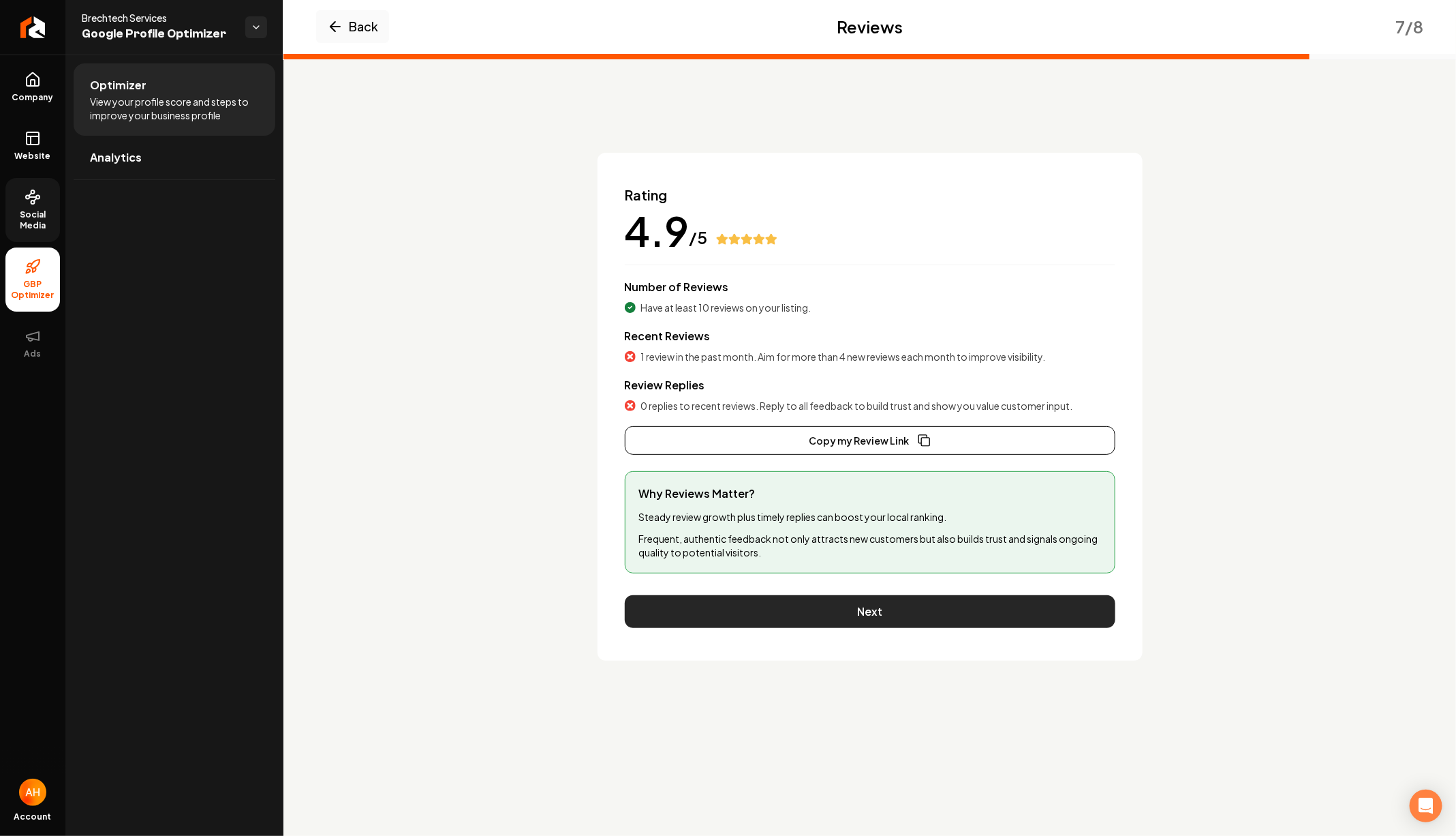
click at [1018, 606] on button "Next" at bounding box center [870, 611] width 491 height 33
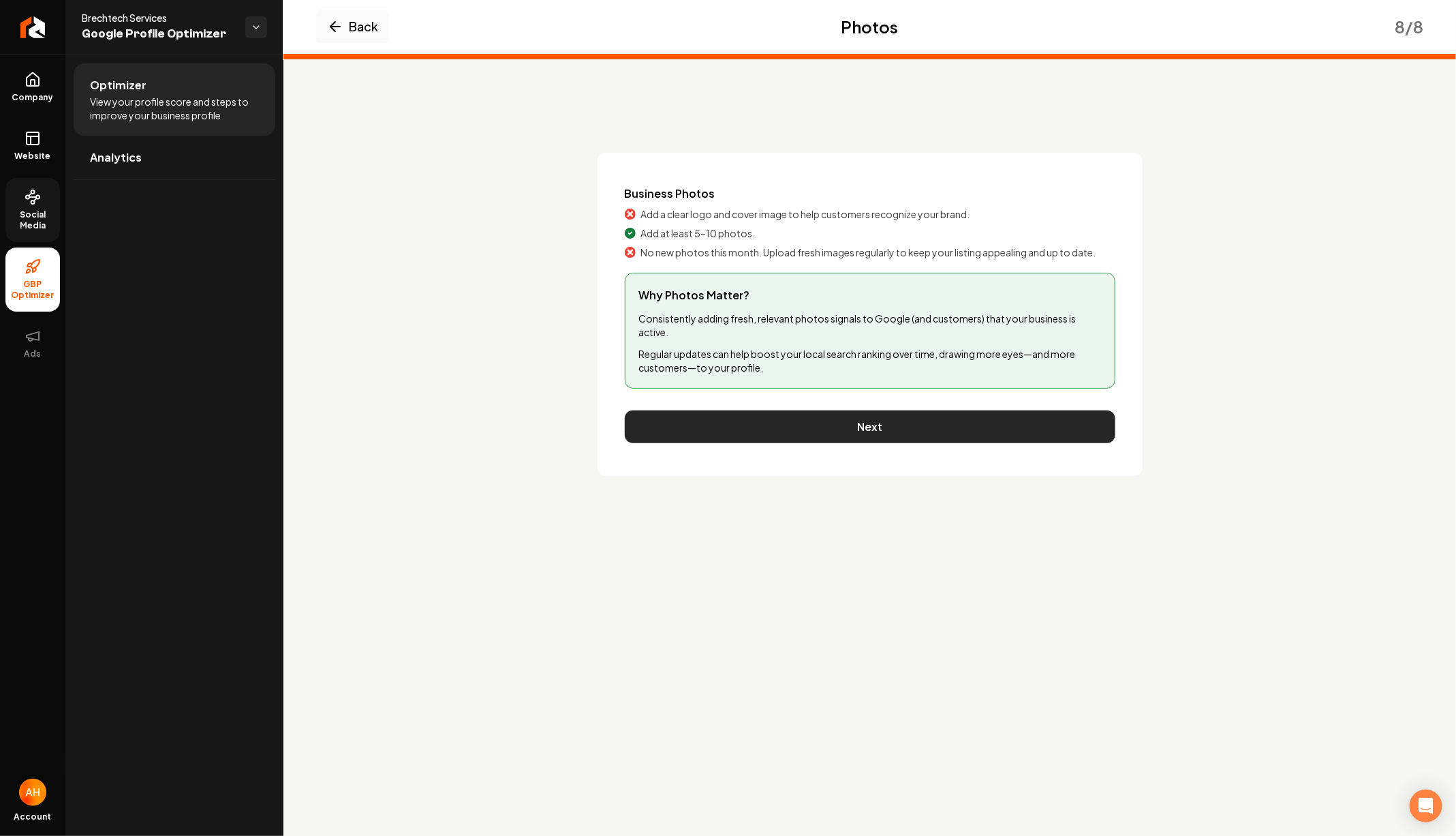
click at [910, 413] on button "Next" at bounding box center [870, 426] width 491 height 33
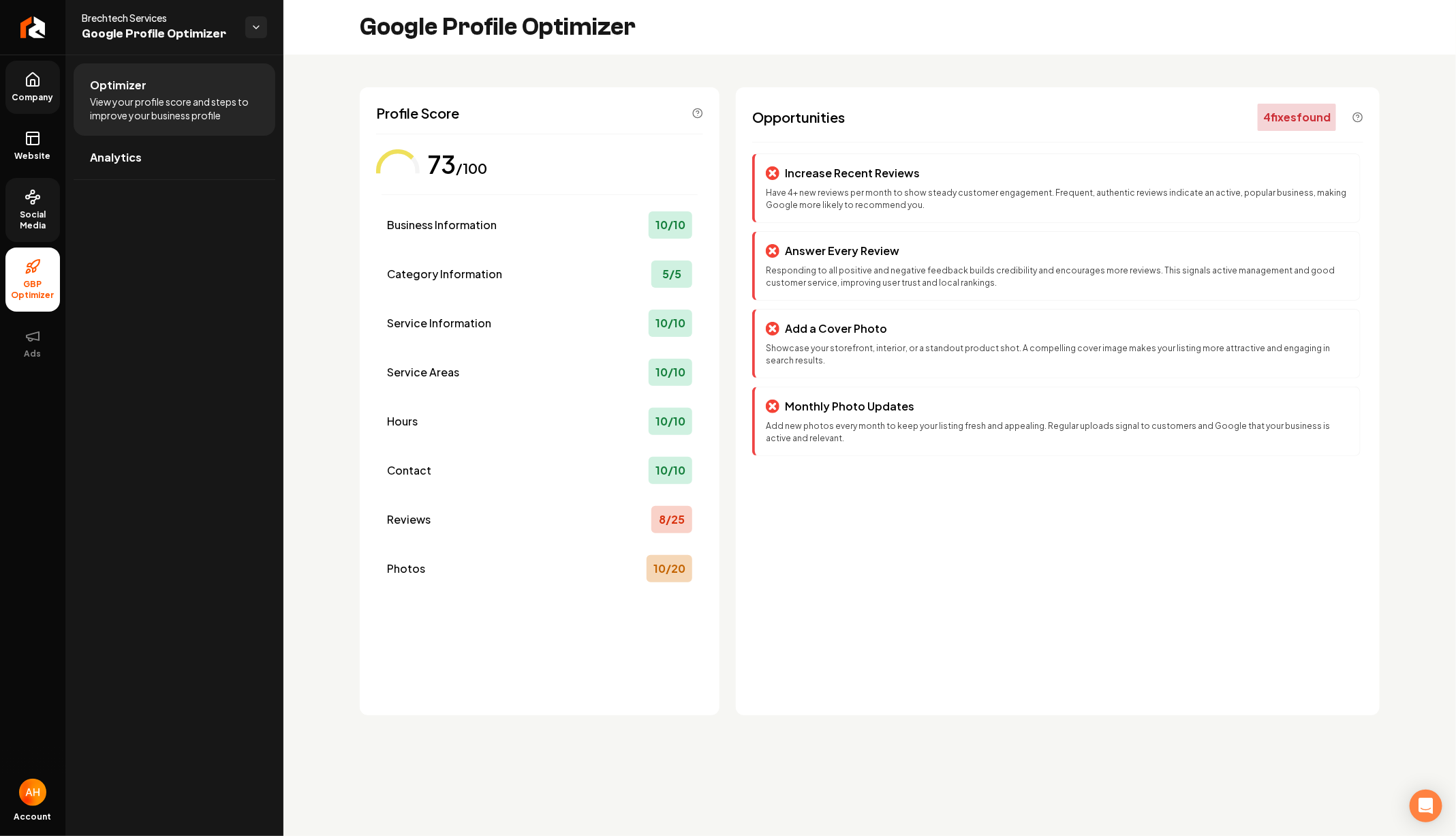
click at [28, 93] on span "Company" at bounding box center [33, 98] width 52 height 11
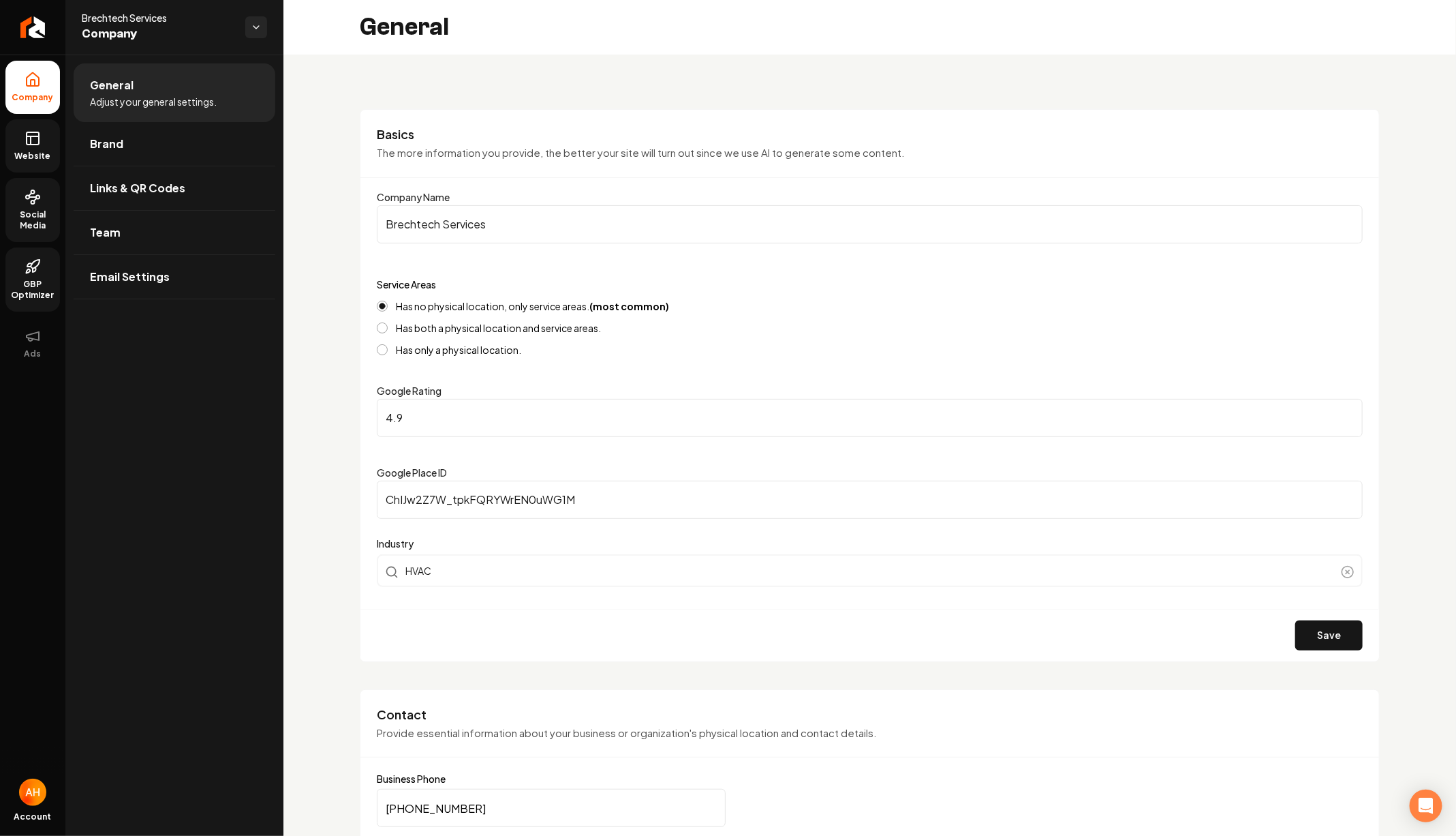
click at [13, 158] on span "Website" at bounding box center [33, 156] width 47 height 11
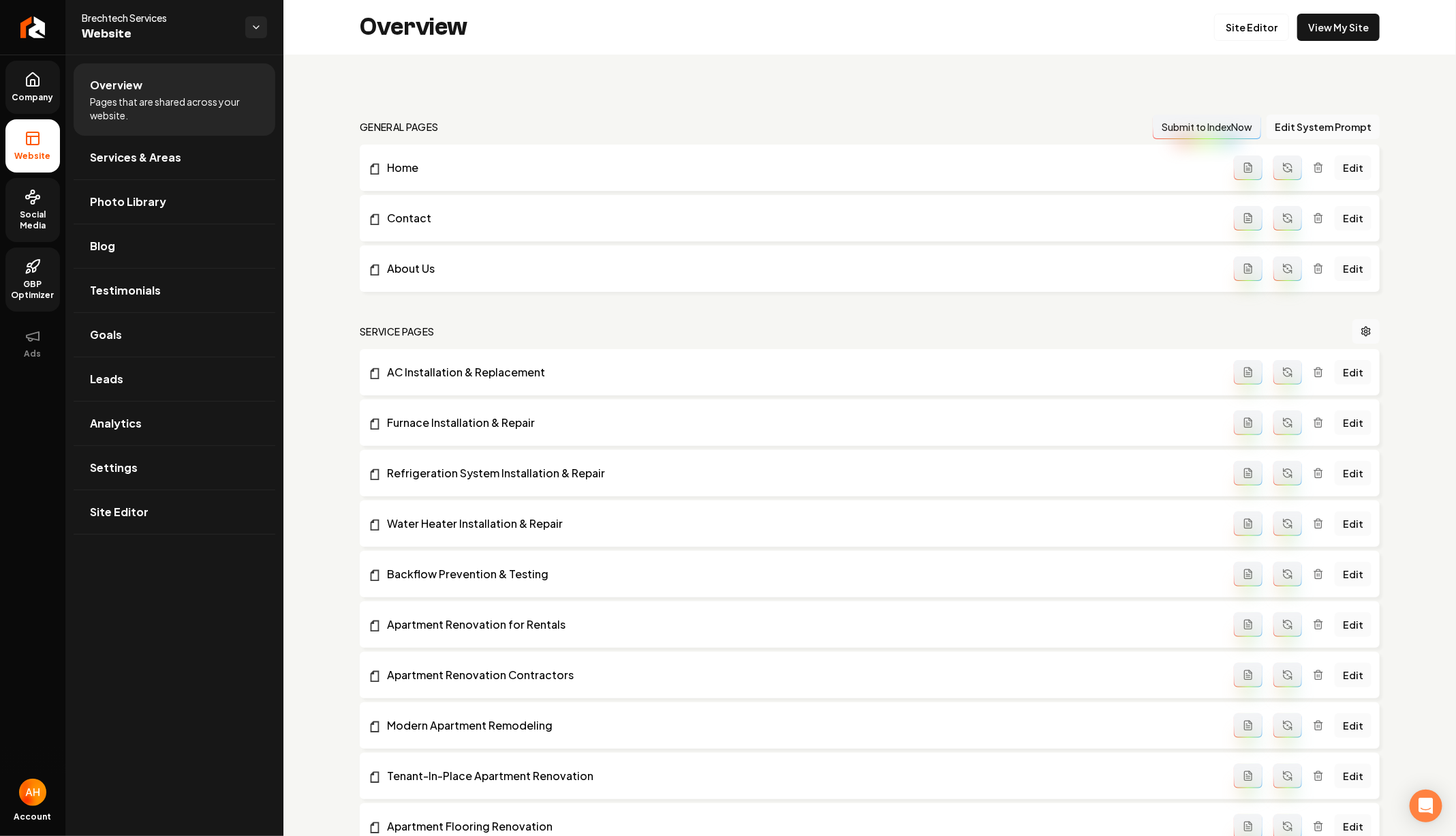
click at [52, 191] on link "Social Media" at bounding box center [33, 210] width 54 height 64
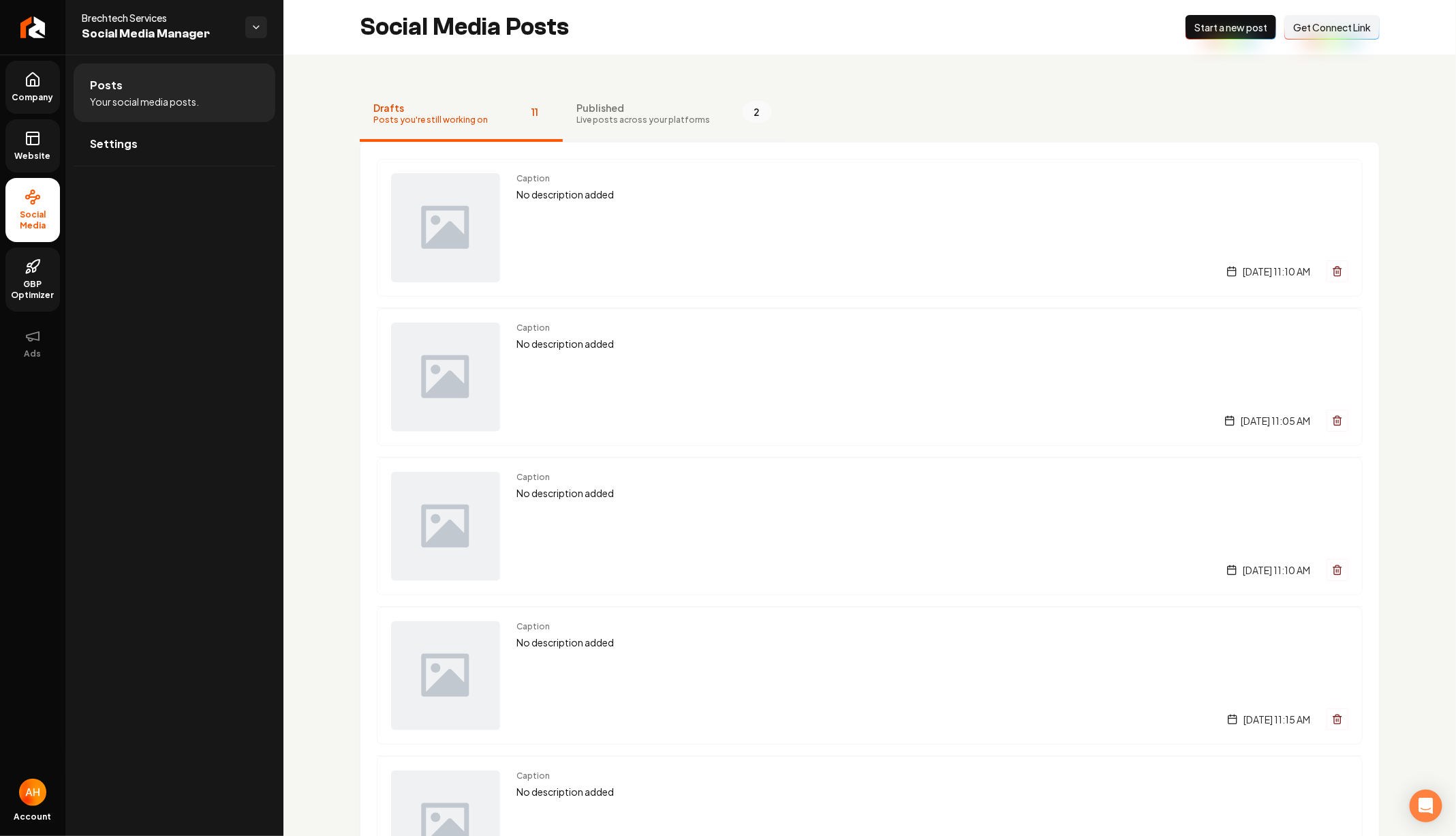
click at [587, 96] on button "Published Live posts across your platforms 2" at bounding box center [673, 115] width 222 height 54
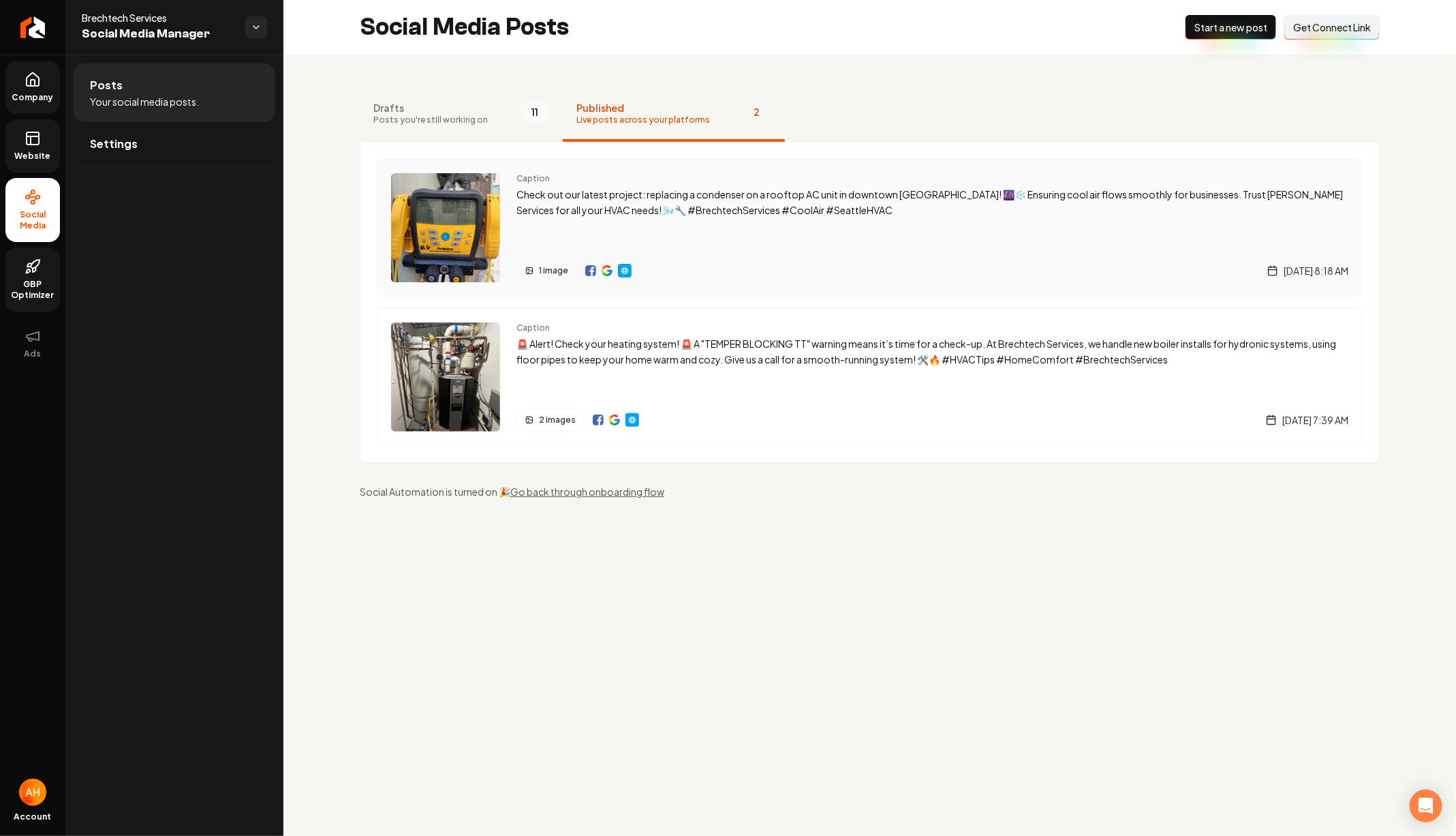
click at [602, 268] on img "Main content area" at bounding box center [607, 271] width 11 height 11
drag, startPoint x: 18, startPoint y: 160, endPoint x: 18, endPoint y: 174, distance: 14.0
click at [18, 160] on span "Website" at bounding box center [33, 156] width 47 height 11
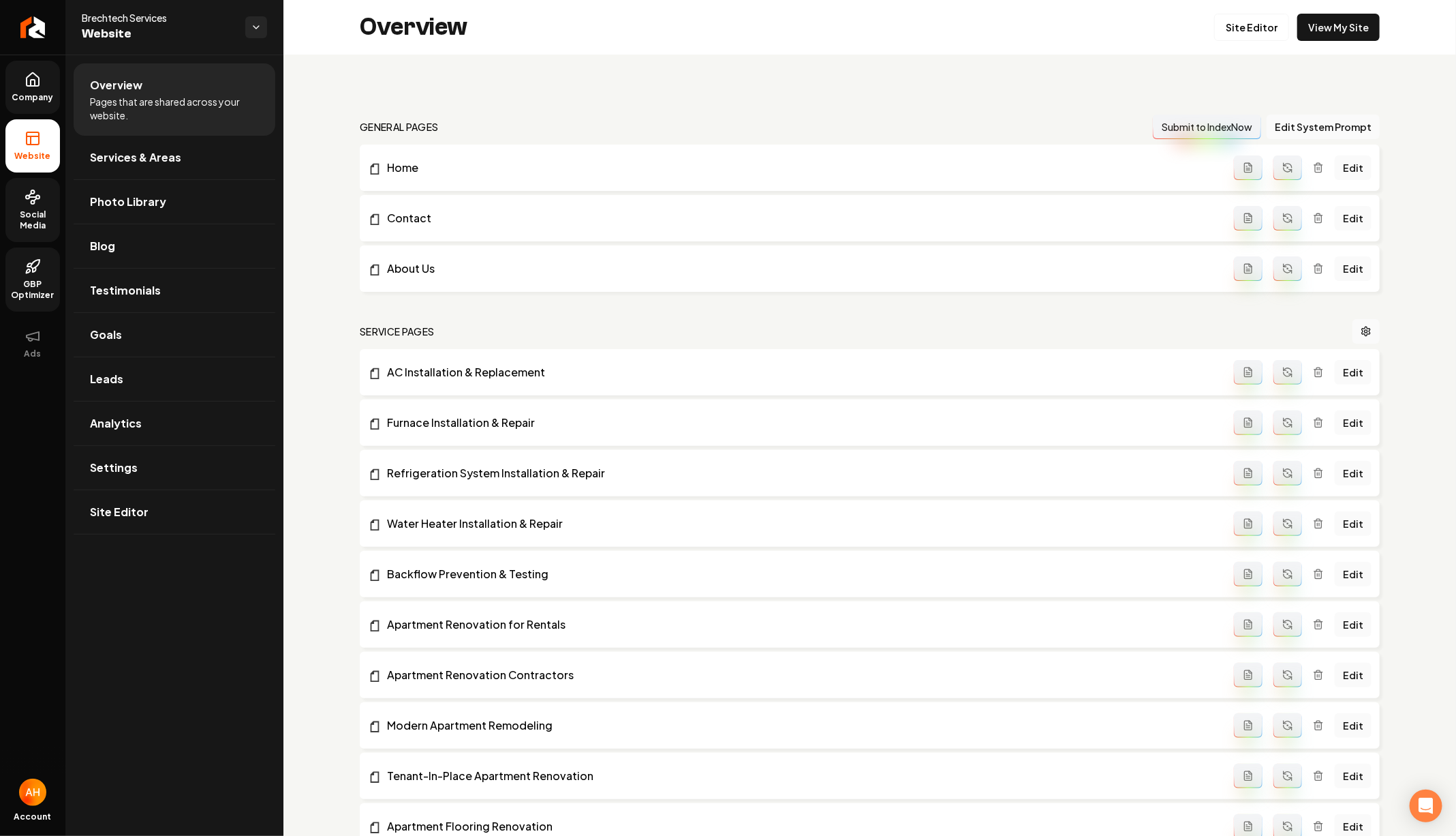
click at [17, 289] on span "GBP Optimizer" at bounding box center [33, 289] width 54 height 21
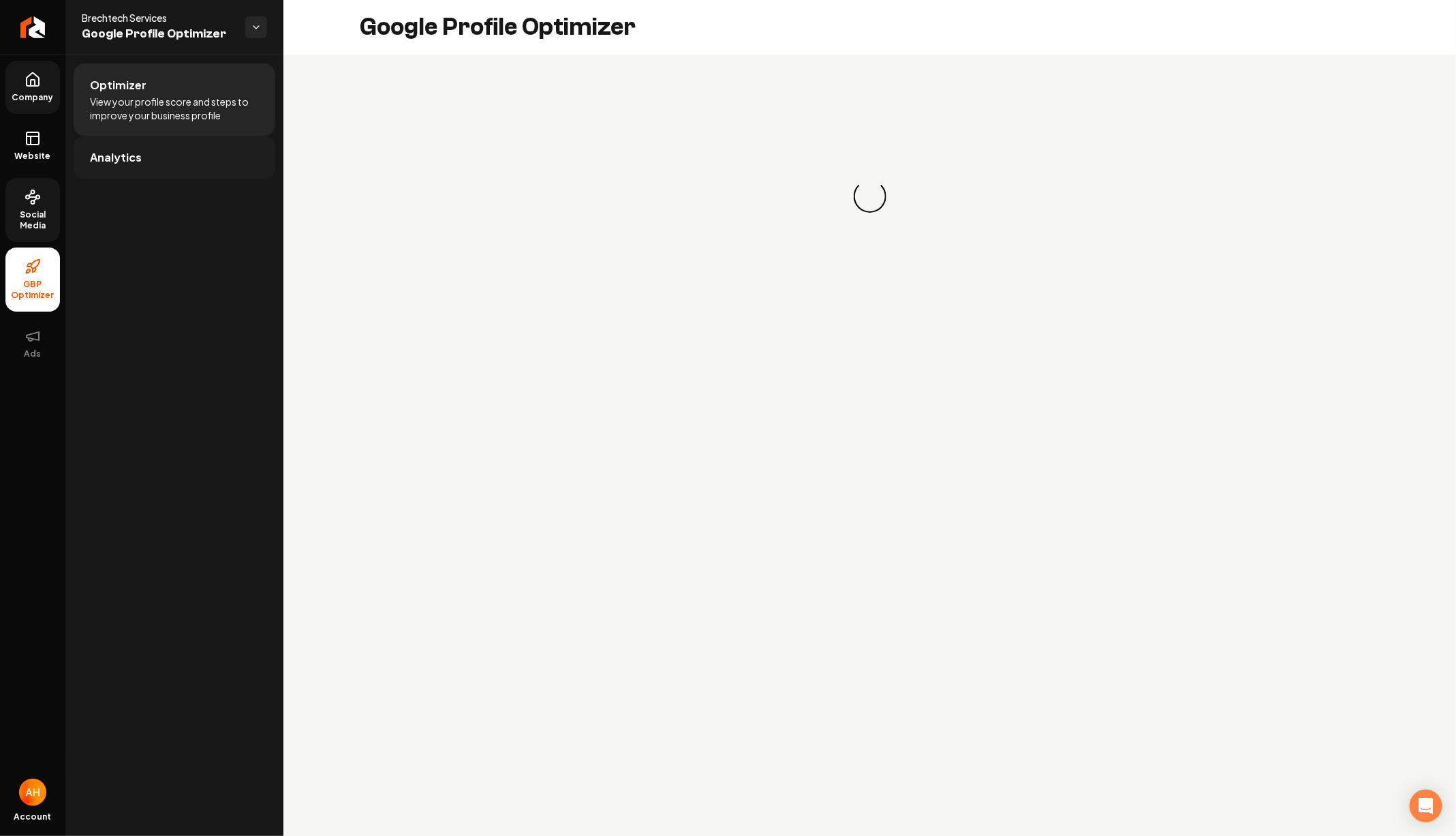
click at [203, 138] on link "Analytics" at bounding box center [174, 157] width 201 height 44
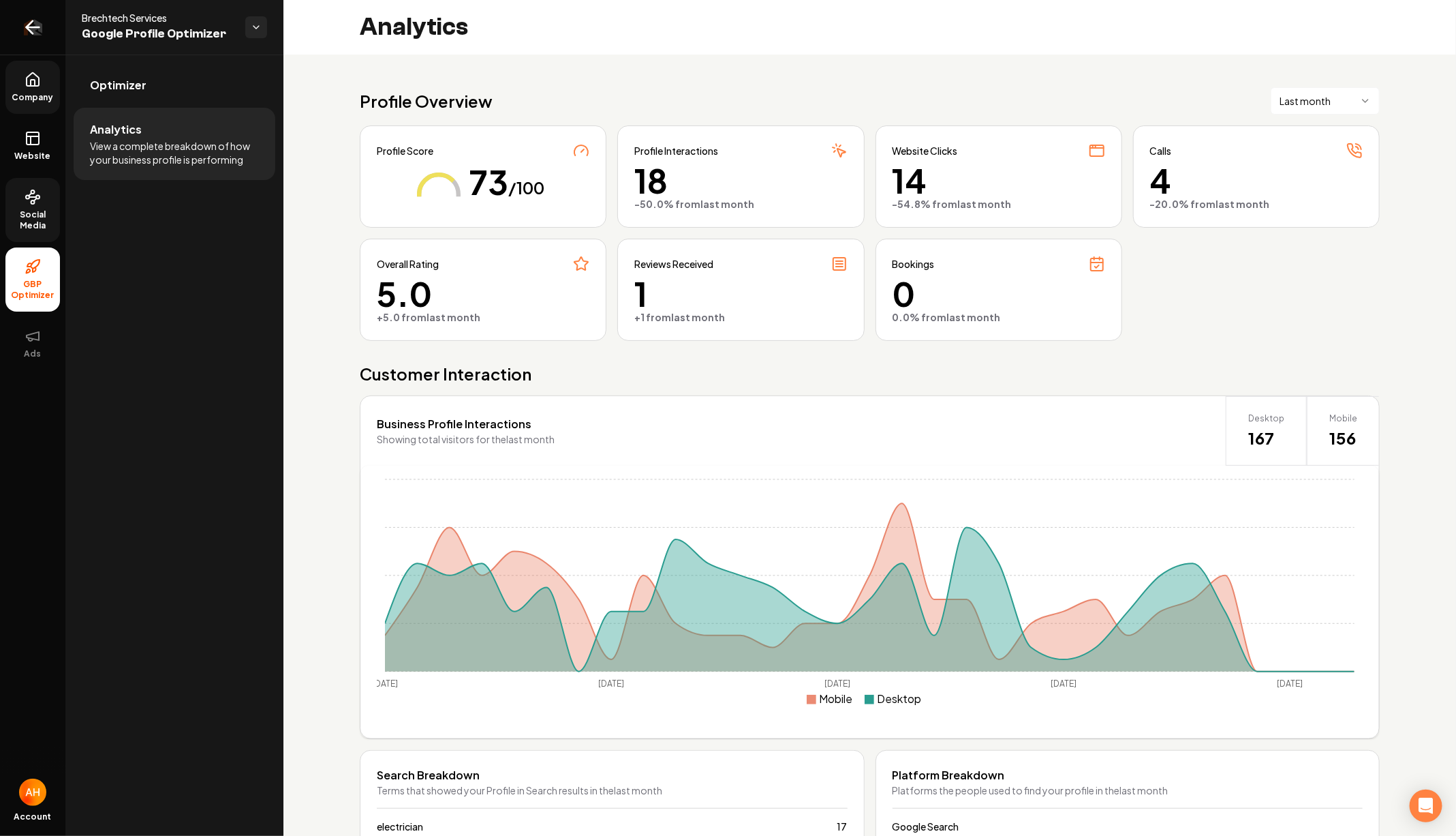
click at [34, 35] on icon "Return to dashboard" at bounding box center [32, 27] width 21 height 21
